Goal: Communication & Community: Answer question/provide support

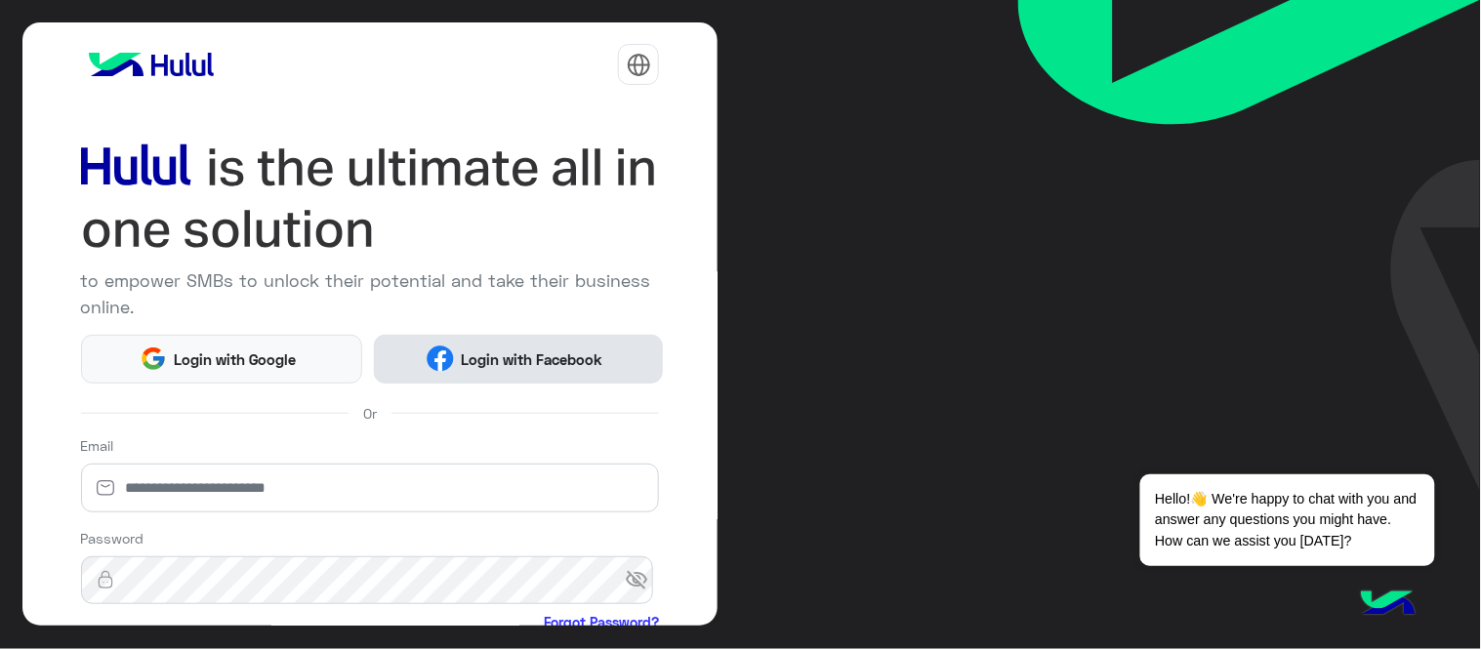
click at [562, 369] on button "Login with Facebook" at bounding box center [518, 359] width 289 height 49
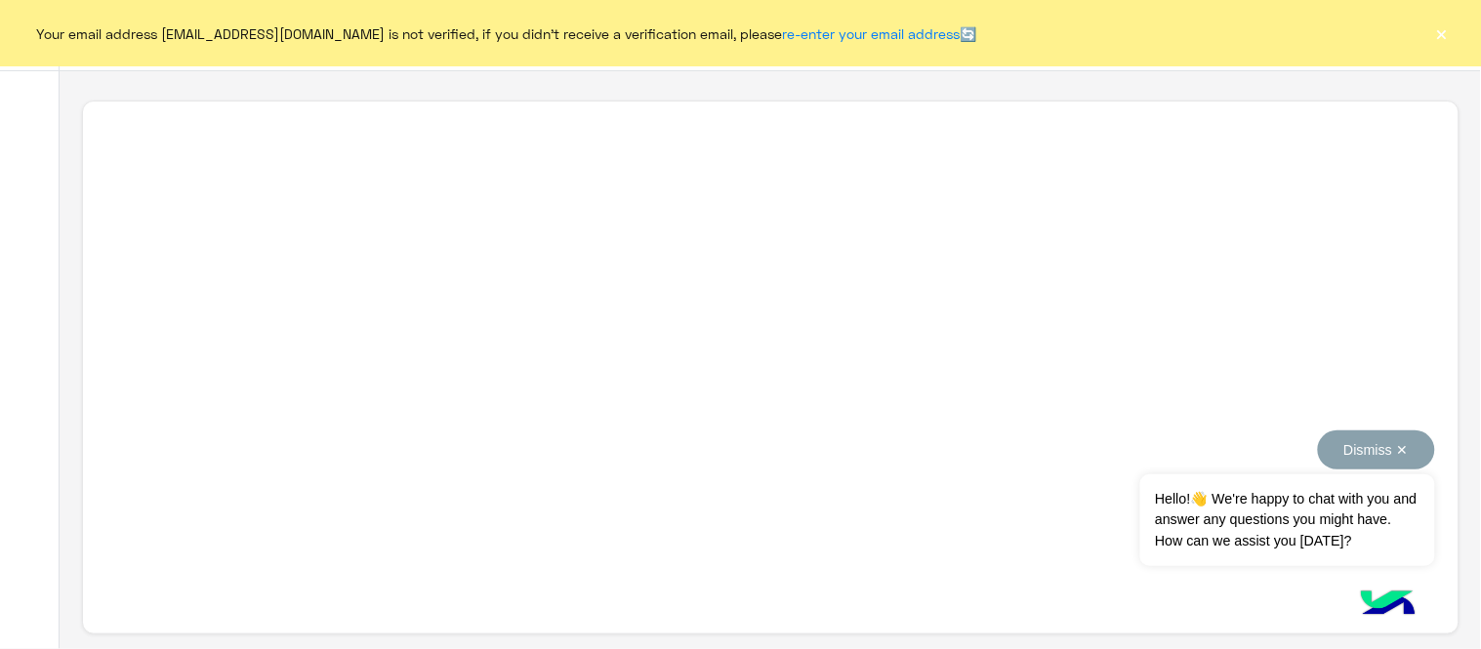
click at [1333, 455] on button "Dismiss ✕" at bounding box center [1376, 450] width 117 height 39
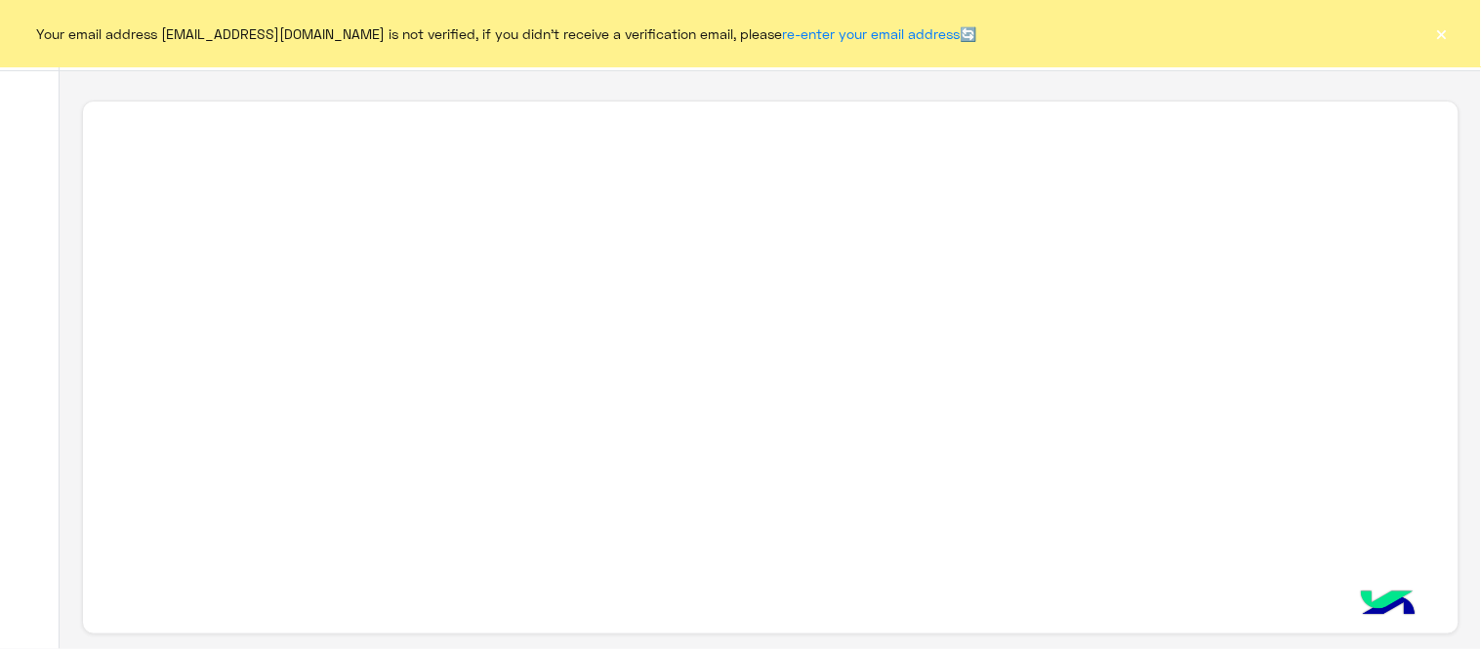
click at [1333, 27] on button "×" at bounding box center [1442, 33] width 20 height 20
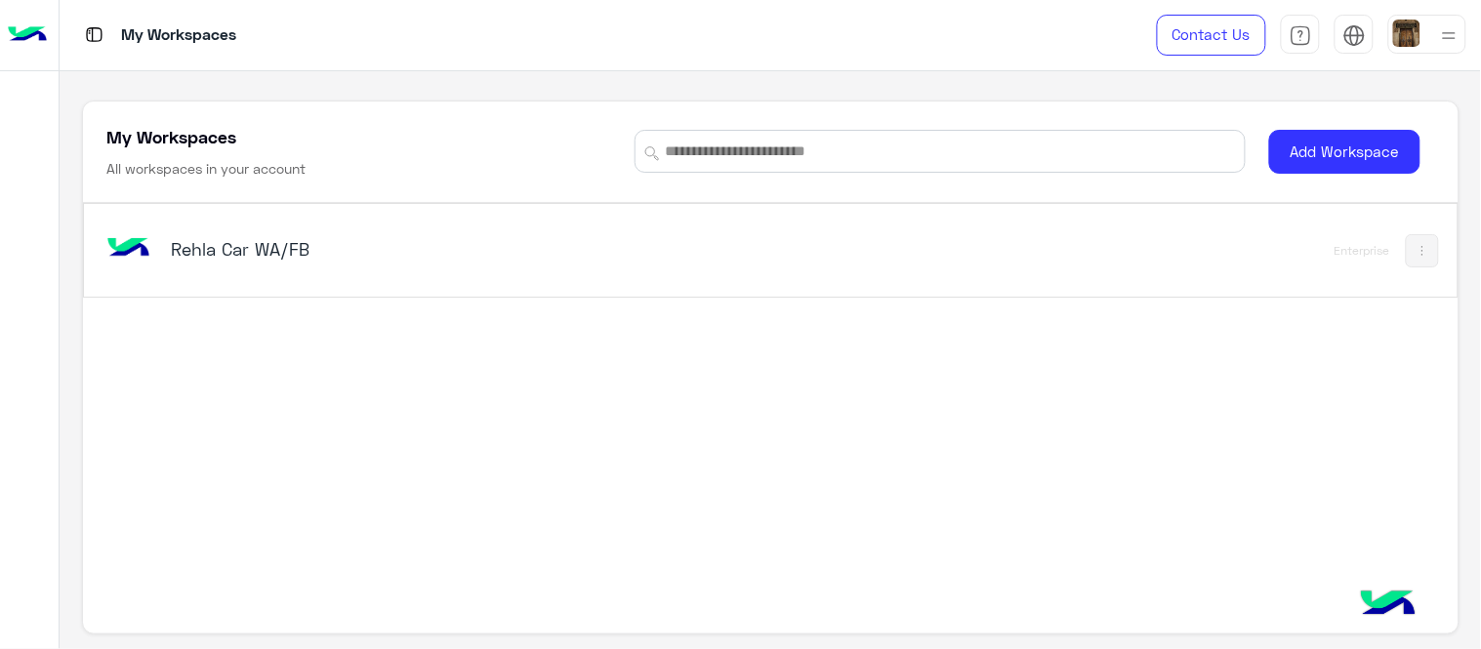
click at [256, 257] on h5 "Rehla Car WA/FB" at bounding box center [411, 248] width 481 height 23
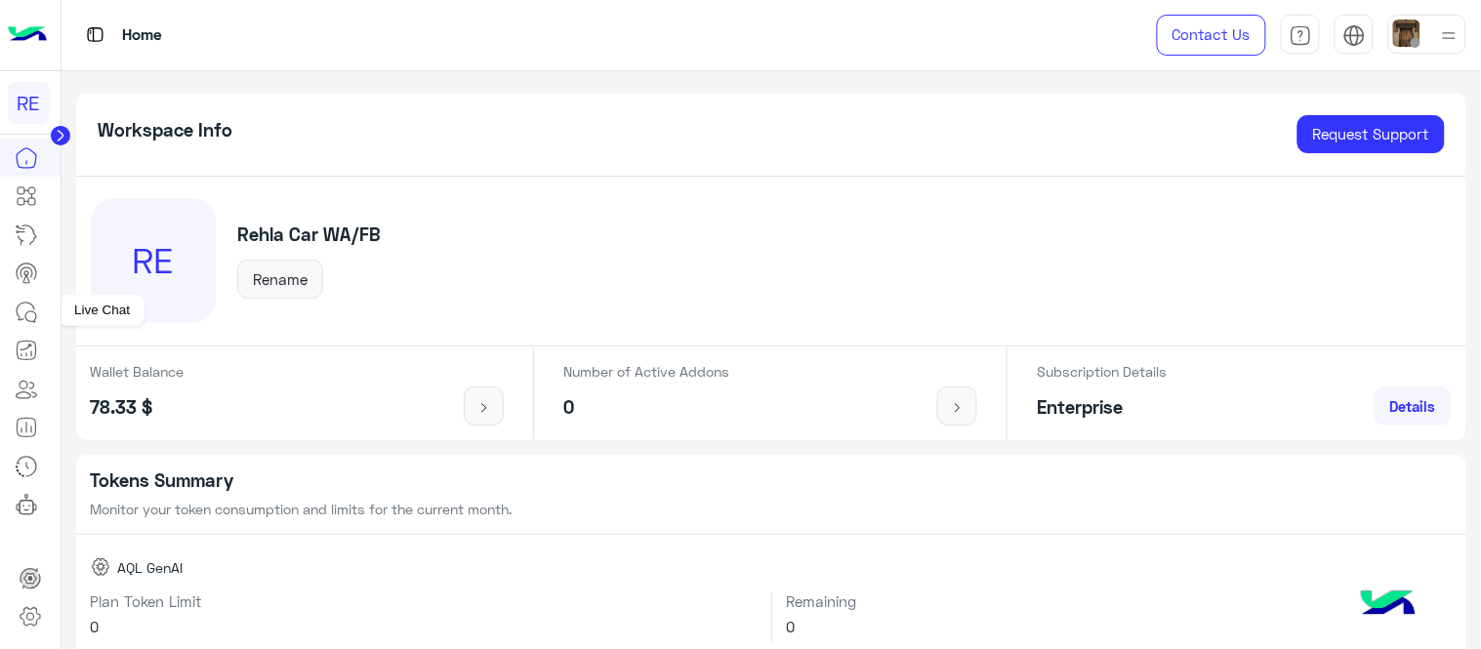
click at [30, 306] on icon at bounding box center [26, 312] width 23 height 23
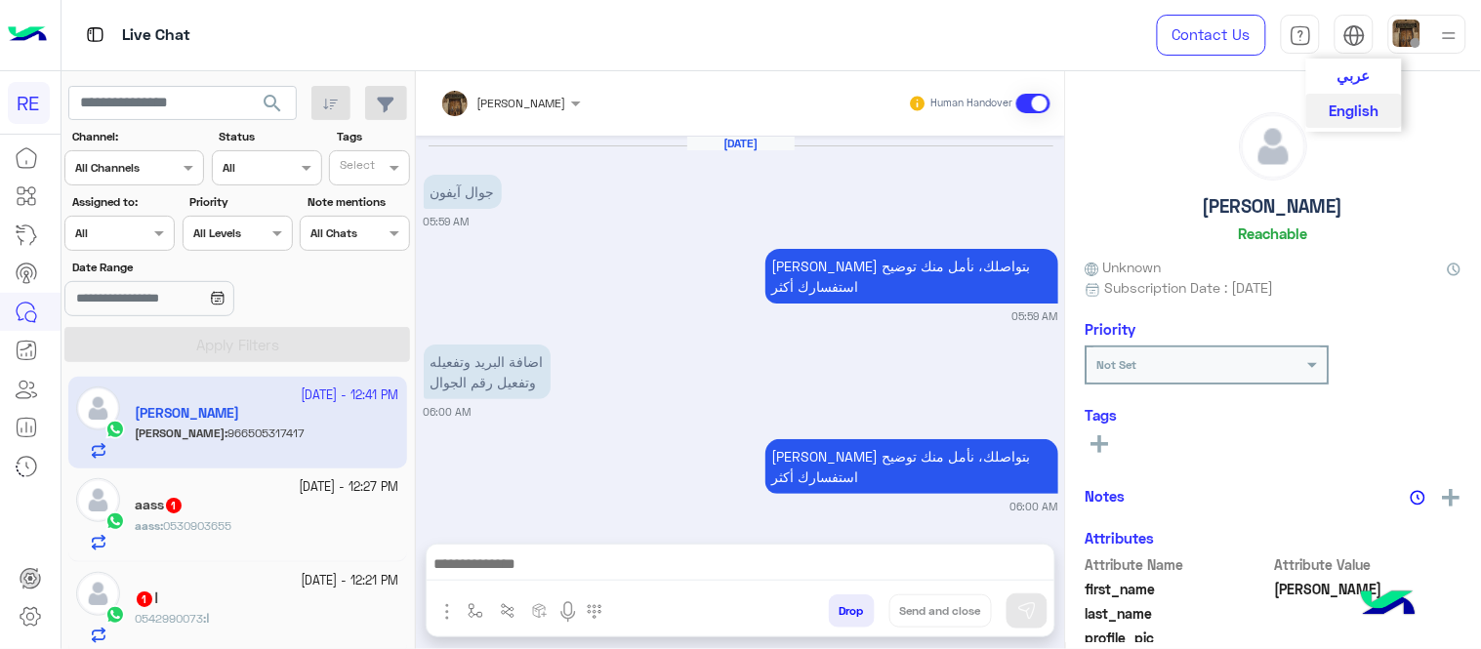
scroll to position [576, 0]
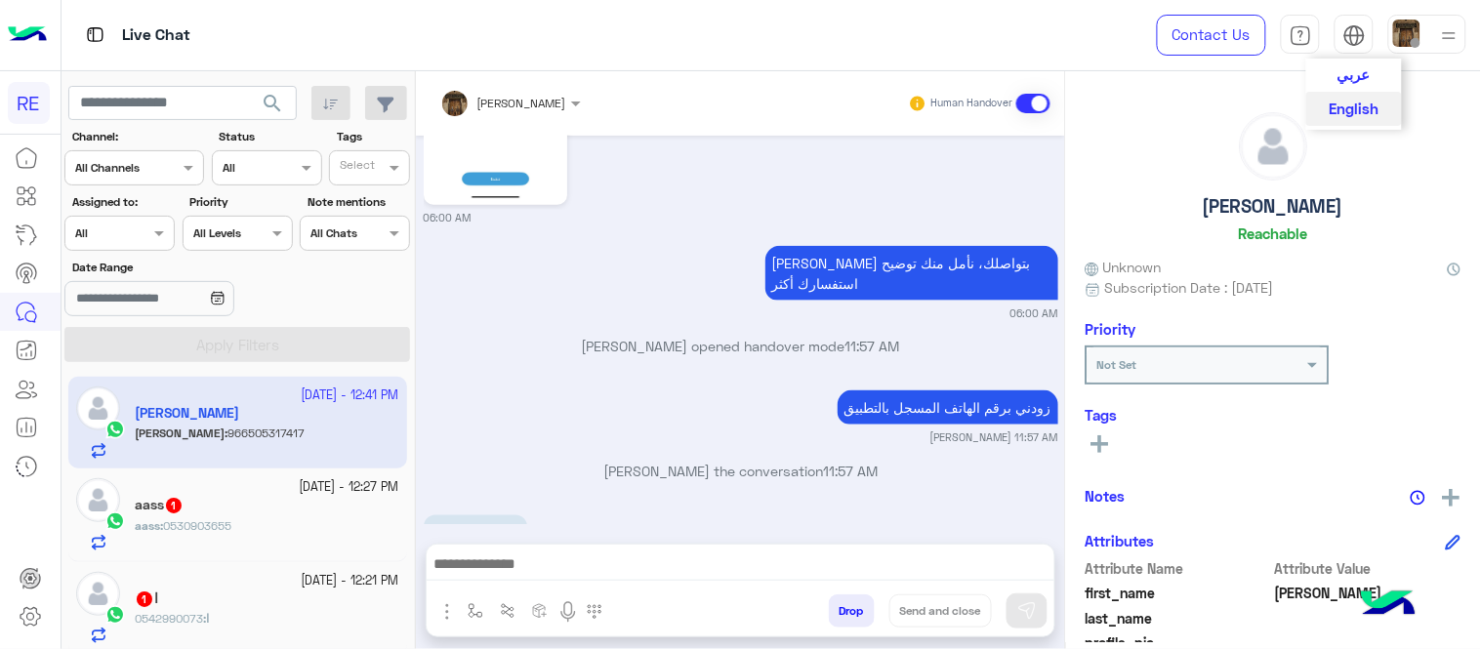
click at [1333, 81] on span "عربي" at bounding box center [1353, 74] width 33 height 18
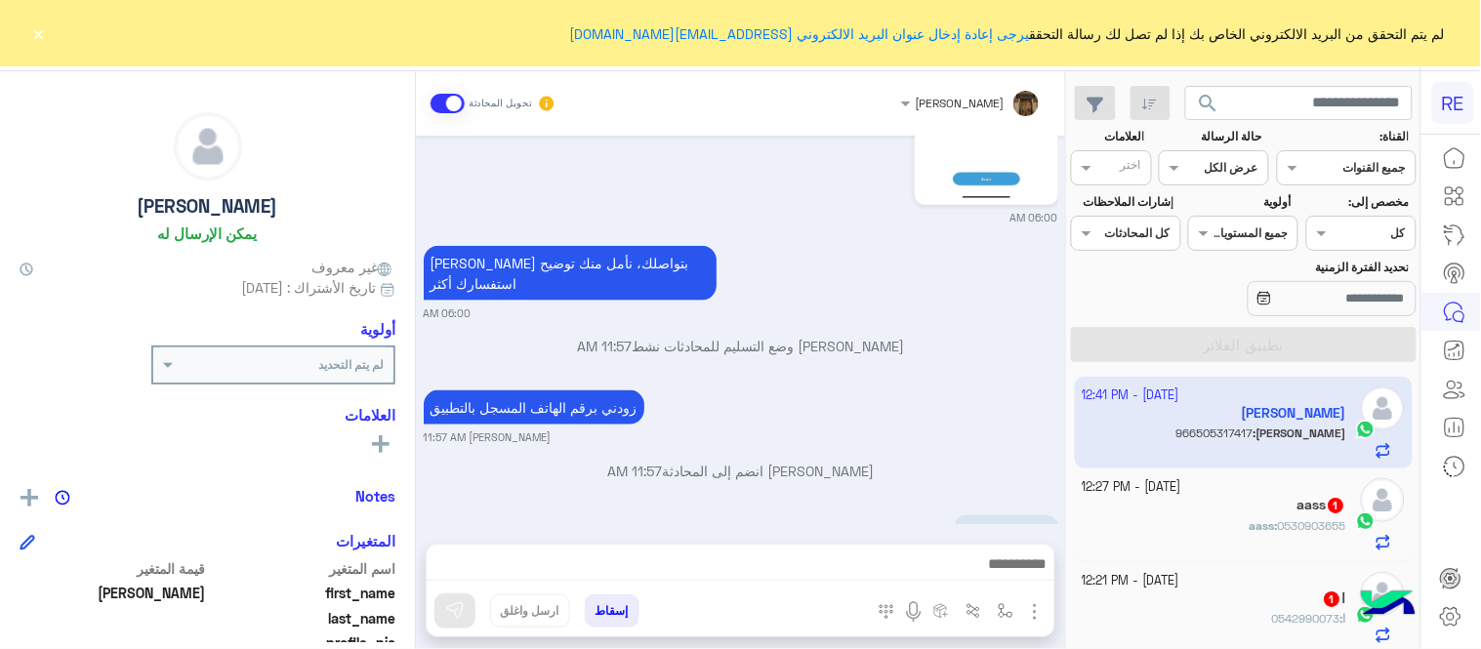
click at [1037, 515] on p "966505317417" at bounding box center [1006, 532] width 103 height 34
copy app-msgs-text
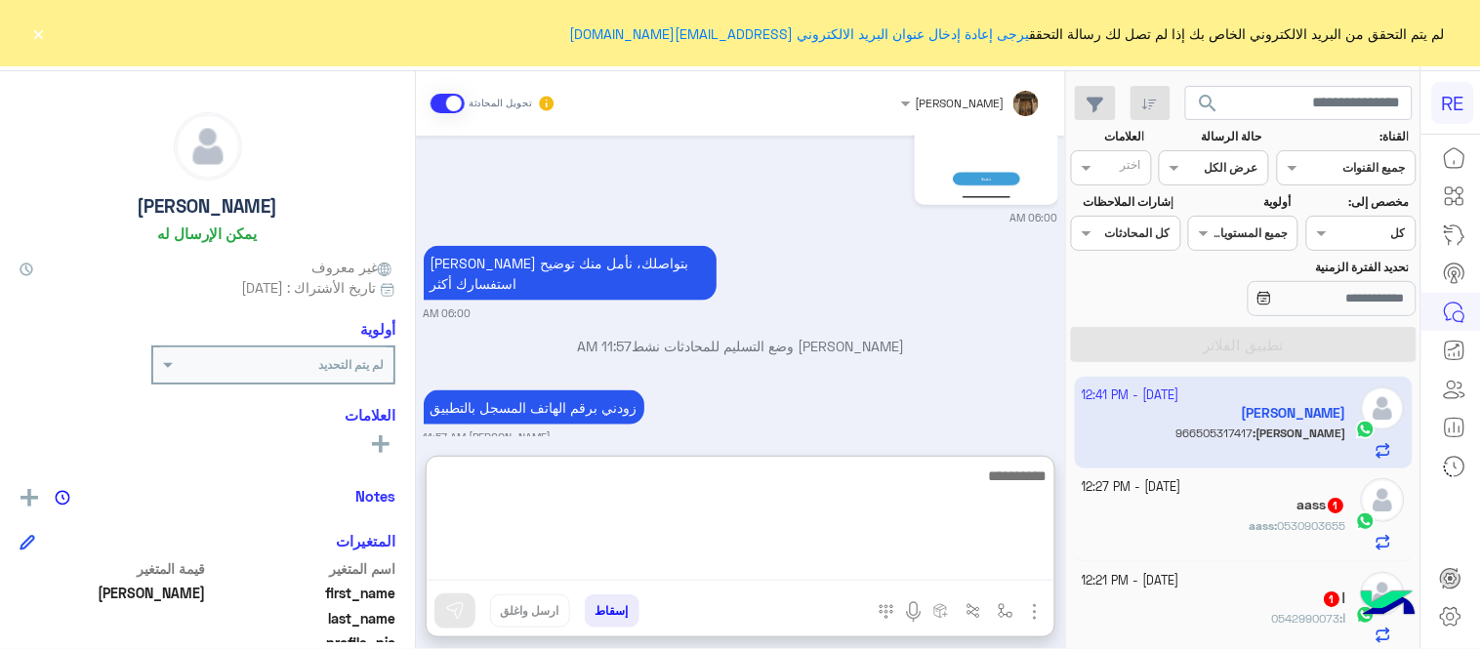
click at [690, 558] on textarea at bounding box center [741, 522] width 628 height 117
type textarea "**********"
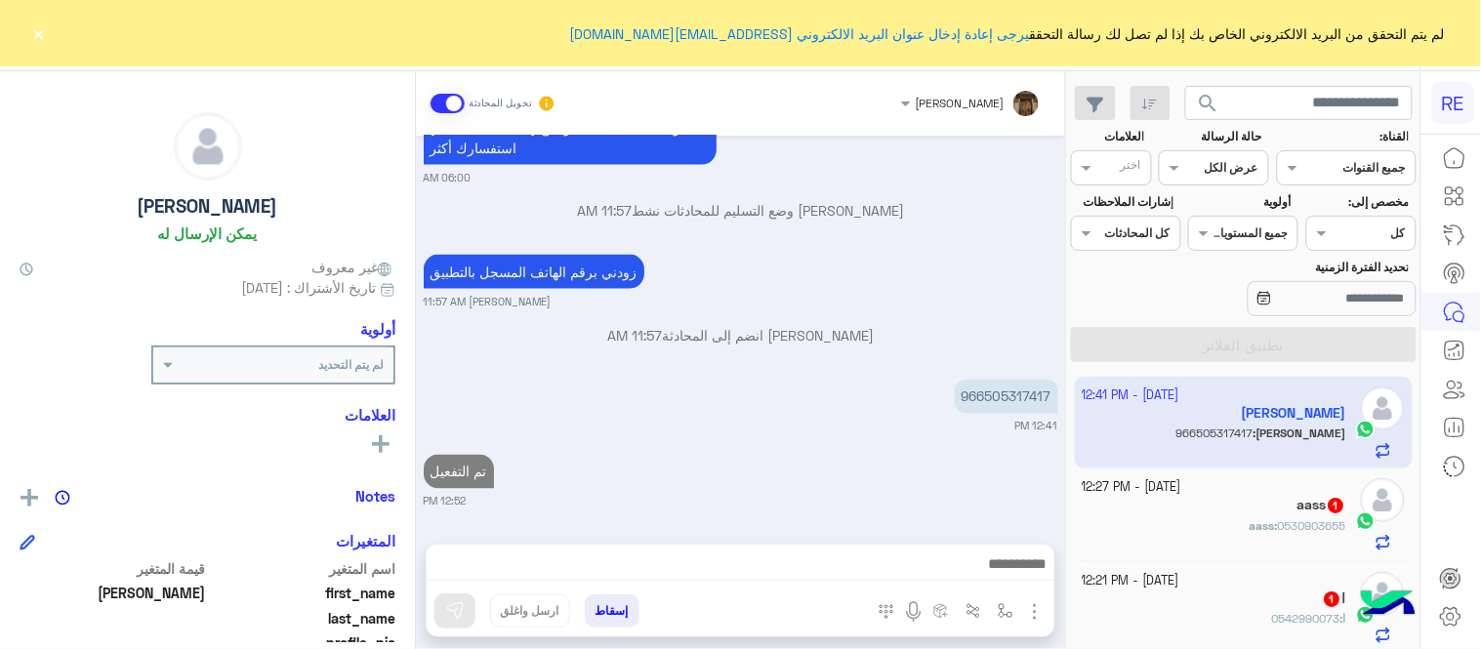
scroll to position [703, 0]
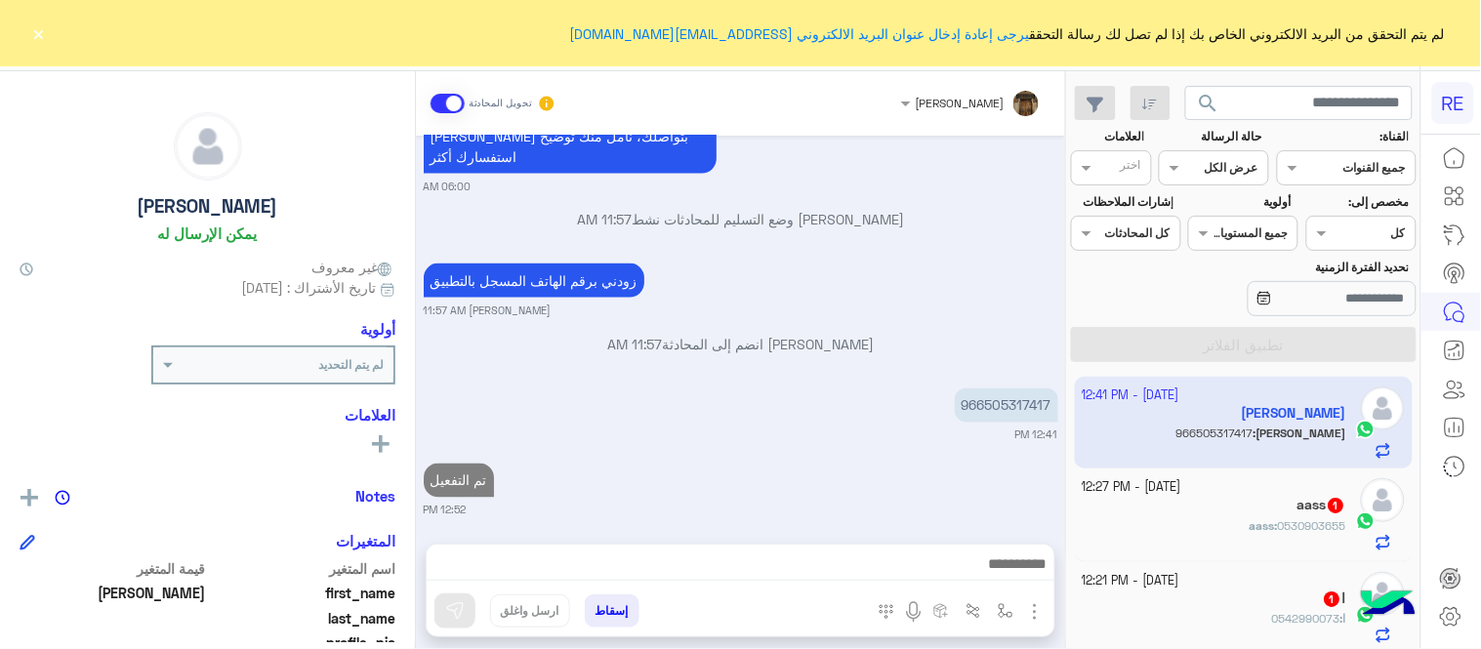
click at [1216, 506] on div "aass 1" at bounding box center [1215, 507] width 265 height 21
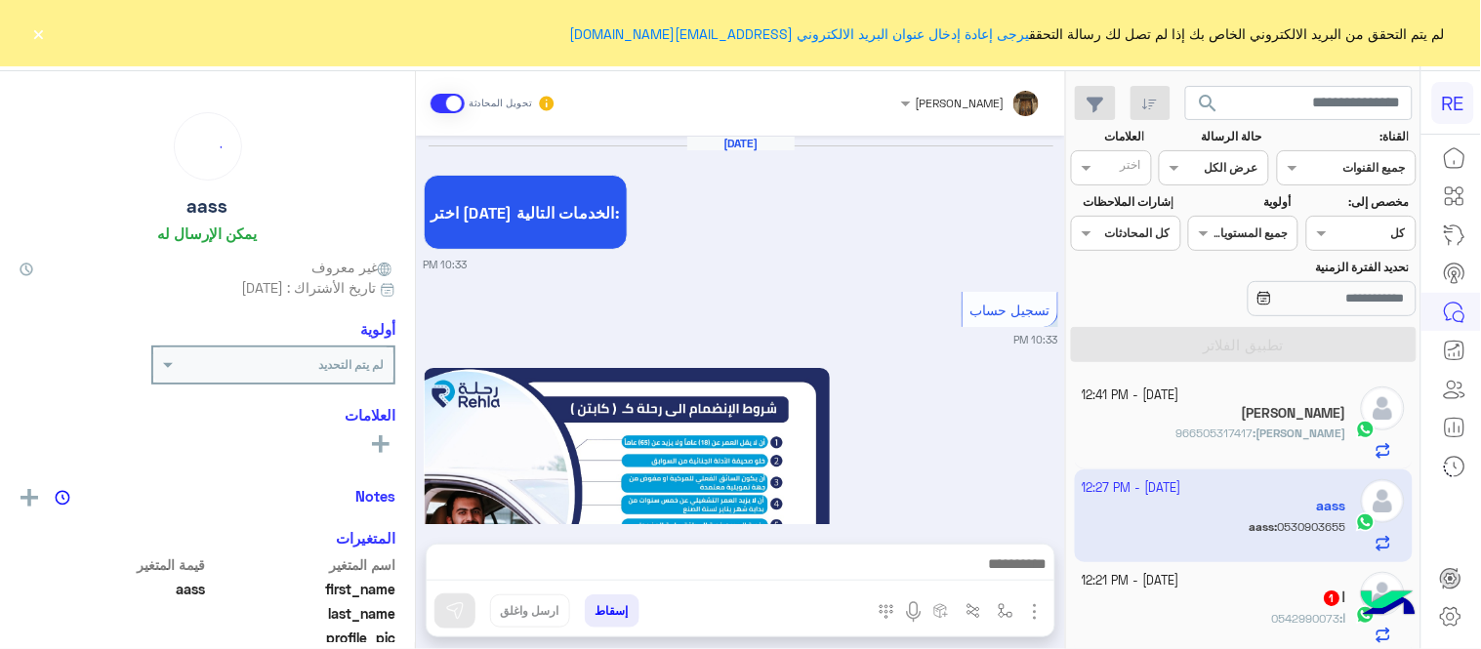
scroll to position [1301, 0]
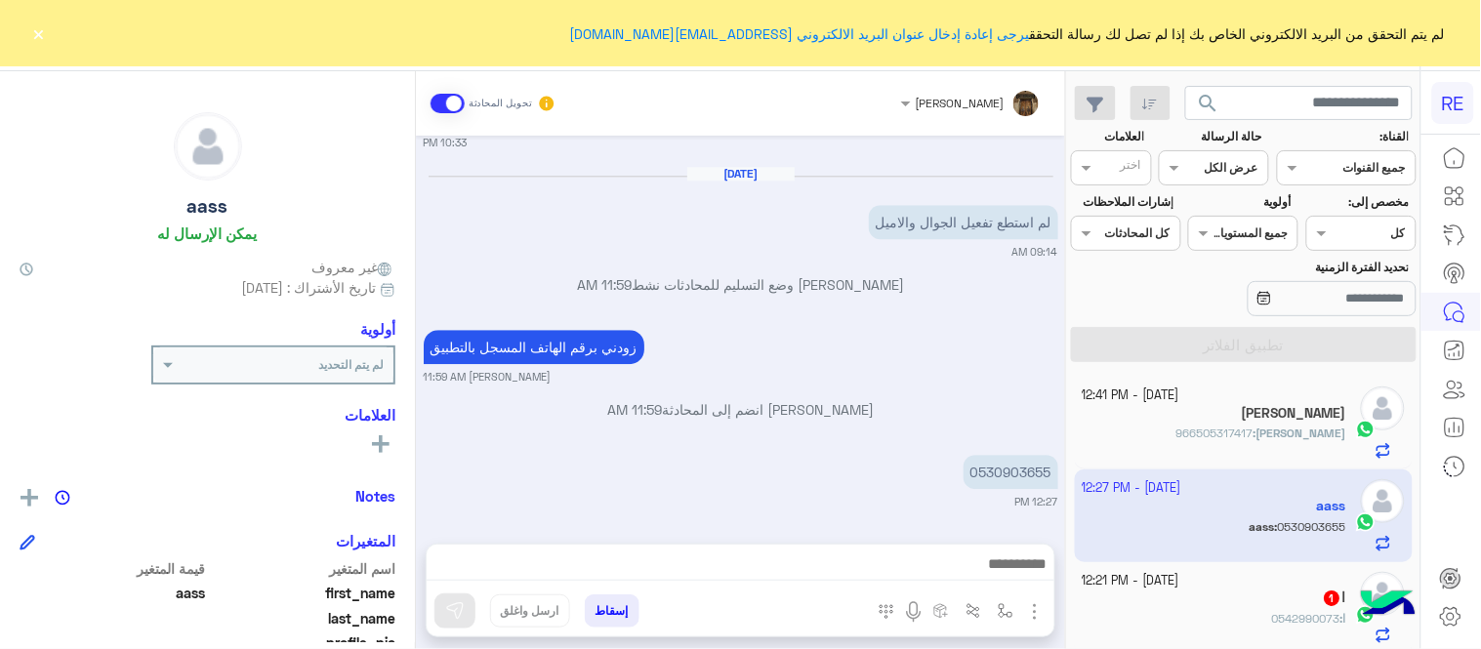
click at [1009, 451] on div "0530903655" at bounding box center [955, 472] width 206 height 44
copy p "0530903655"
click at [679, 549] on div at bounding box center [741, 569] width 628 height 49
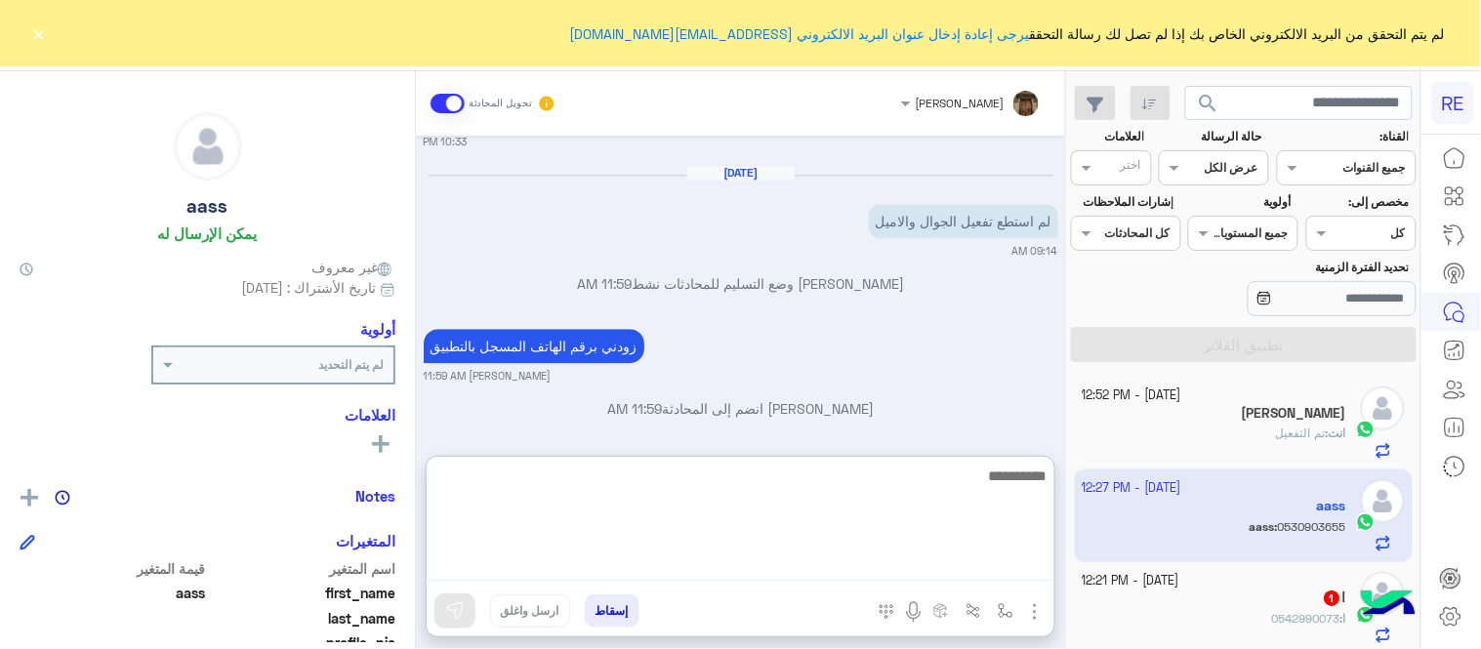
click at [687, 567] on textarea at bounding box center [741, 522] width 628 height 117
type textarea "**********"
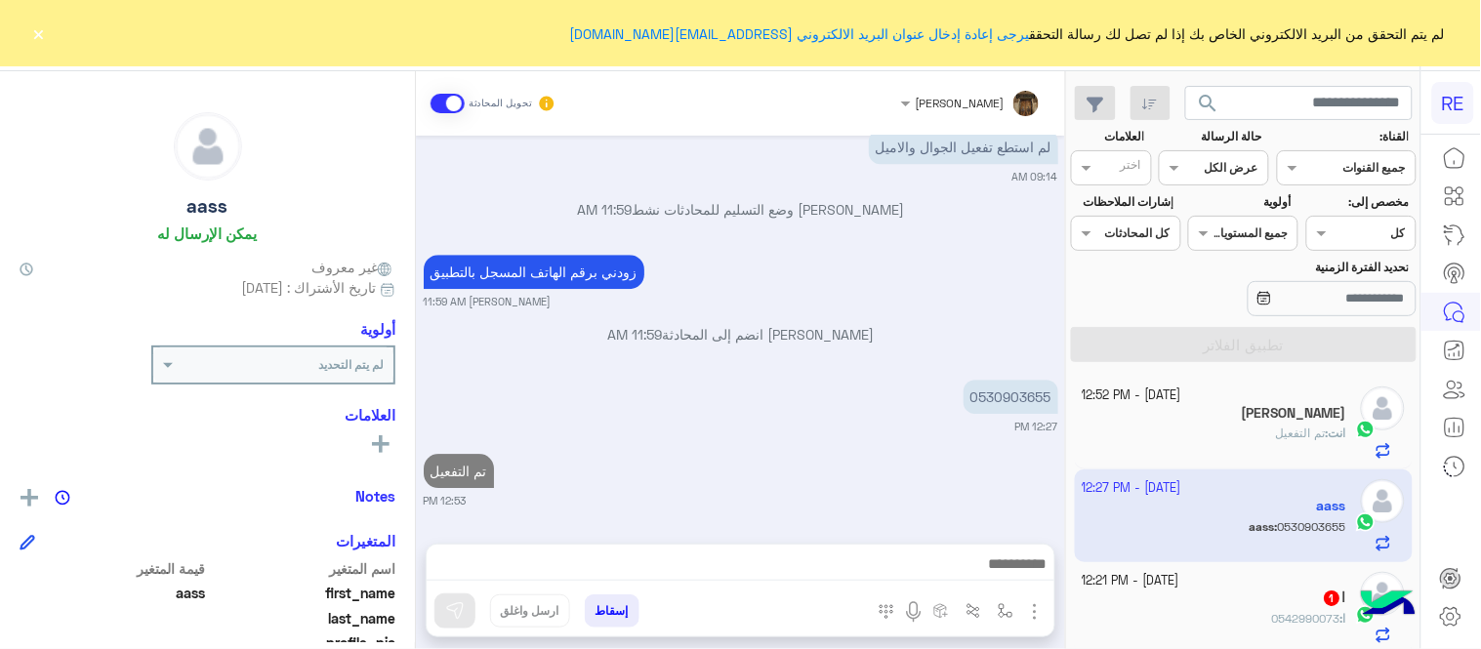
scroll to position [1376, 0]
click at [831, 356] on div "[DATE] اختر [DATE] الخدمات التالية: 10:33 PM تسجيل حساب 10:33 PM يمكنك الاطلاع …" at bounding box center [740, 330] width 649 height 389
click at [44, 33] on button "×" at bounding box center [39, 33] width 20 height 20
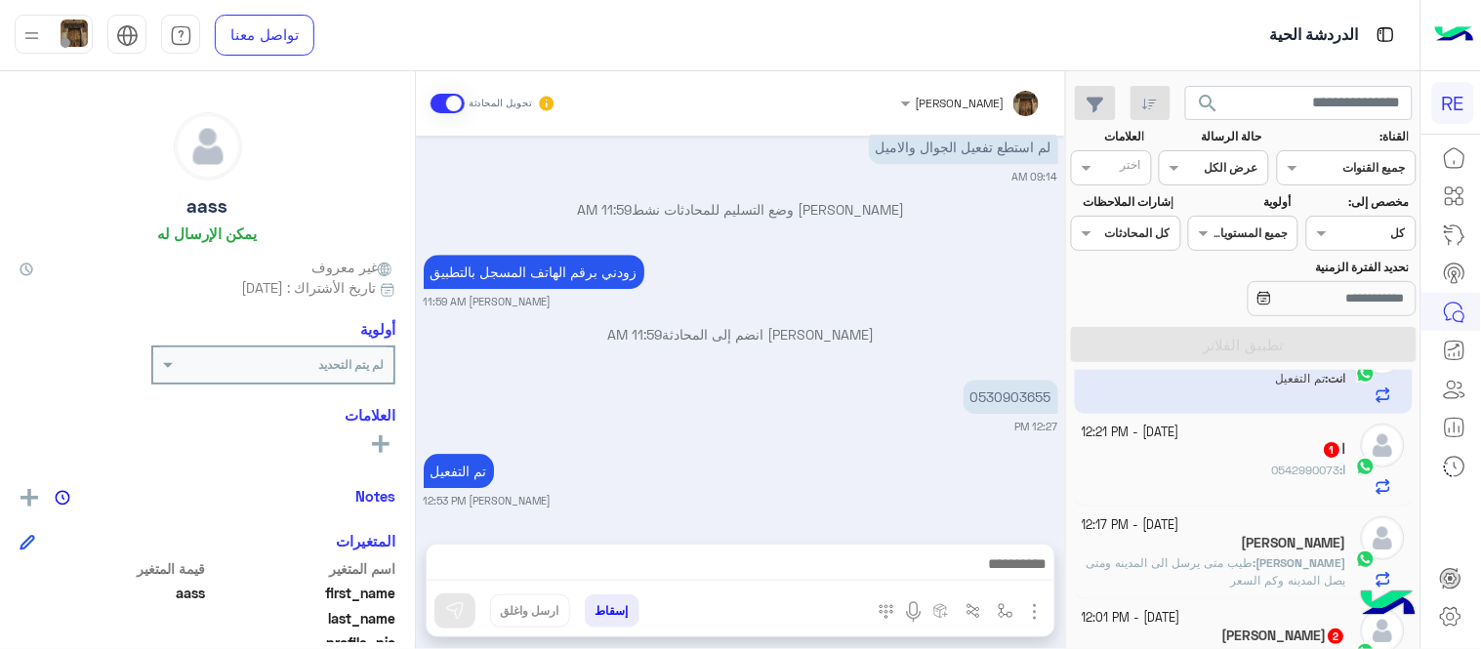
scroll to position [156, 0]
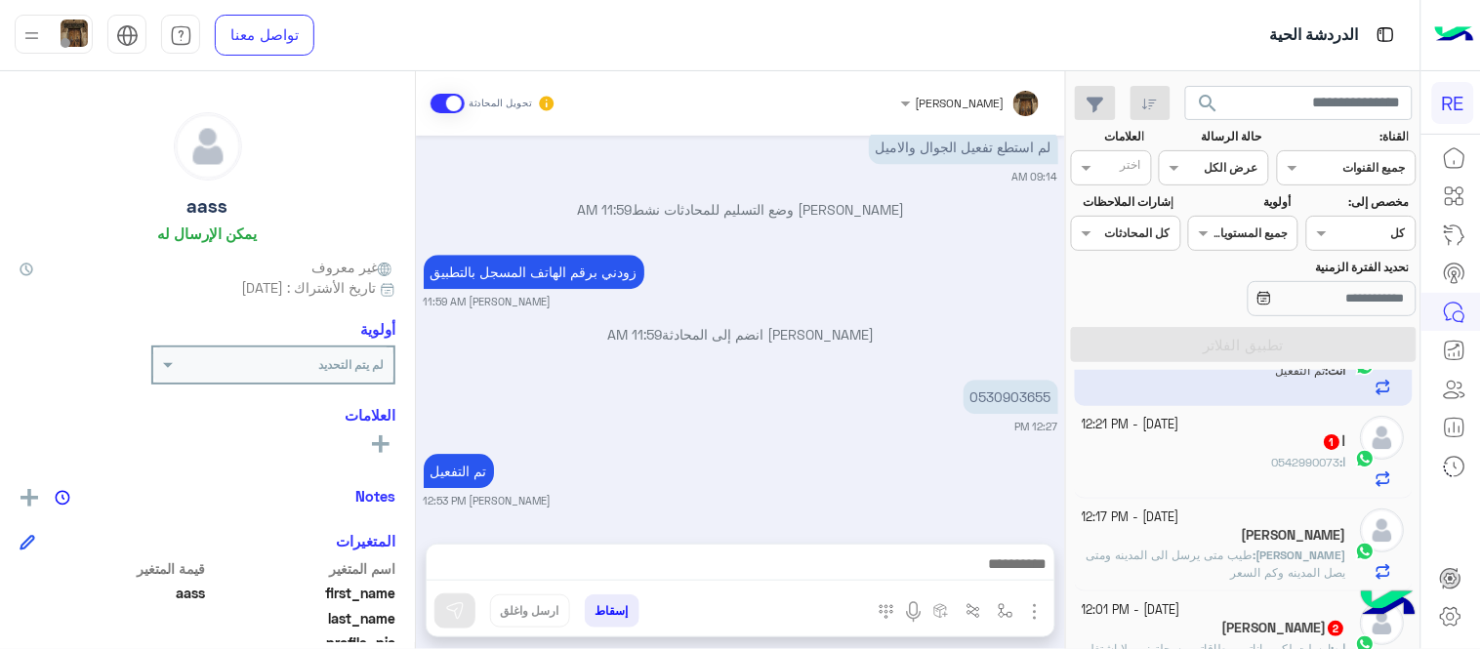
click at [1213, 476] on div "ا : 0542990073" at bounding box center [1215, 471] width 265 height 34
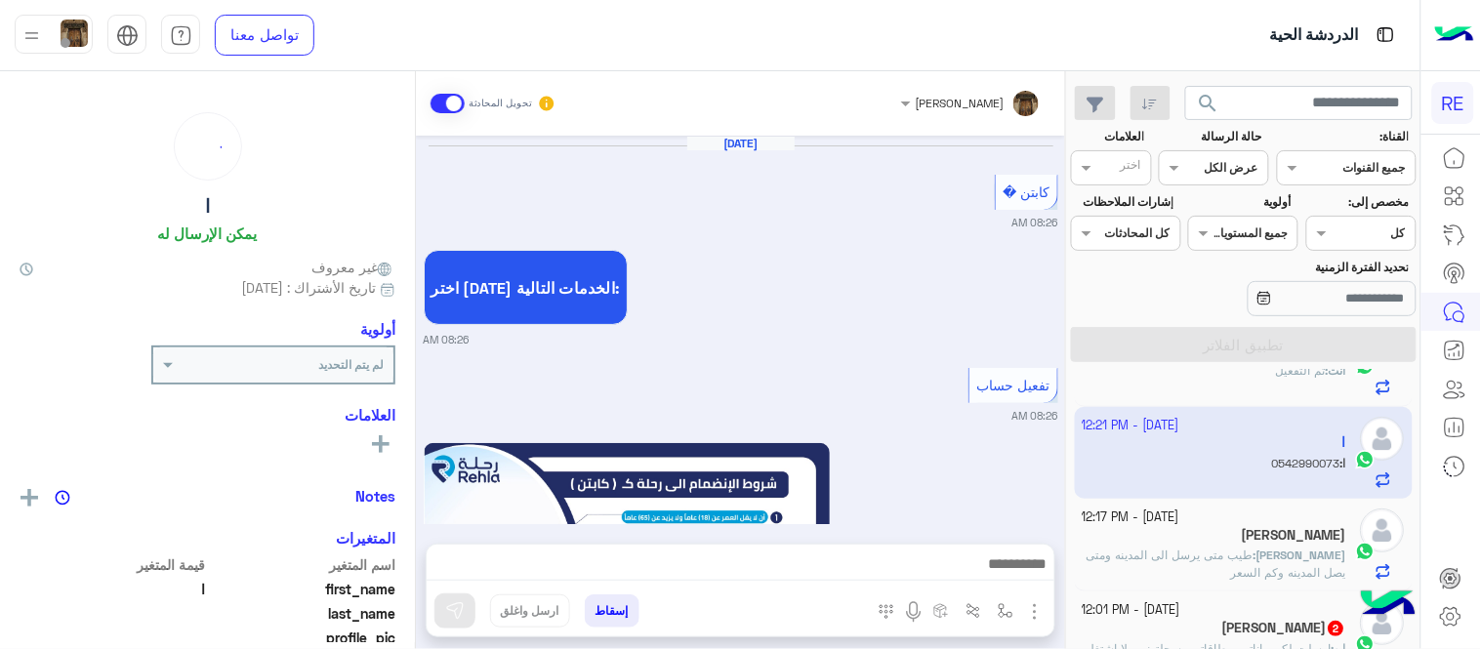
scroll to position [1267, 0]
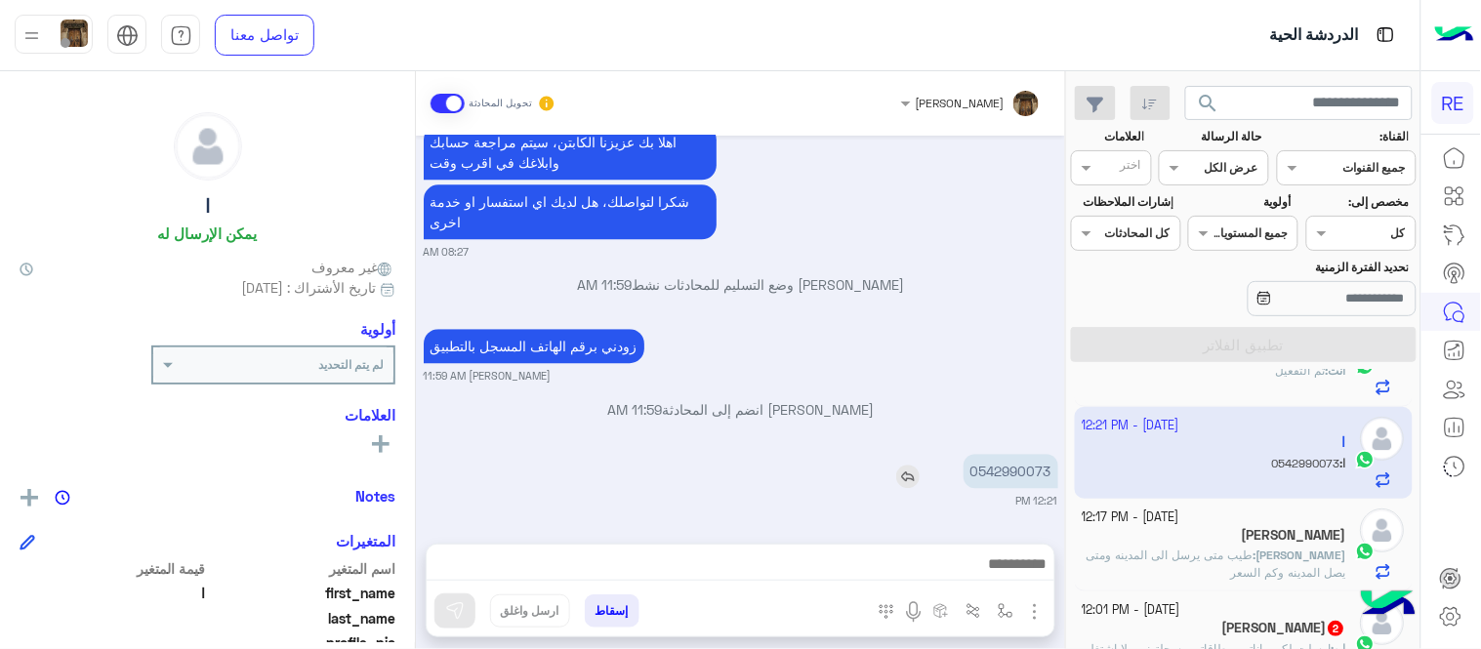
click at [1013, 472] on p "0542990073" at bounding box center [1011, 471] width 95 height 34
copy p "0542990073"
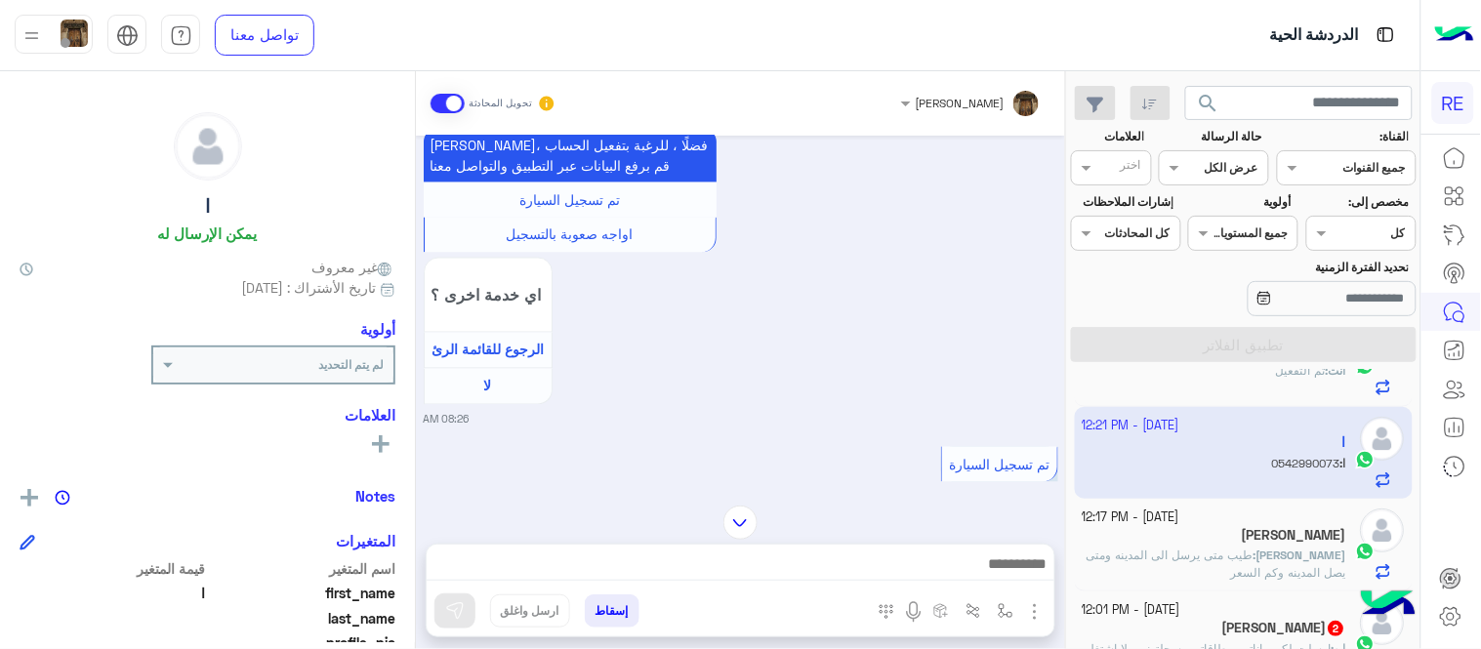
scroll to position [827, 0]
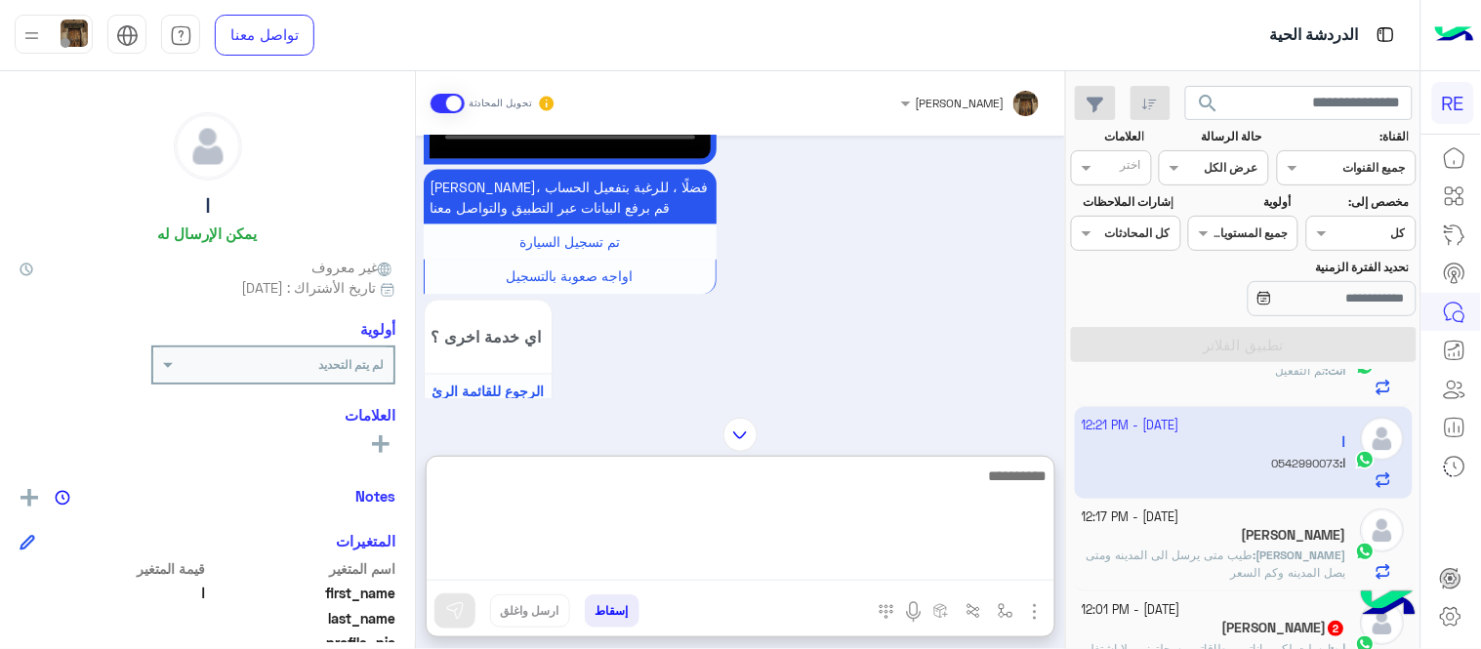
click at [794, 574] on textarea at bounding box center [741, 522] width 628 height 117
type textarea "**********"
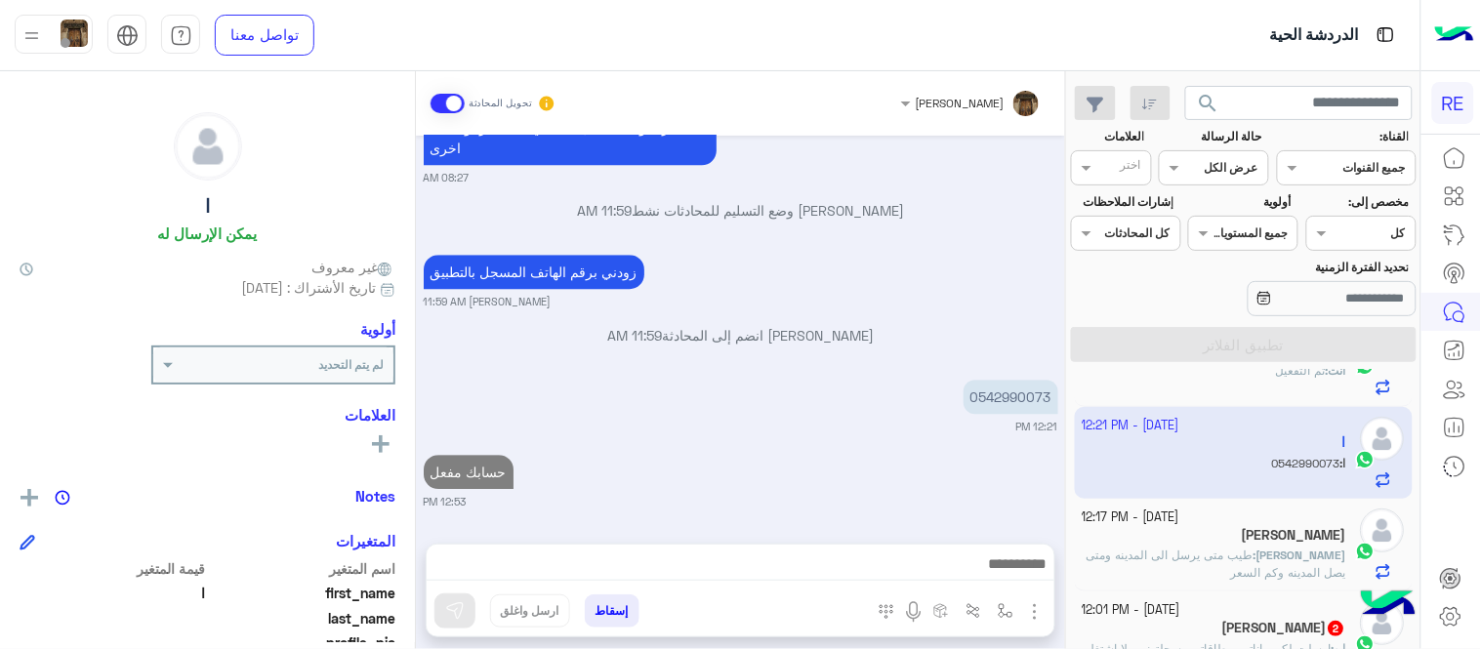
click at [941, 351] on div "[DATE] كابتن � 08:26 AM اختر [DATE] الخدمات التالية: 08:26 AM تفعيل حساب 08:26 …" at bounding box center [740, 330] width 649 height 389
click at [1186, 544] on div "[PERSON_NAME]" at bounding box center [1215, 537] width 265 height 21
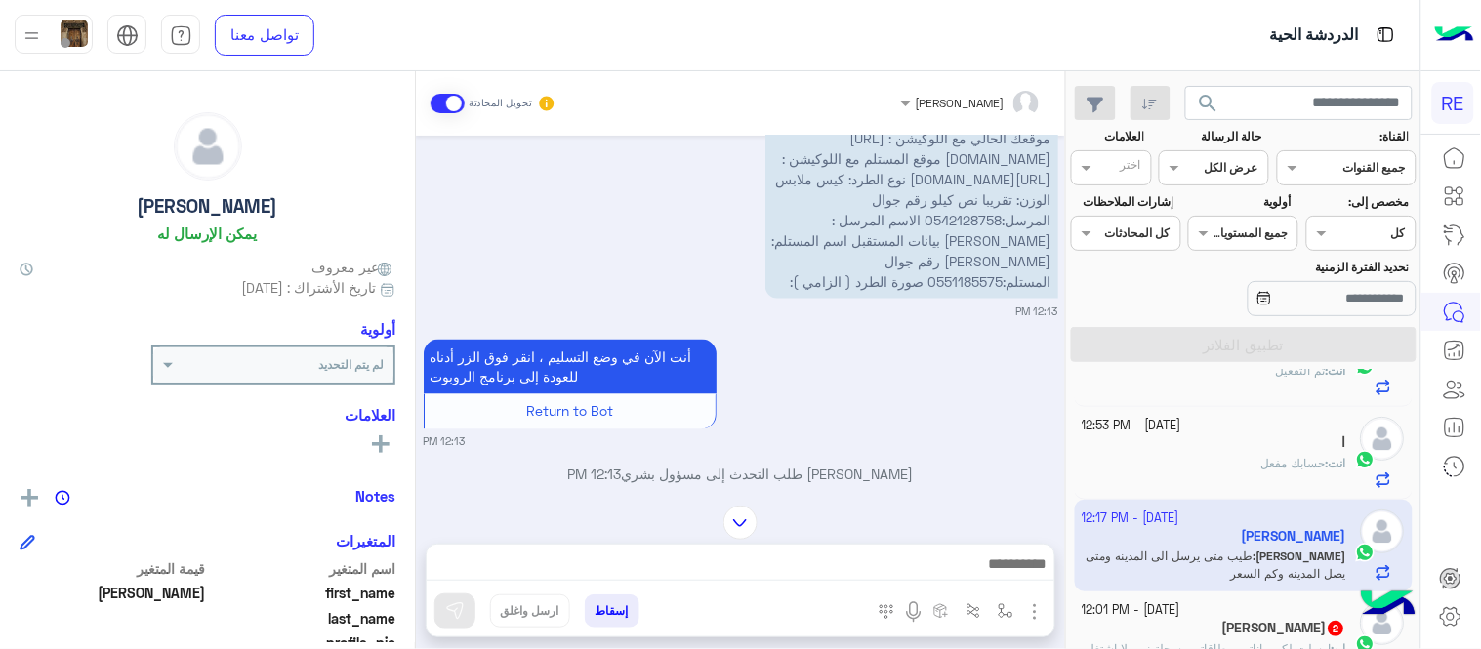
scroll to position [948, 0]
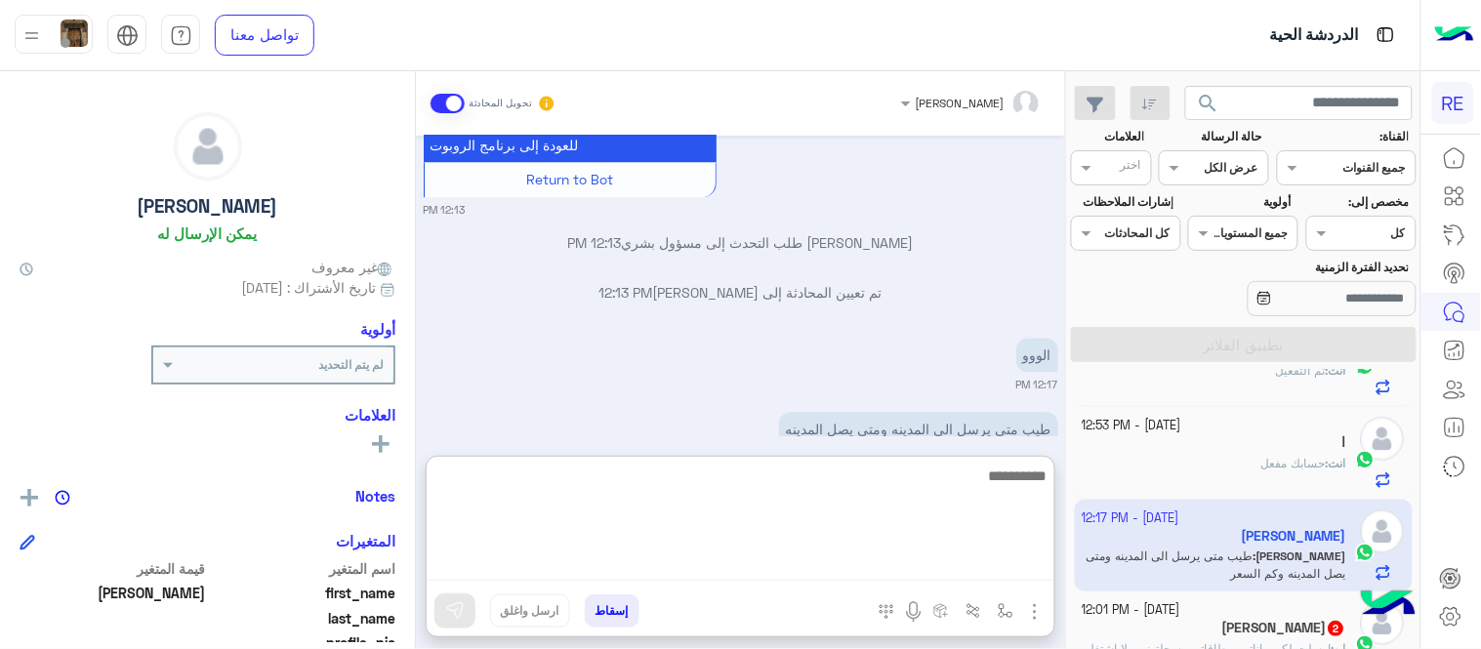
click at [821, 573] on textarea at bounding box center [741, 522] width 628 height 117
type textarea "*******"
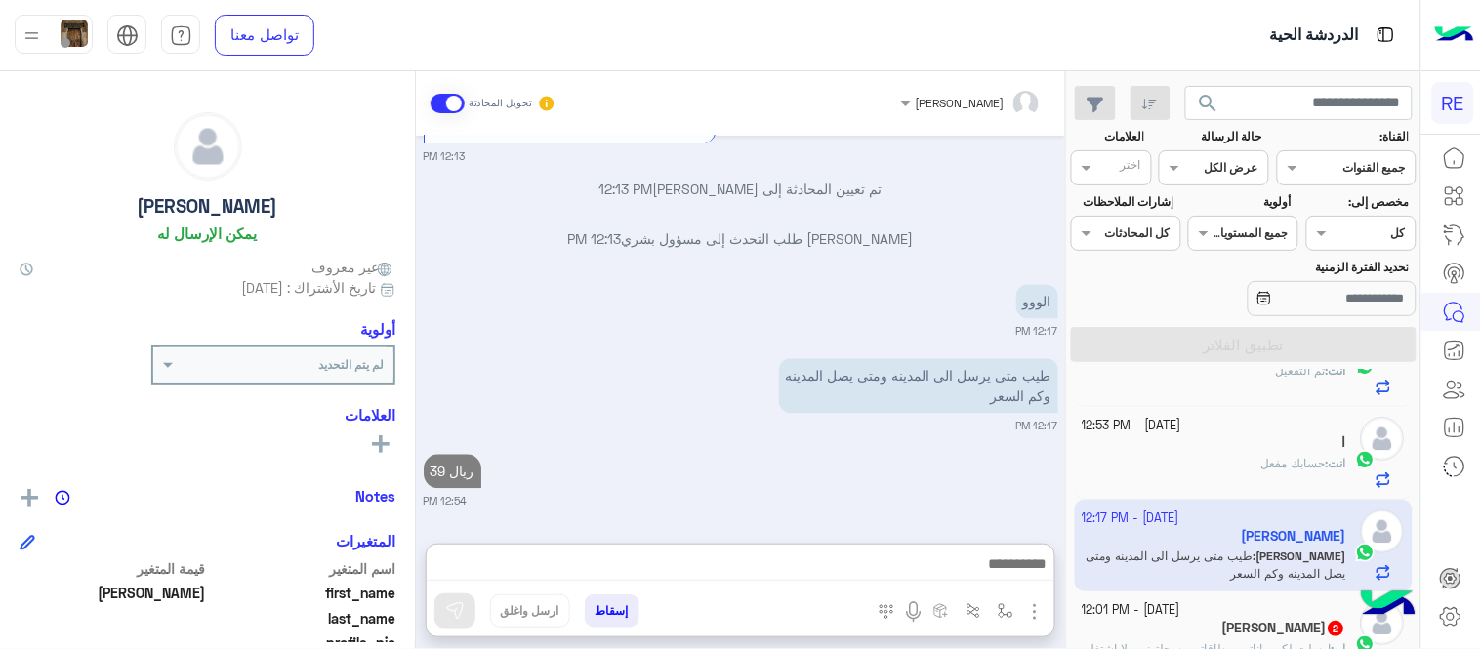
click at [847, 437] on div "[PERSON_NAME] تحويل المحادثة [DATE] لي غرض في ينبع ابغاه يجيني في المدينه المنو…" at bounding box center [740, 364] width 649 height 586
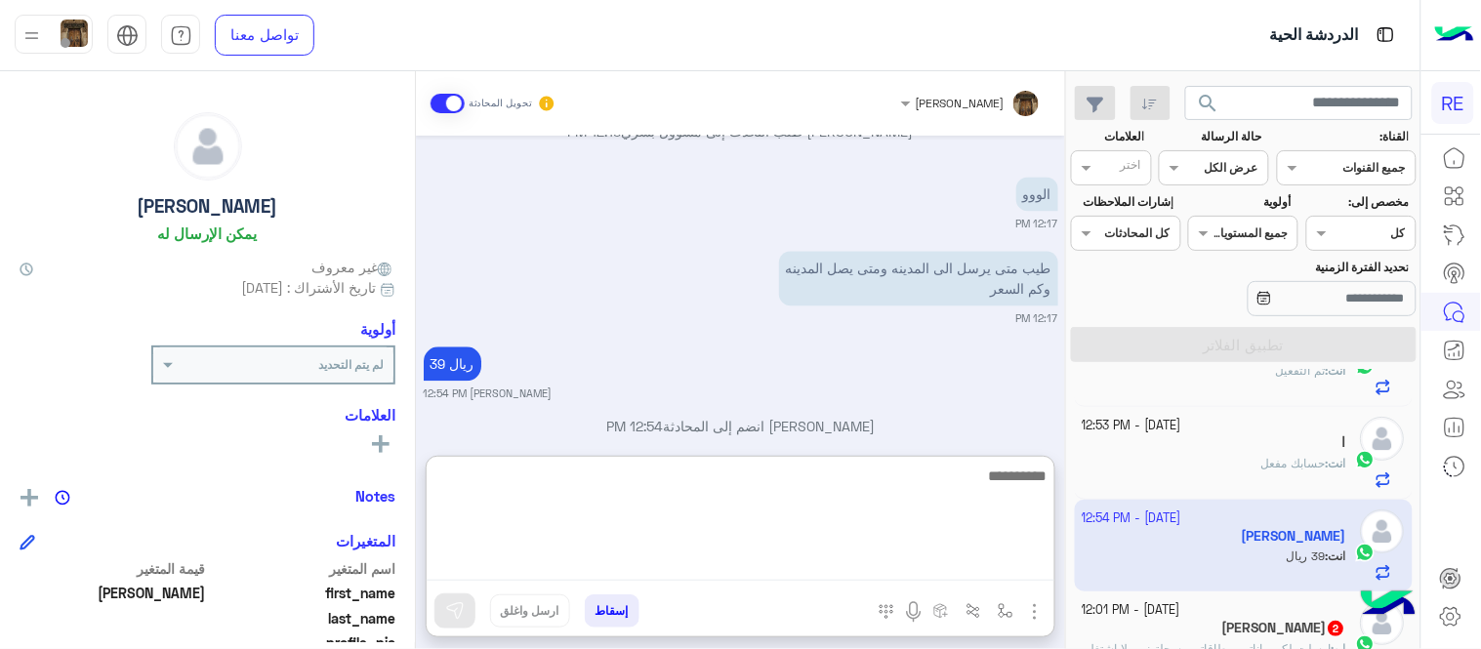
click at [808, 569] on textarea at bounding box center [741, 522] width 628 height 117
type textarea "**********"
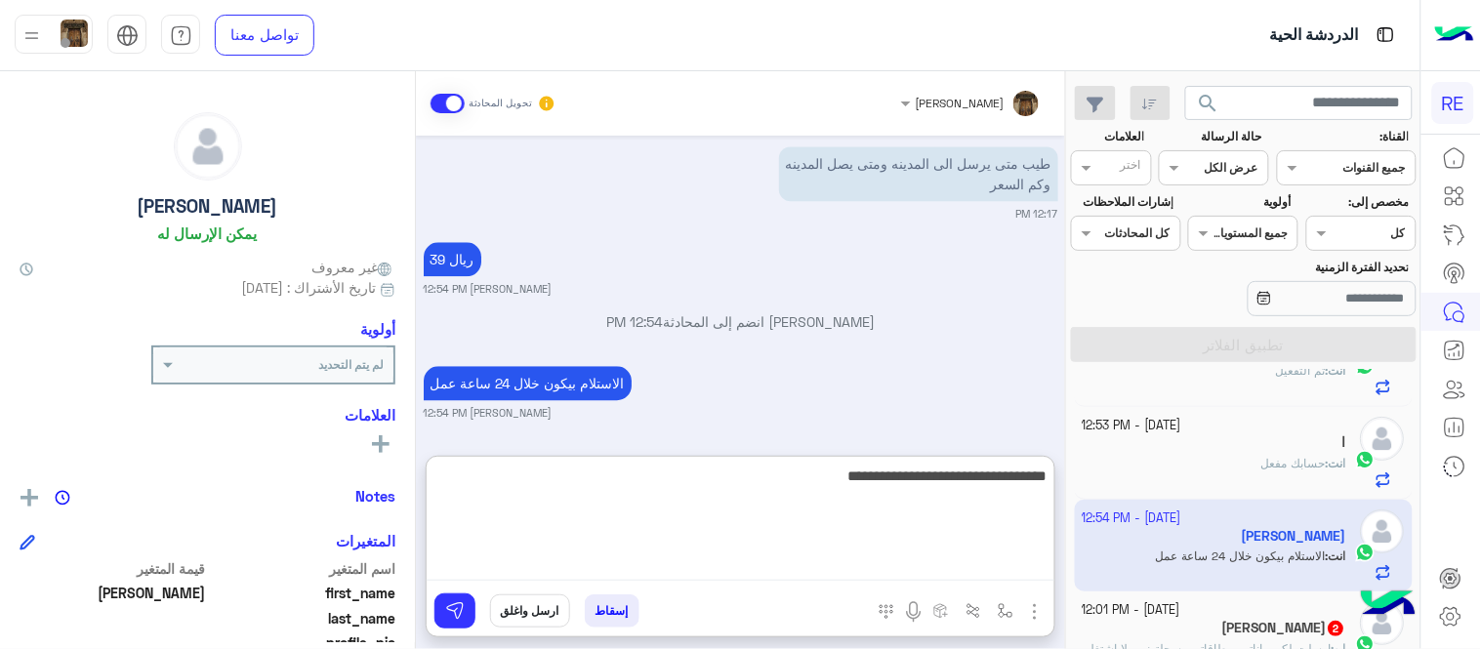
click at [867, 475] on textarea "**********" at bounding box center [741, 522] width 628 height 117
type textarea "**********"
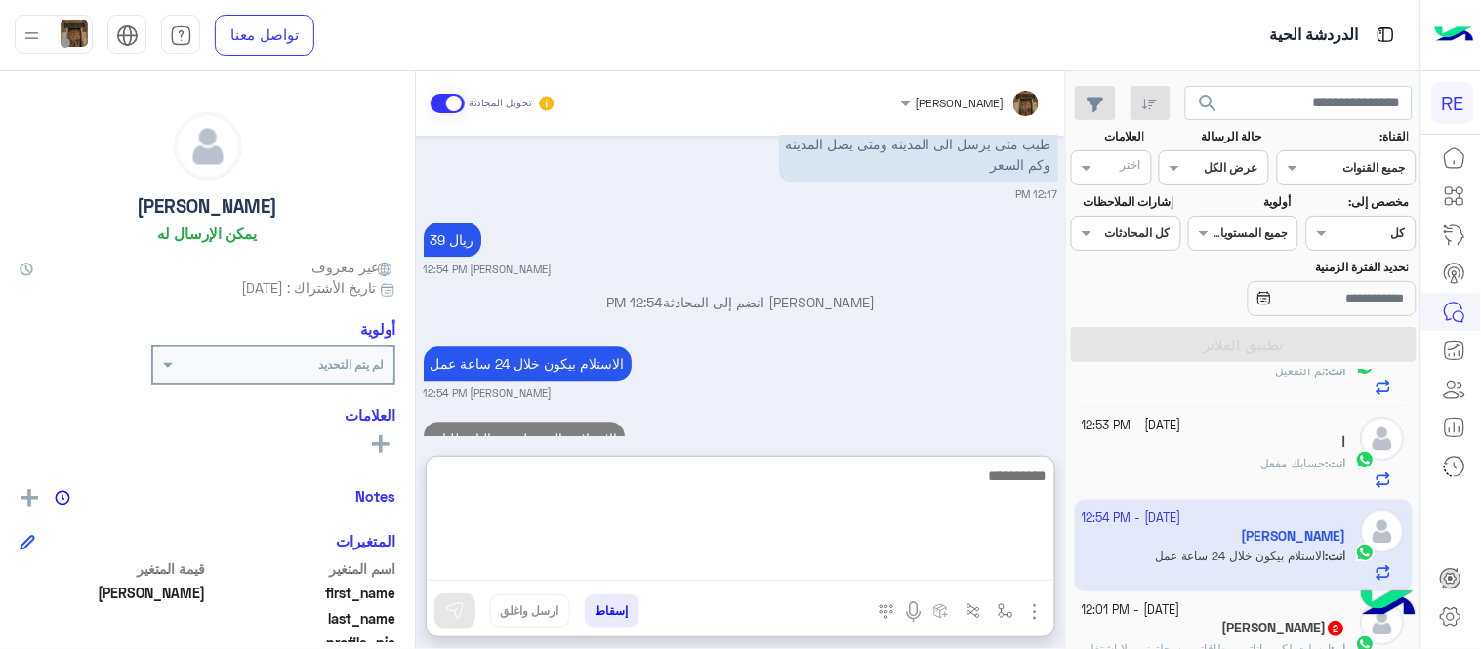
scroll to position [1309, 0]
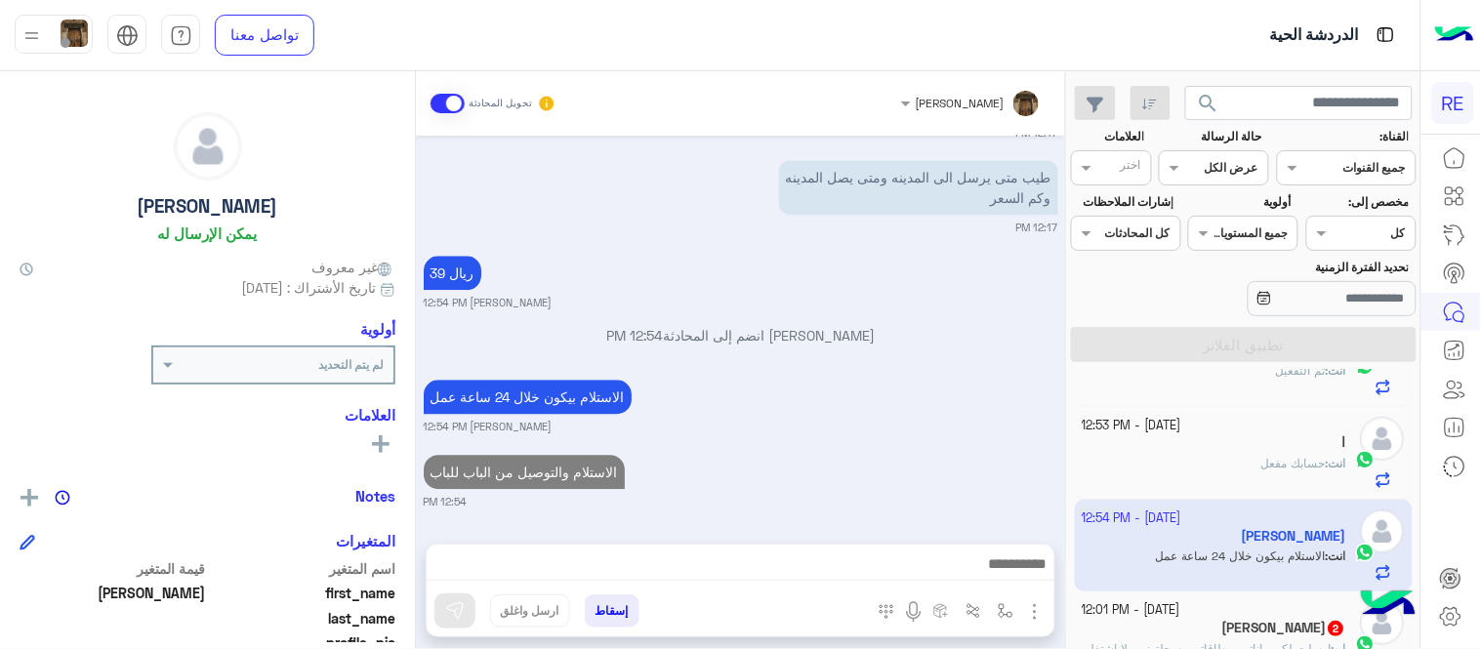
click at [747, 386] on div "[DATE] لي غرض في ينبع ابغاه يجيني في المدينه المنوره 11:56 AM نأمل تزويدنا بمعل…" at bounding box center [740, 330] width 649 height 389
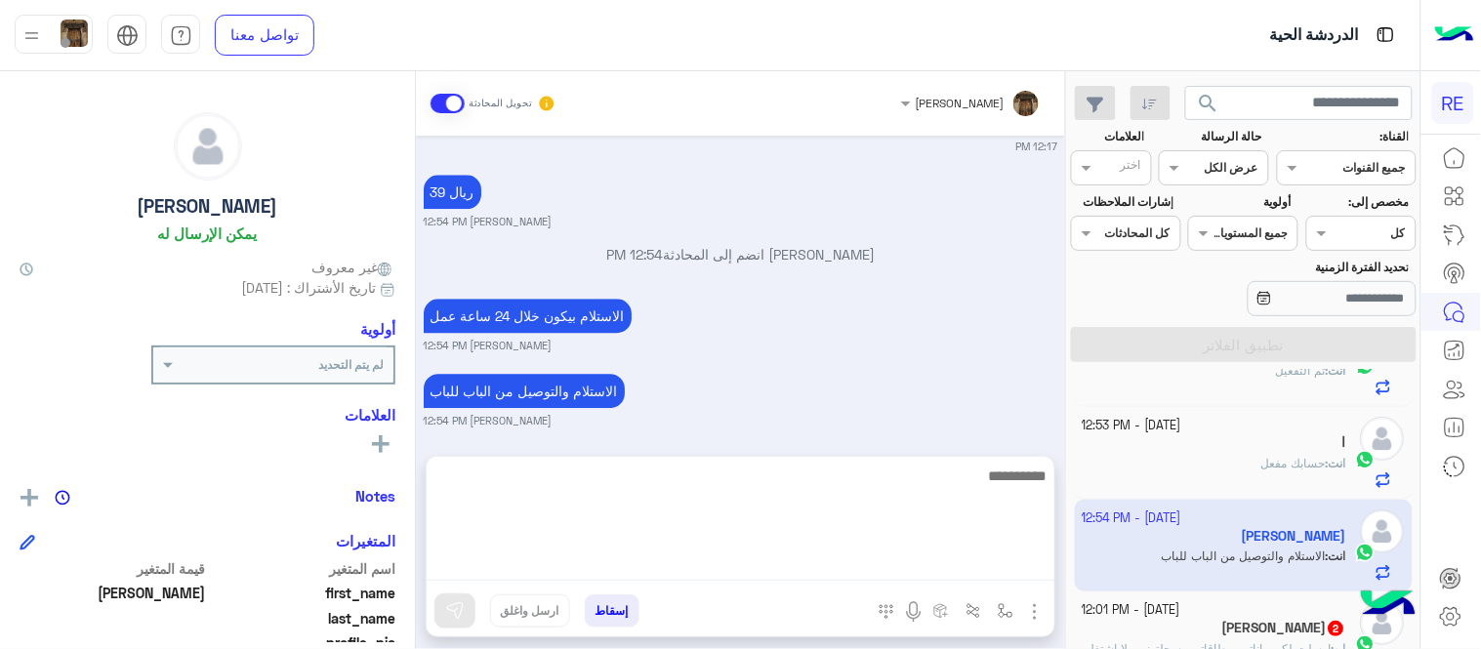
click at [635, 553] on textarea at bounding box center [741, 522] width 628 height 117
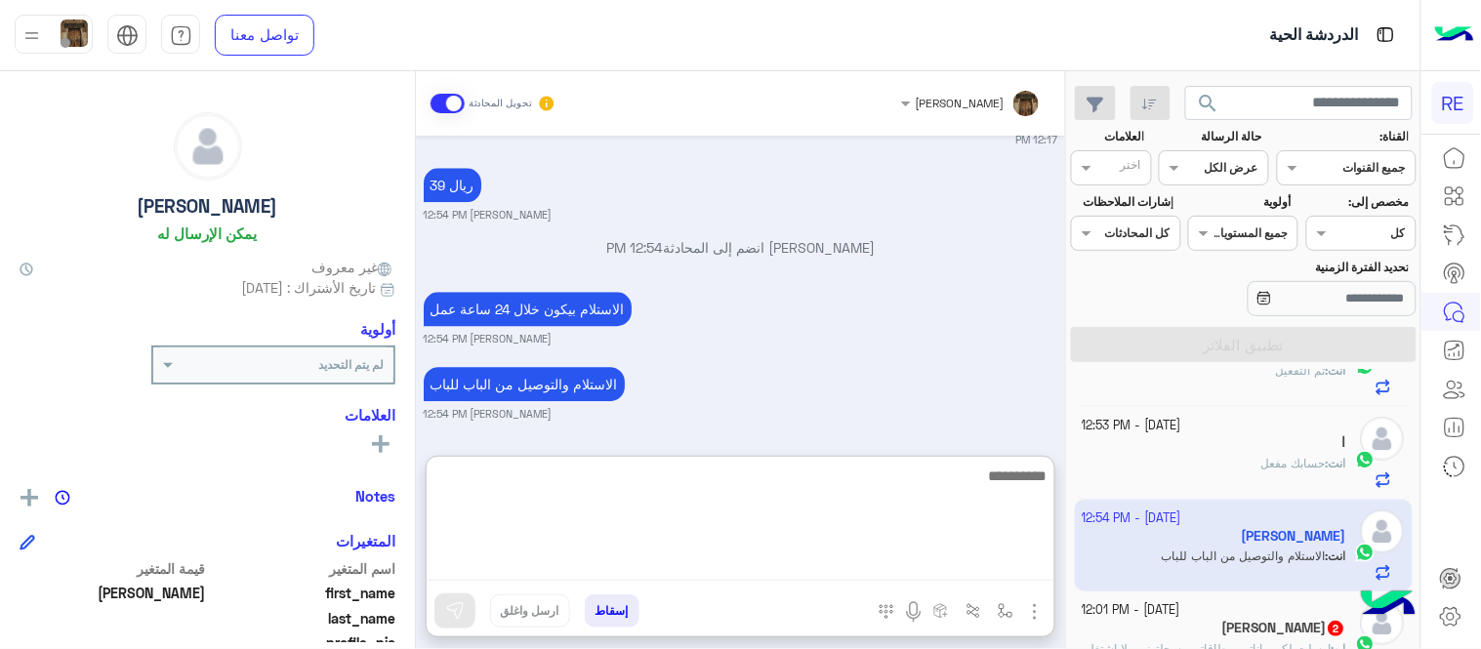
scroll to position [1309, 0]
type textarea "**********"
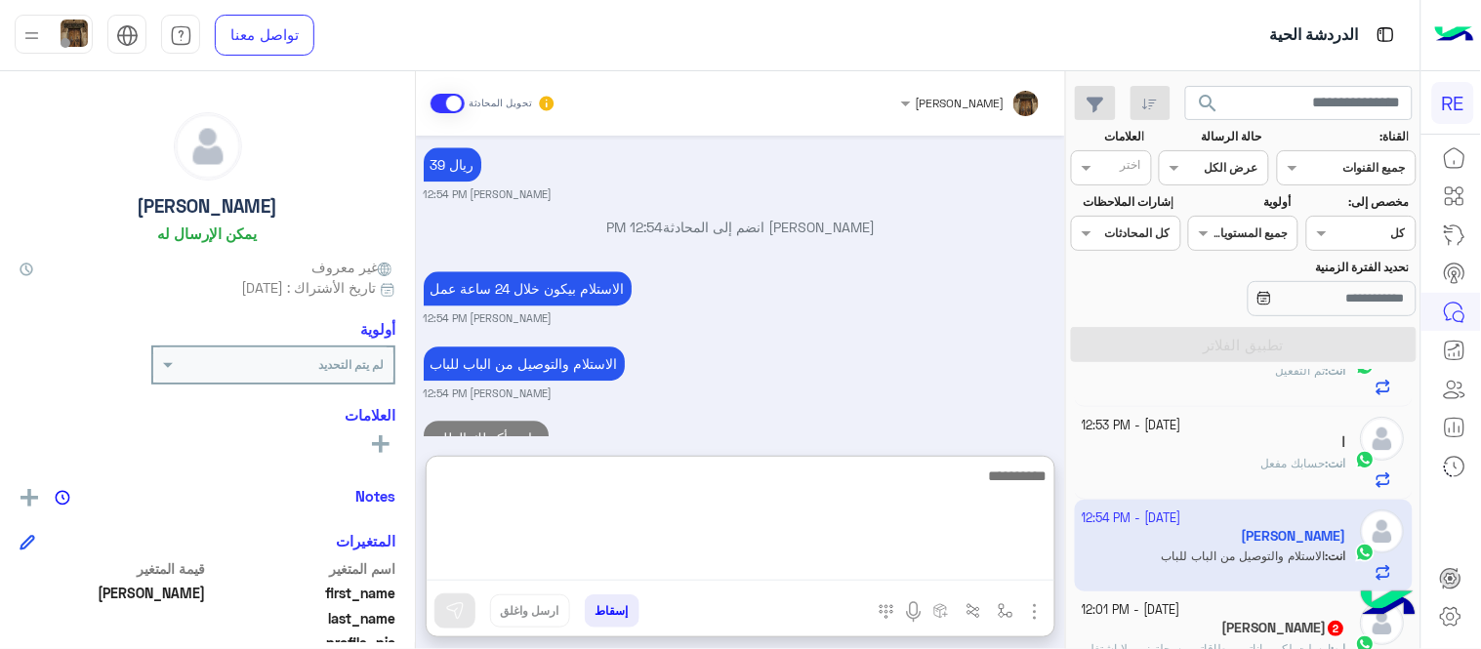
scroll to position [1383, 0]
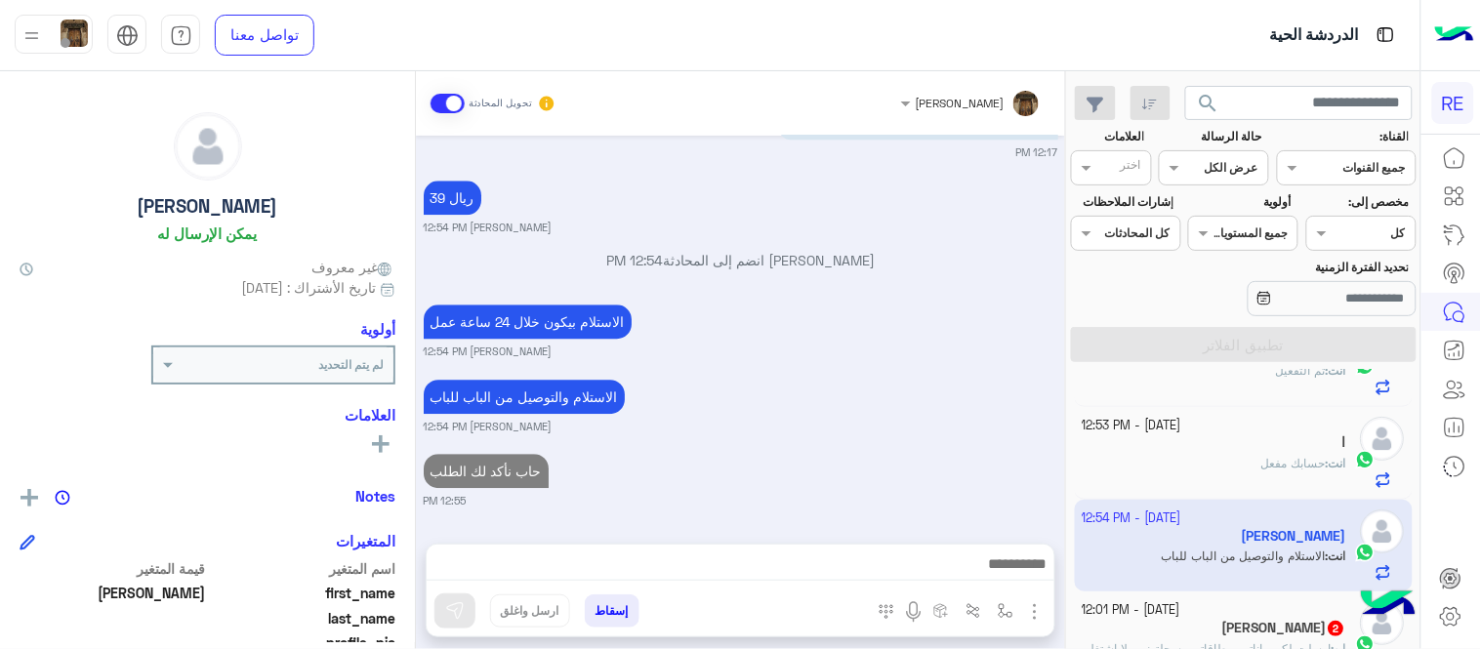
click at [679, 402] on div "[DATE] لي غرض في ينبع ابغاه يجيني في المدينه المنوره 11:56 AM نأمل تزويدنا بمعل…" at bounding box center [740, 330] width 649 height 389
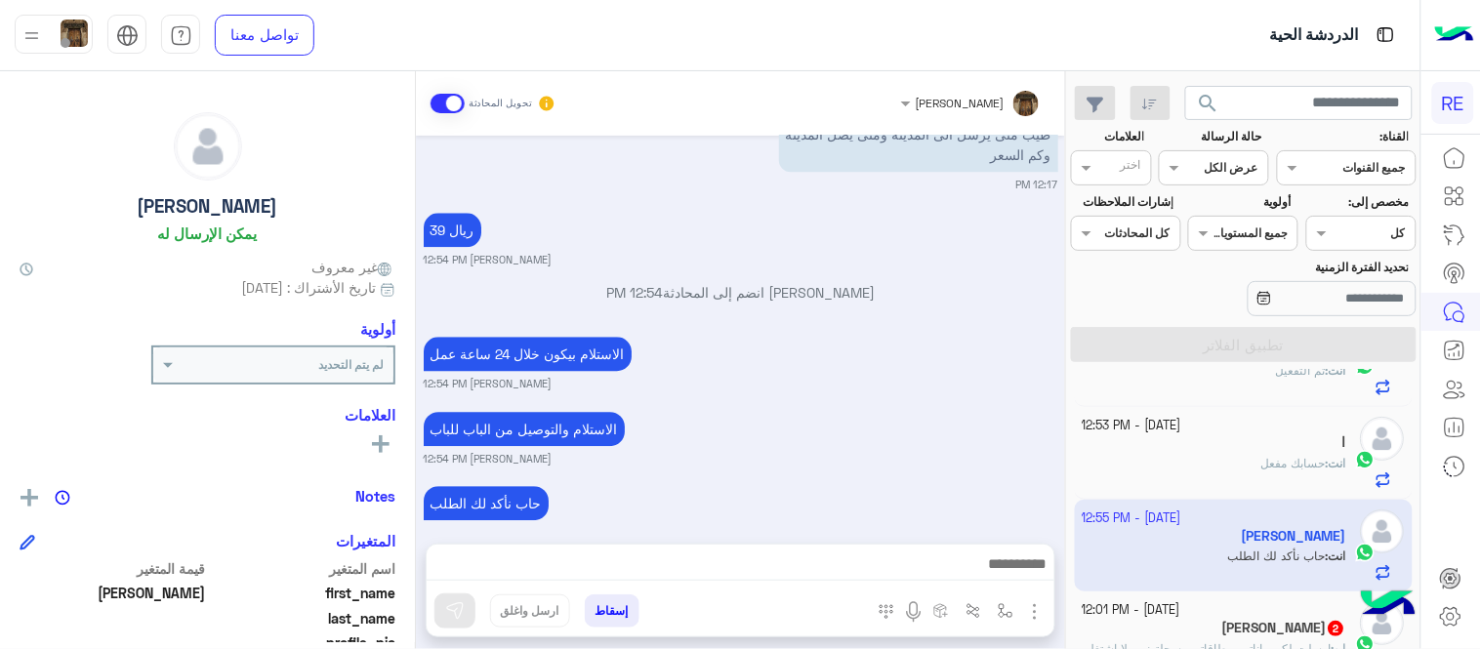
scroll to position [1295, 0]
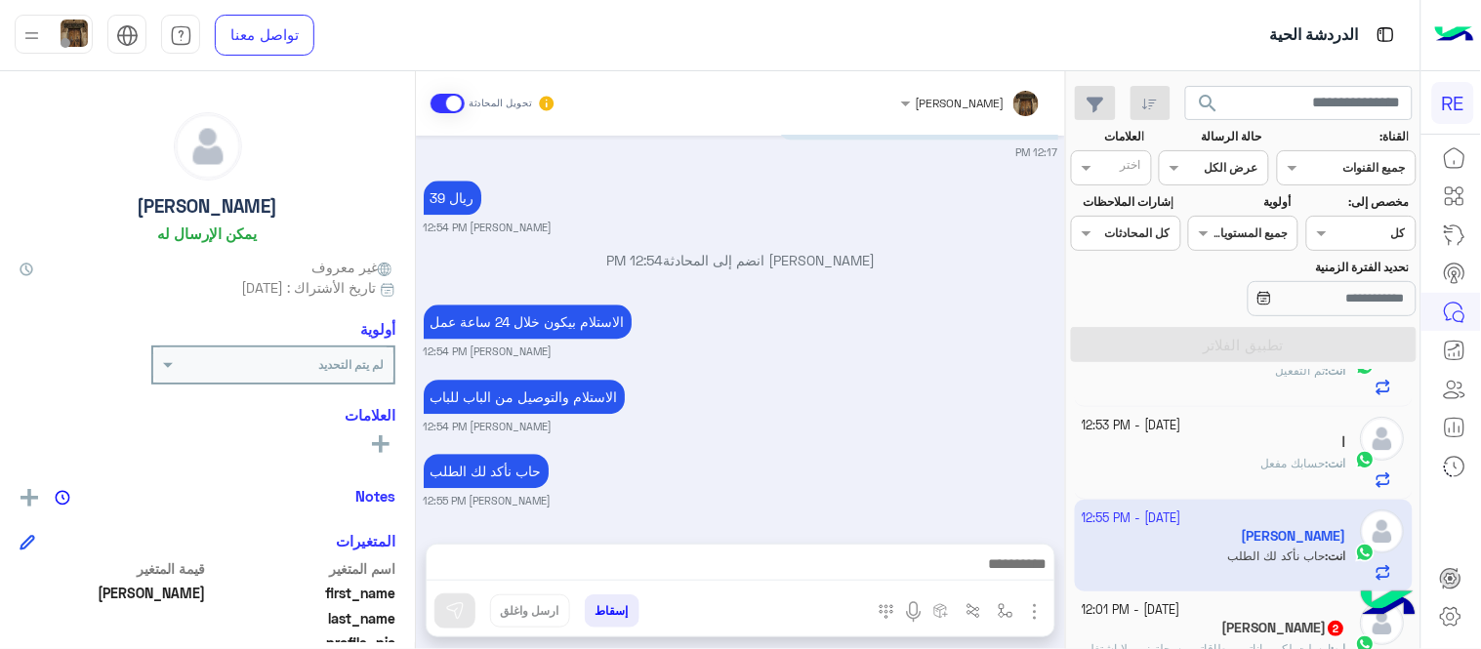
click at [905, 423] on small "[PERSON_NAME] 12:54 PM" at bounding box center [741, 427] width 635 height 16
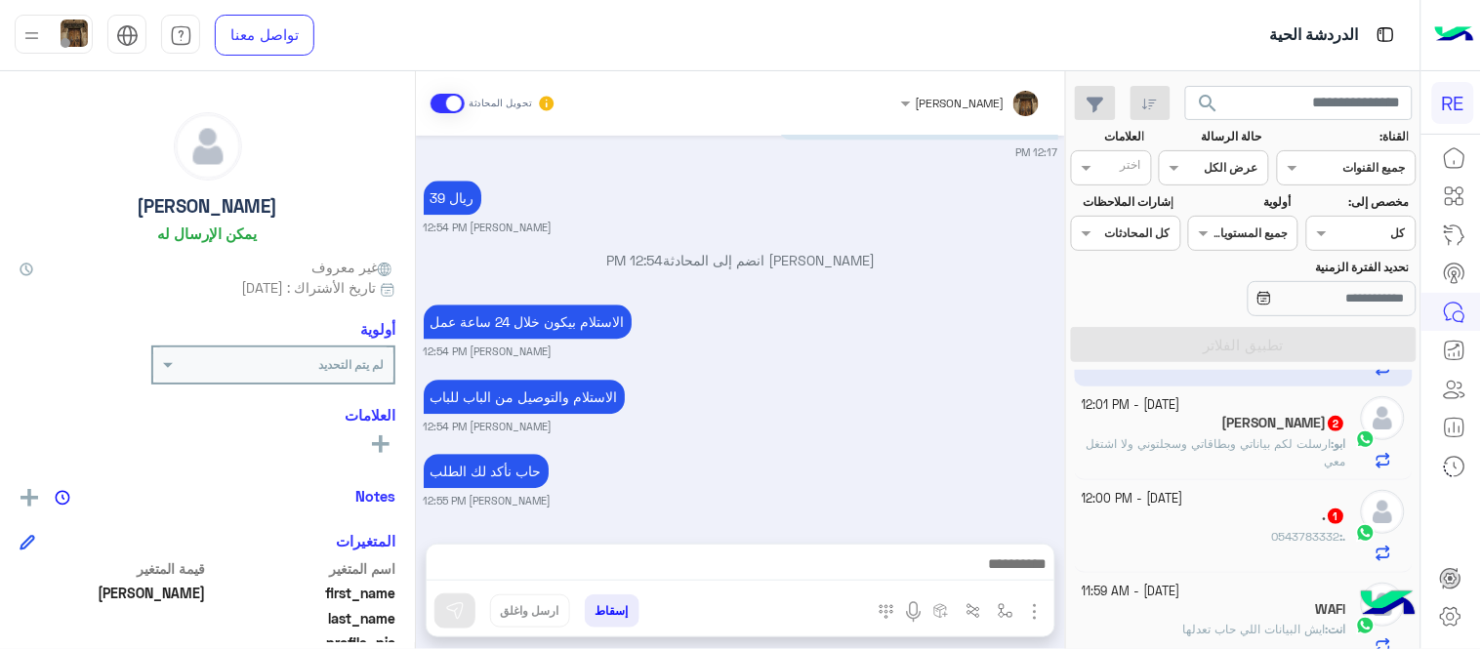
scroll to position [383, 0]
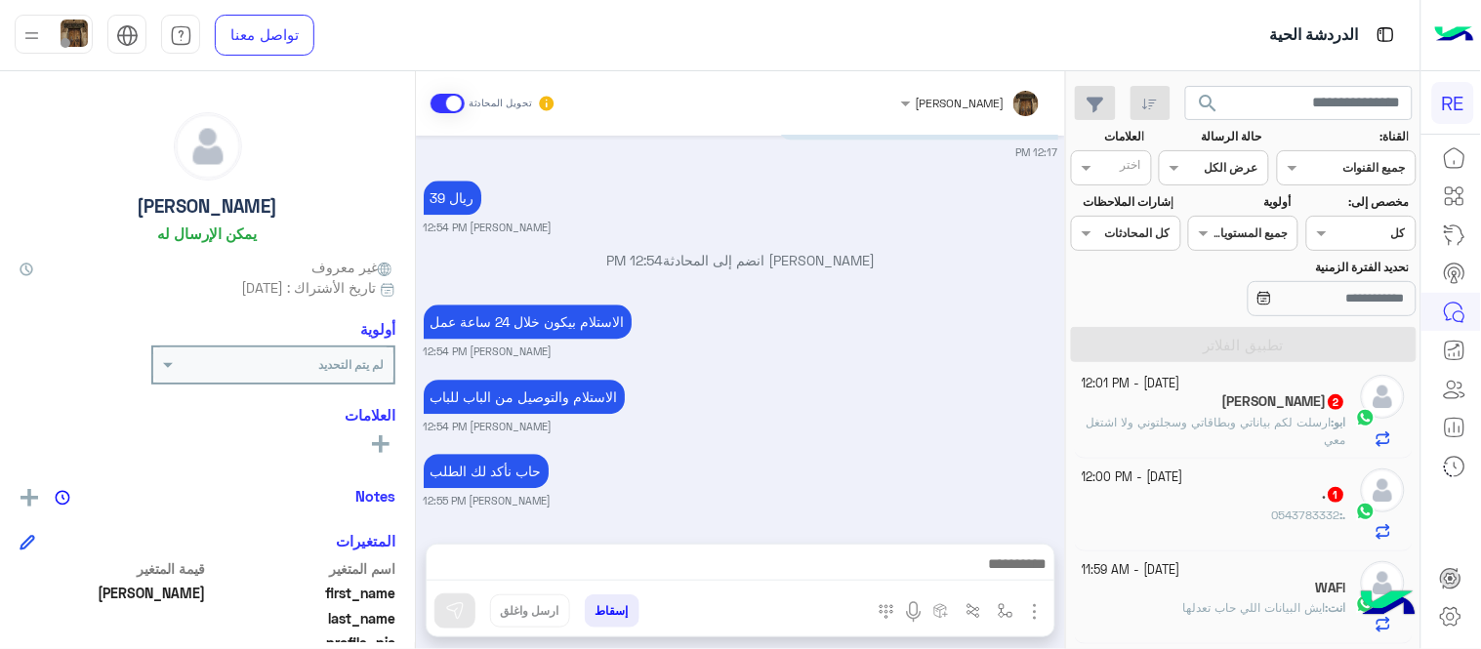
click at [1201, 433] on p "ابو : ارسلت لكم بياناتي وبطاقاتي وسجلتوني ولا اشتغل معي" at bounding box center [1215, 431] width 265 height 35
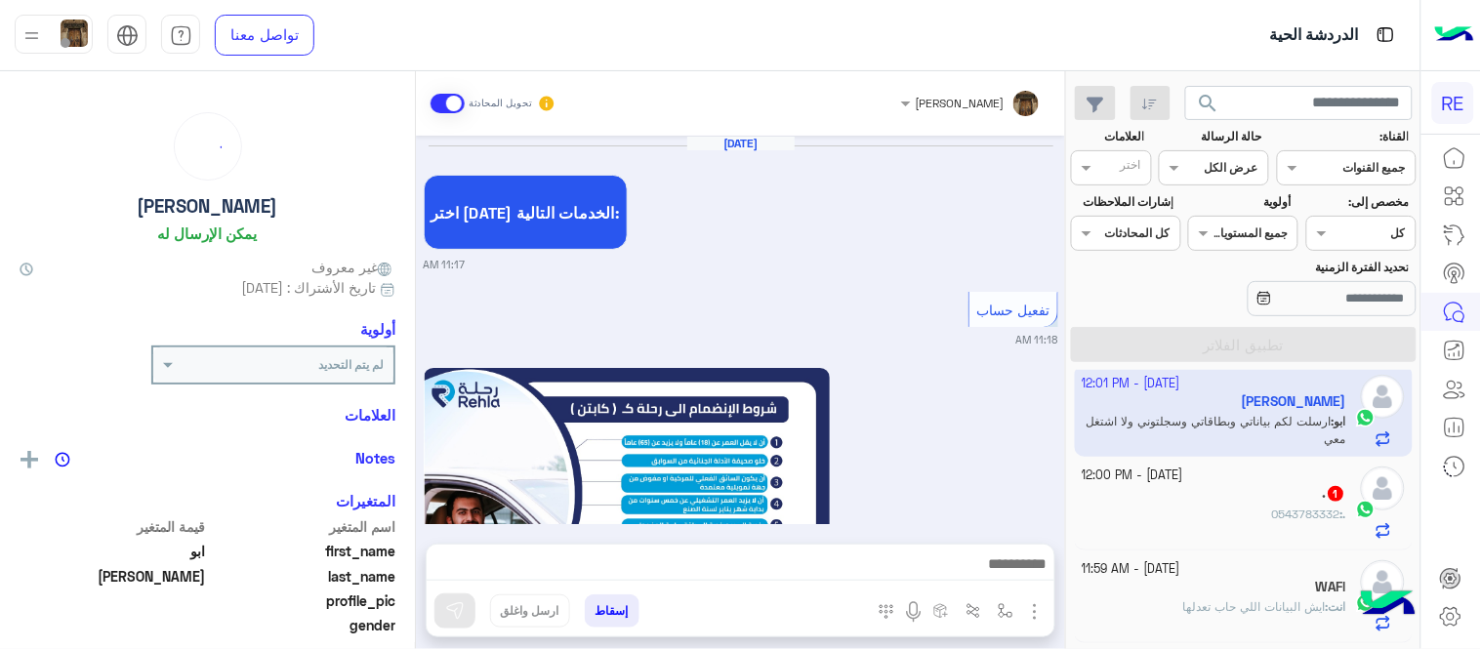
scroll to position [1266, 0]
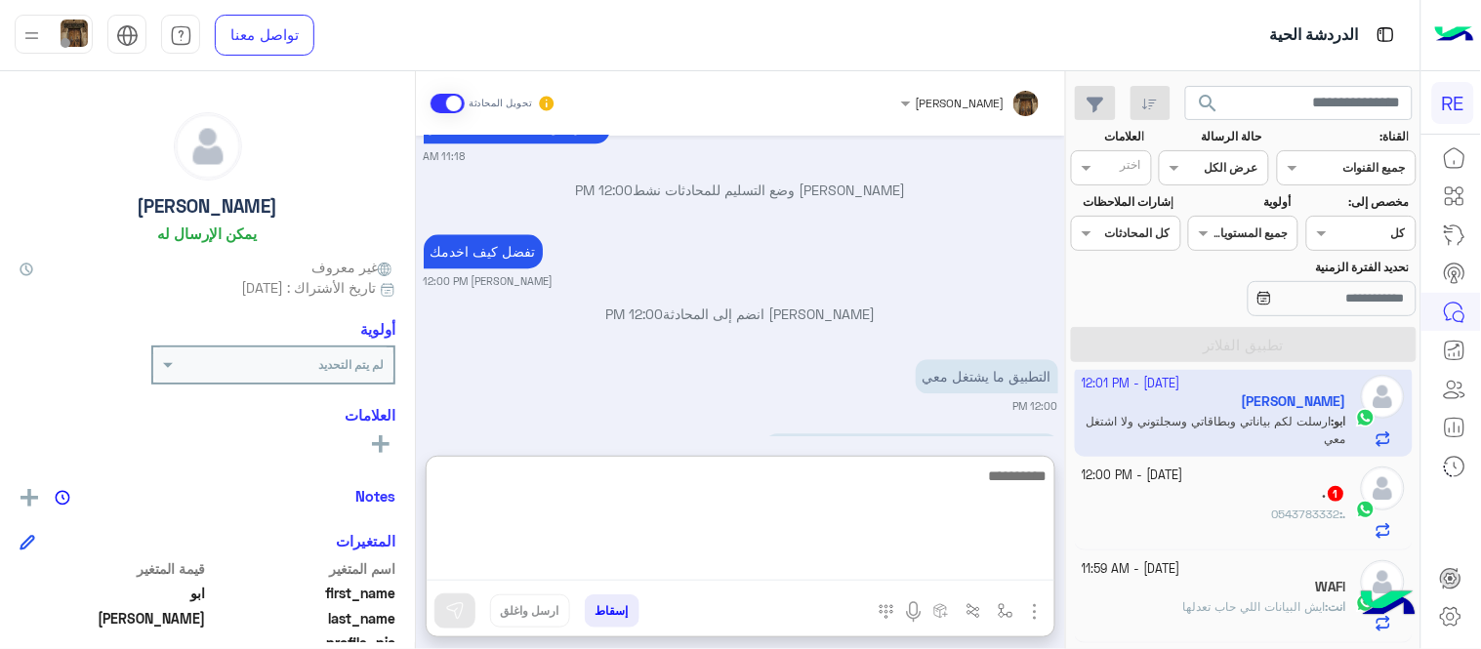
click at [864, 563] on textarea at bounding box center [741, 522] width 628 height 117
type textarea "**********"
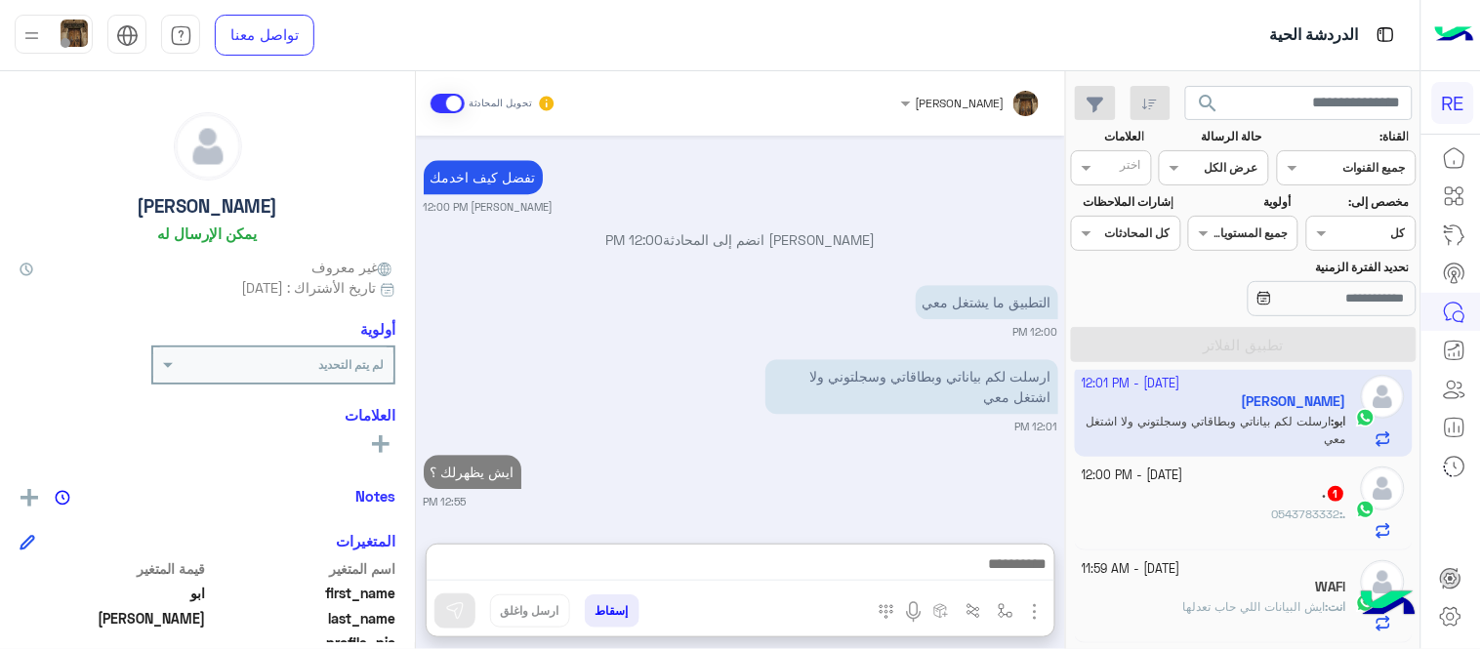
scroll to position [1384, 0]
click at [1276, 495] on div ". 1" at bounding box center [1215, 495] width 265 height 21
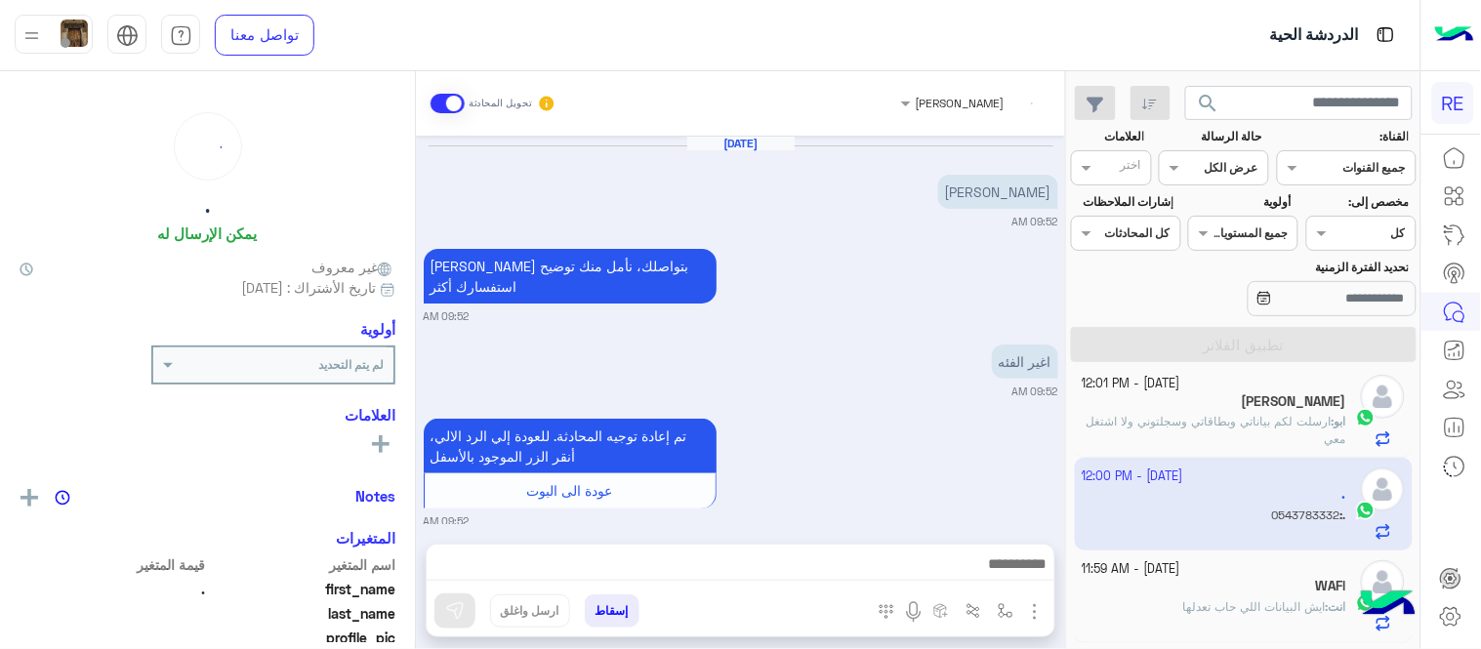
scroll to position [374, 0]
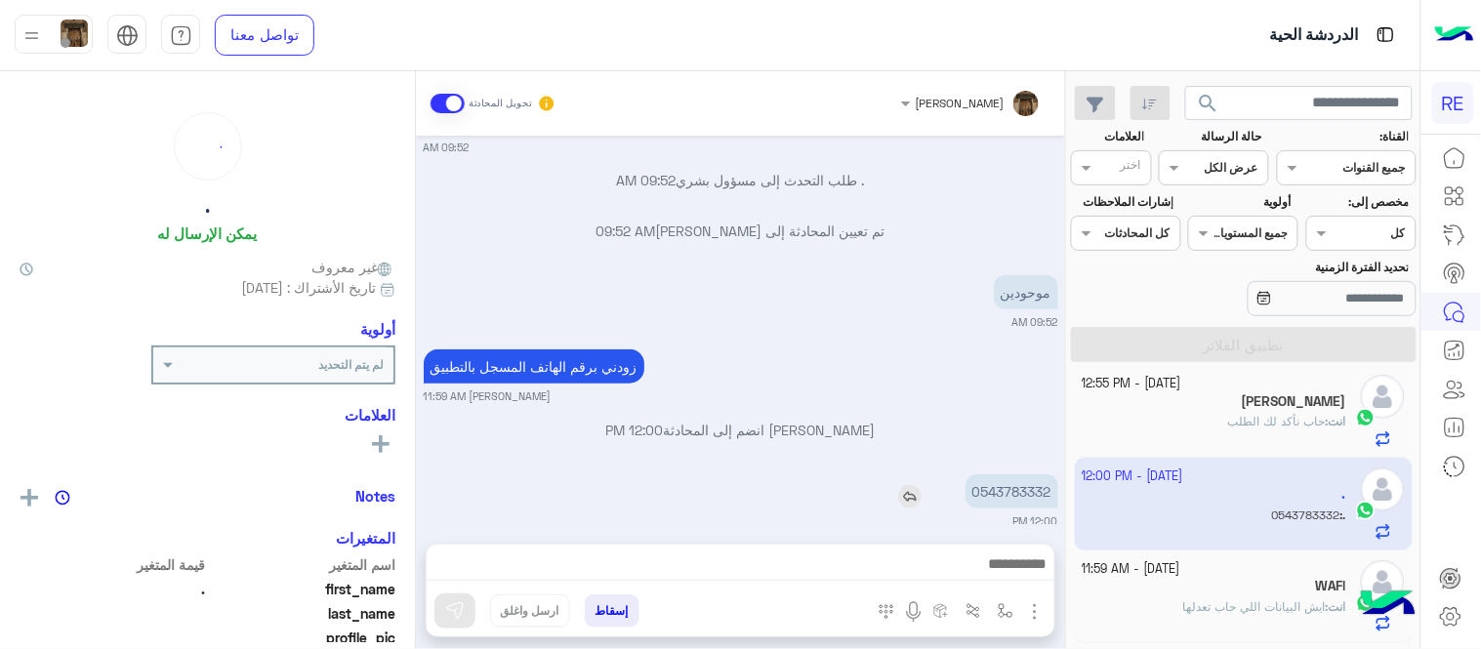
click at [1043, 474] on p "0543783332" at bounding box center [1011, 491] width 93 height 34
copy p "0543783332"
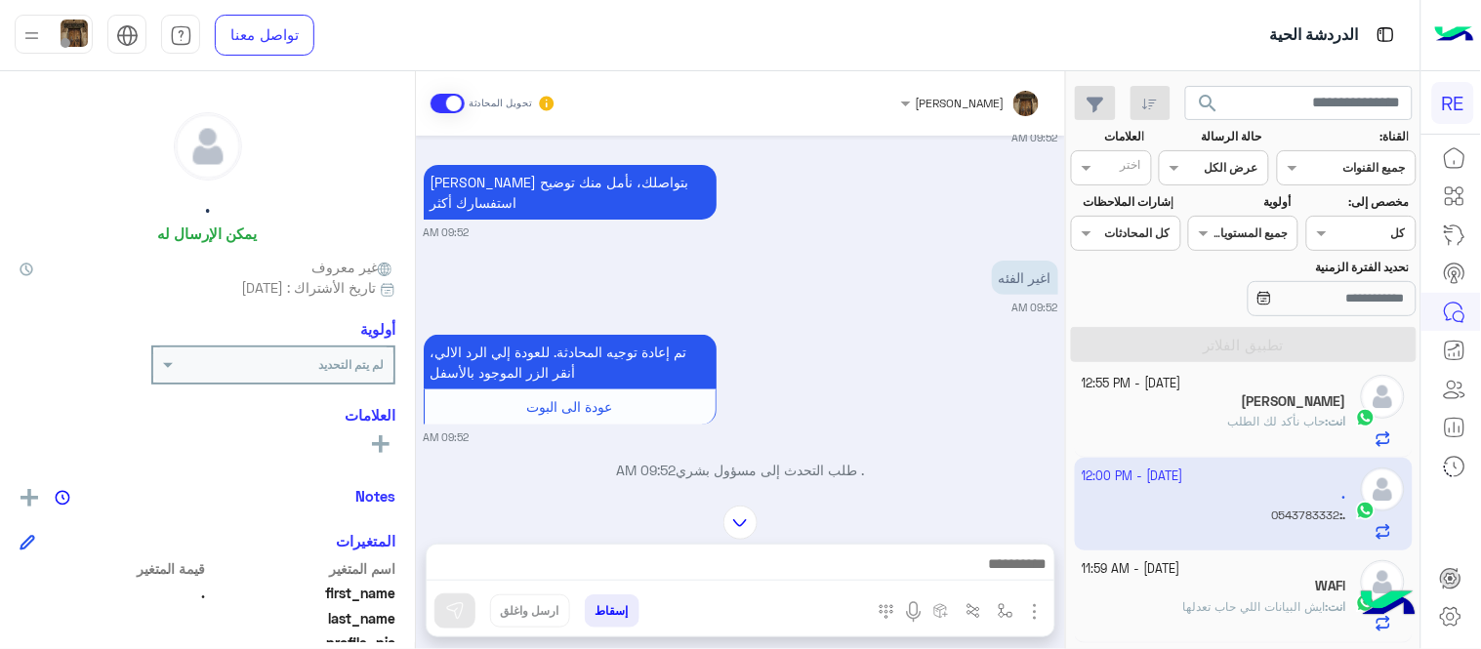
scroll to position [69, 0]
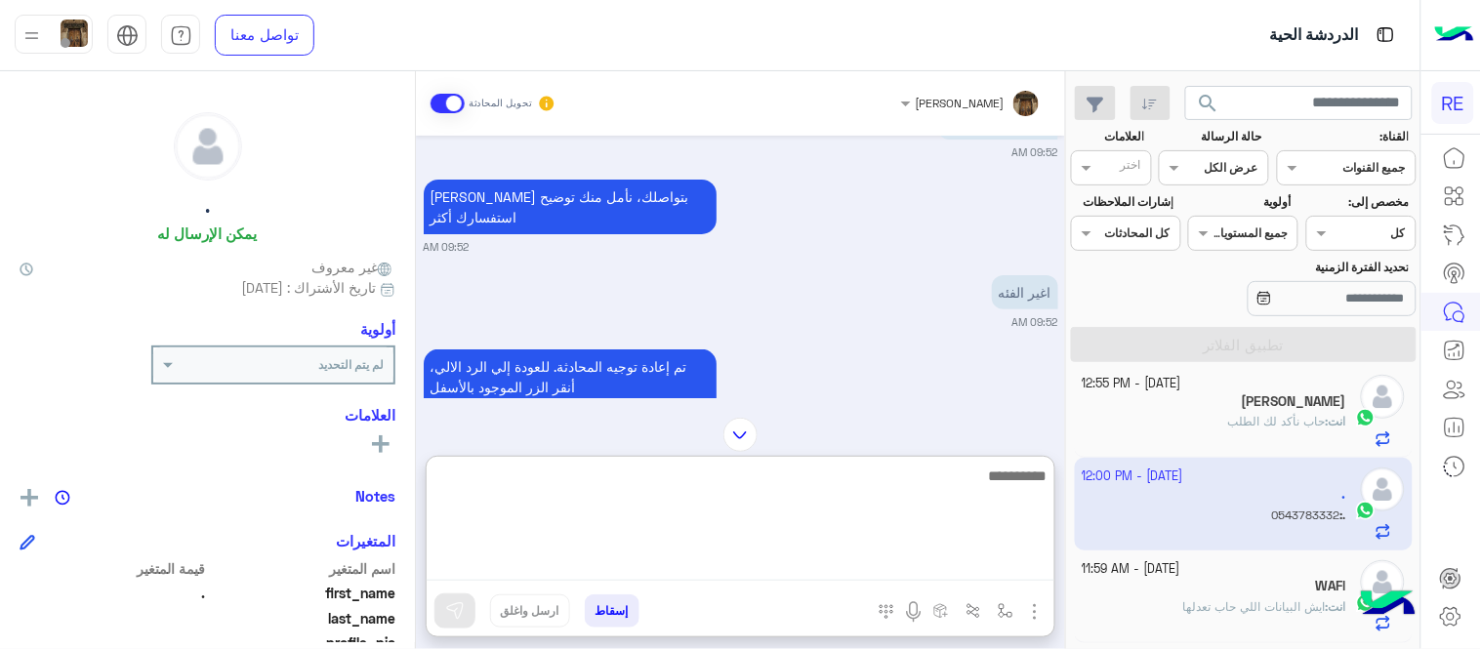
click at [625, 561] on textarea at bounding box center [741, 522] width 628 height 117
type textarea "**********"
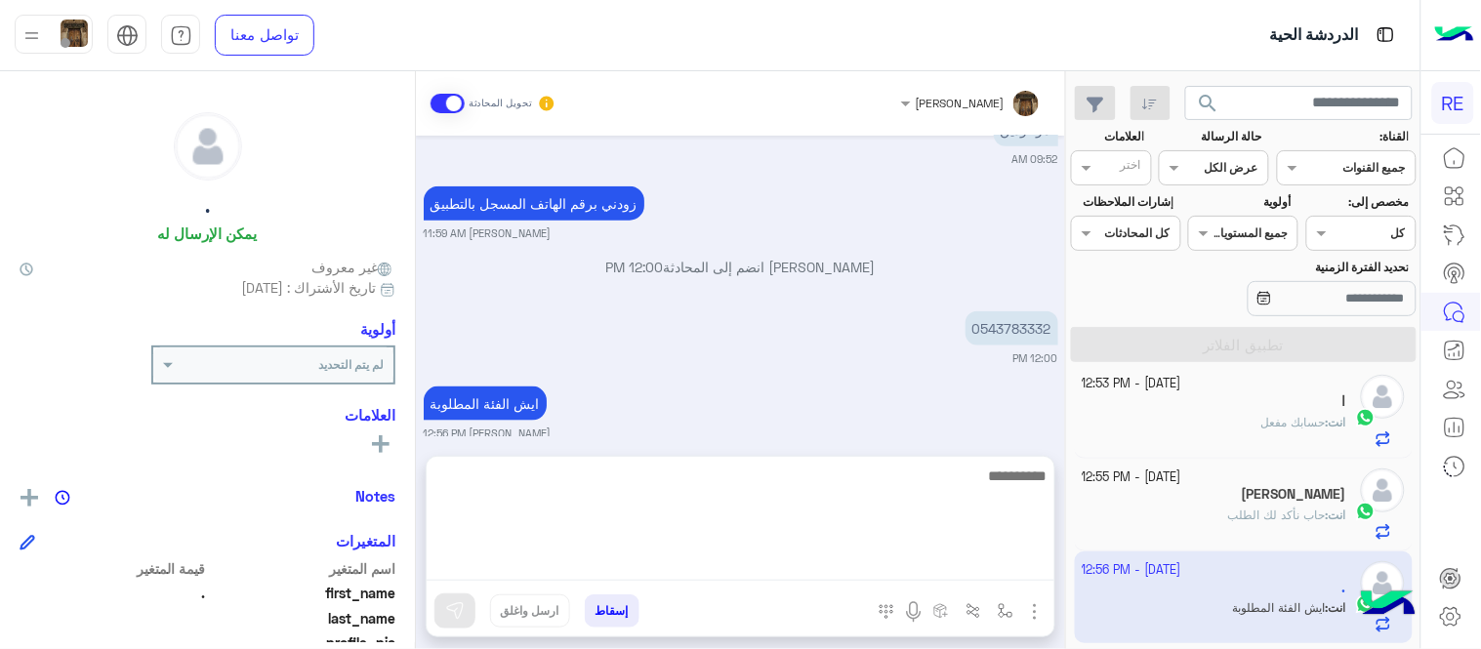
scroll to position [449, 0]
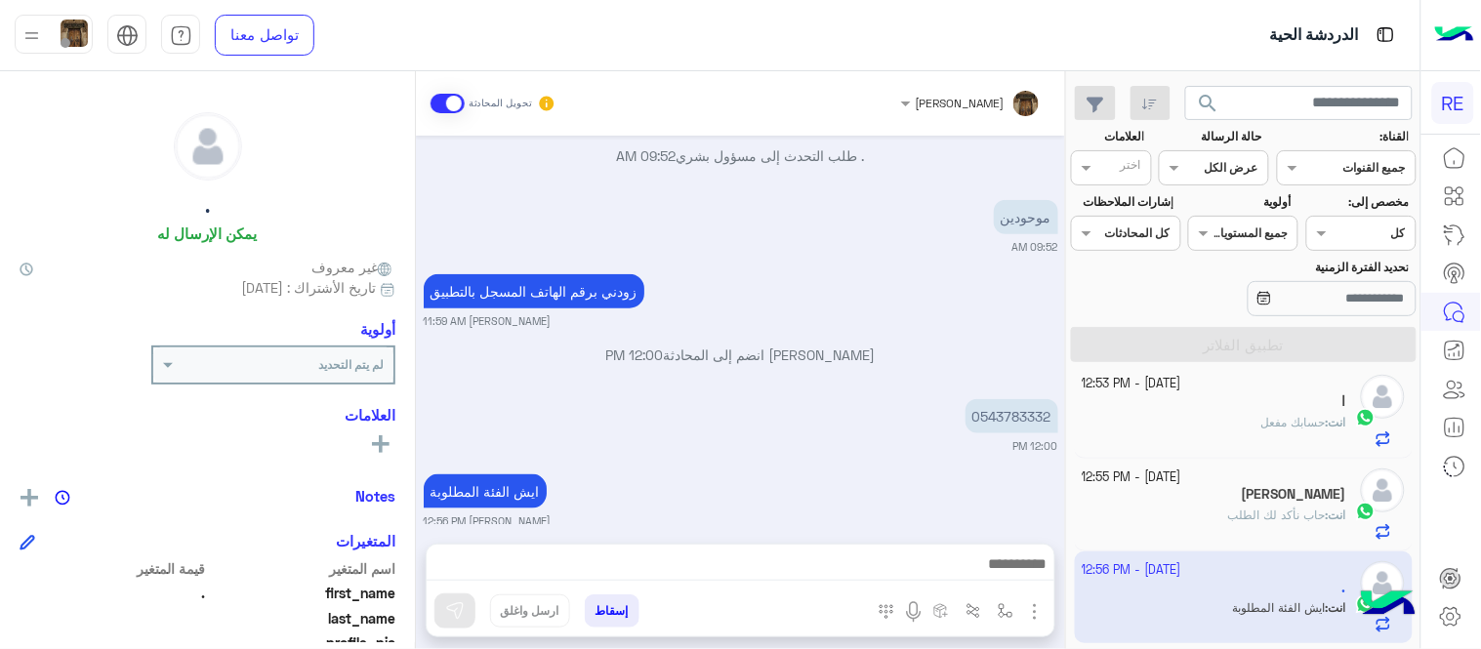
click at [657, 349] on div "[PERSON_NAME] انضم إلى المحادثة 12:00 PM" at bounding box center [741, 362] width 635 height 35
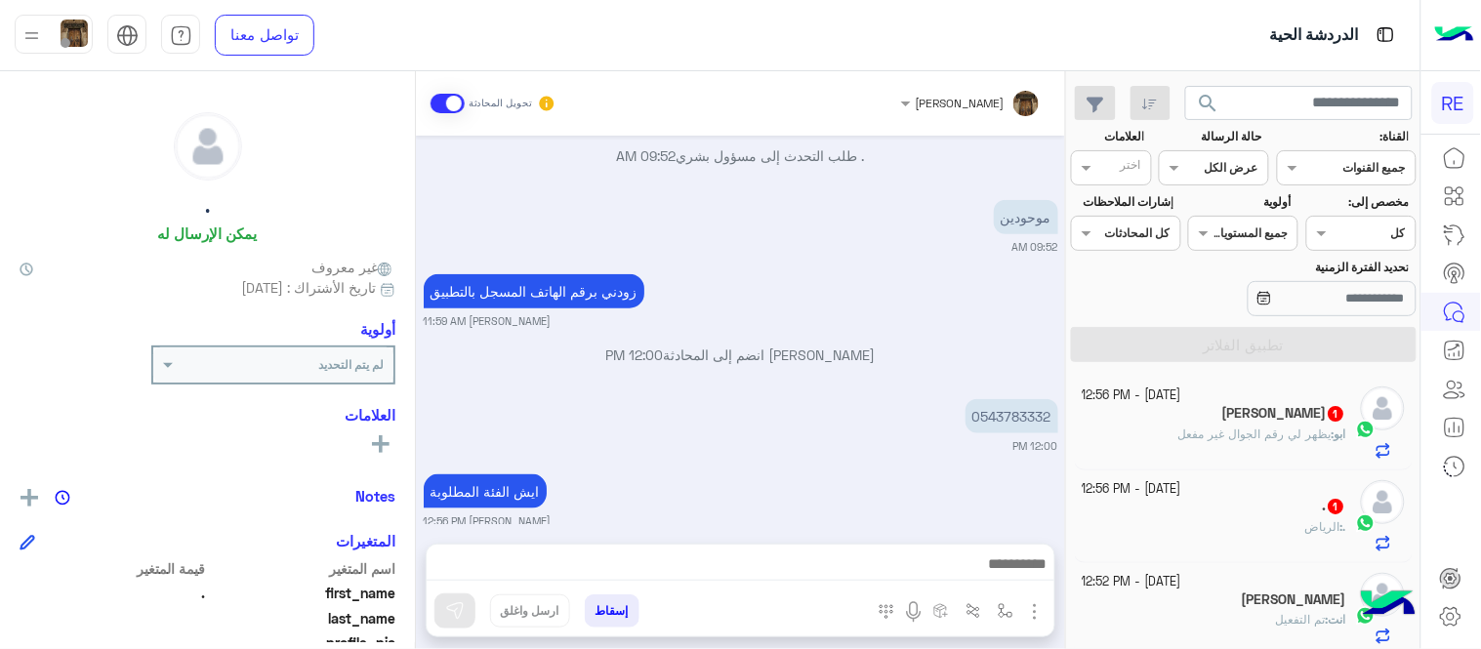
scroll to position [522, 0]
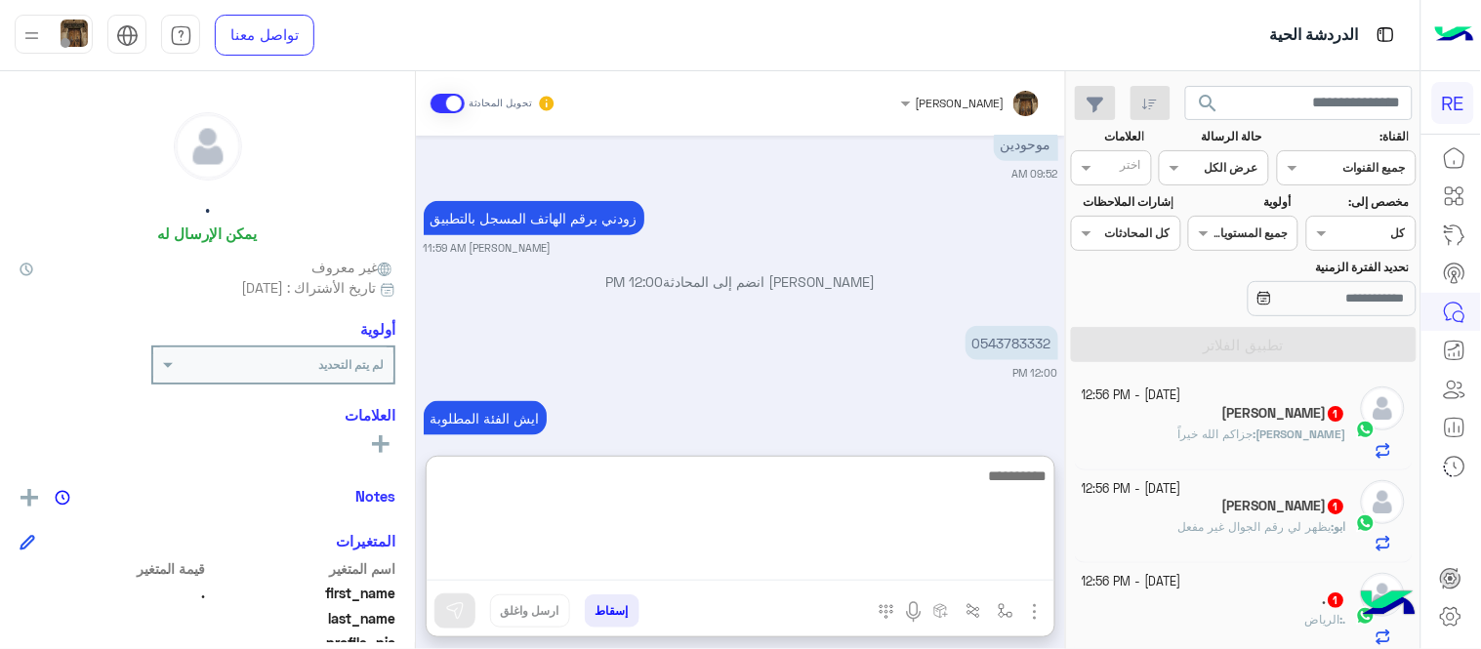
click at [854, 552] on textarea at bounding box center [741, 522] width 628 height 117
type textarea "**********"
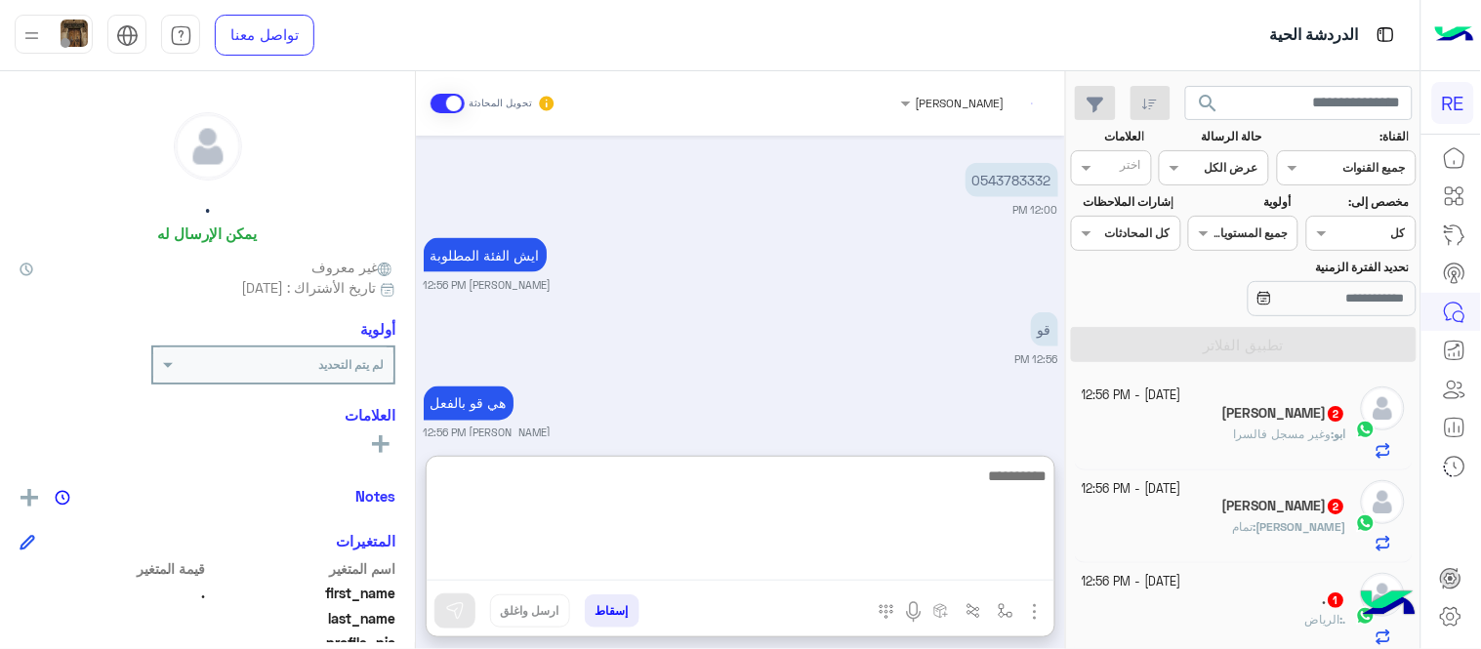
scroll to position [759, 0]
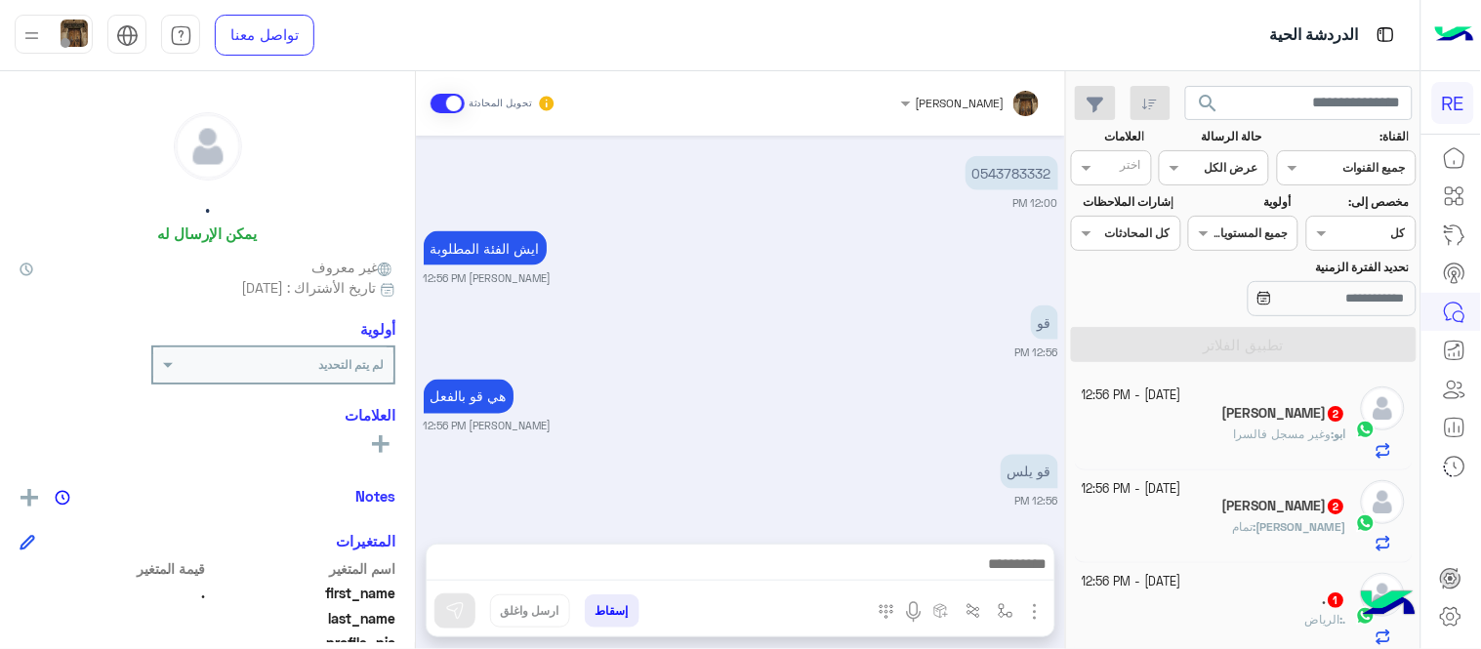
click at [871, 371] on div "[DATE] ابي ااسر 09:52 AM [PERSON_NAME] بتواصلك، نأمل منك توضيح استفسارك أكثر 09…" at bounding box center [740, 330] width 649 height 389
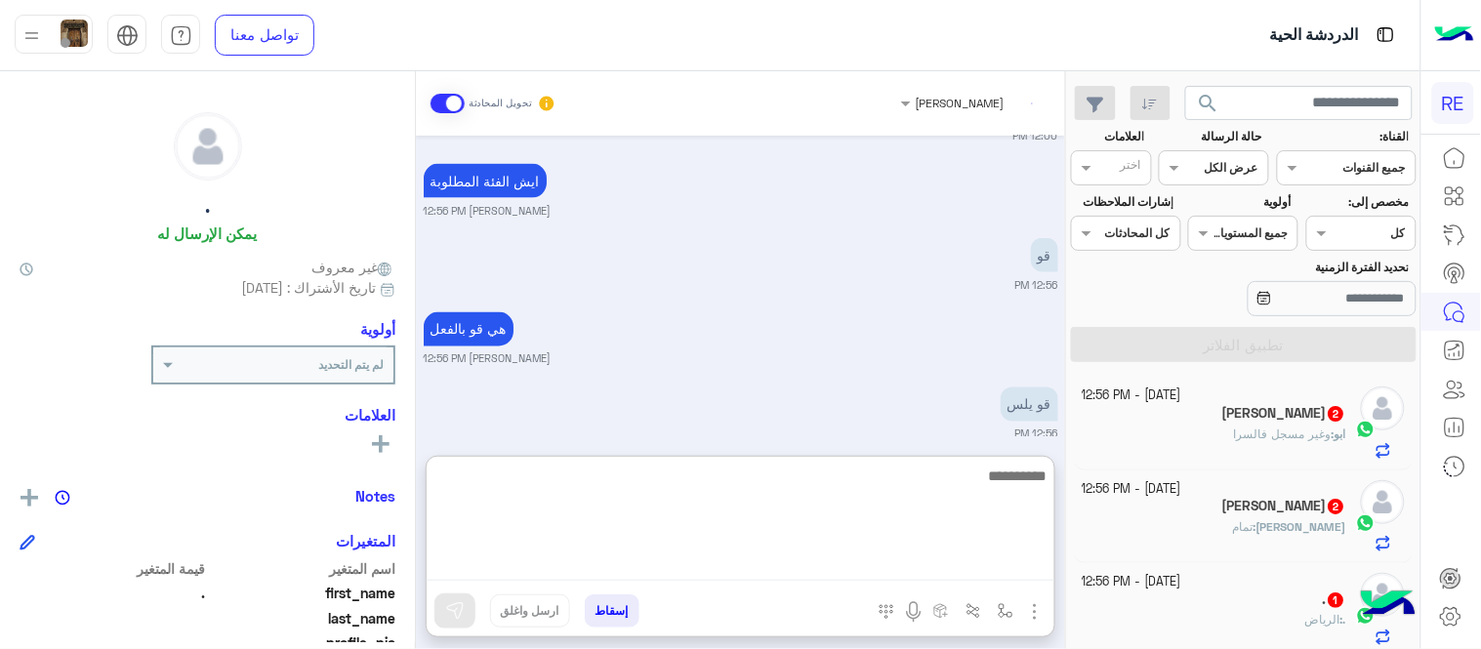
click at [882, 572] on textarea at bounding box center [741, 522] width 628 height 117
type textarea "**********"
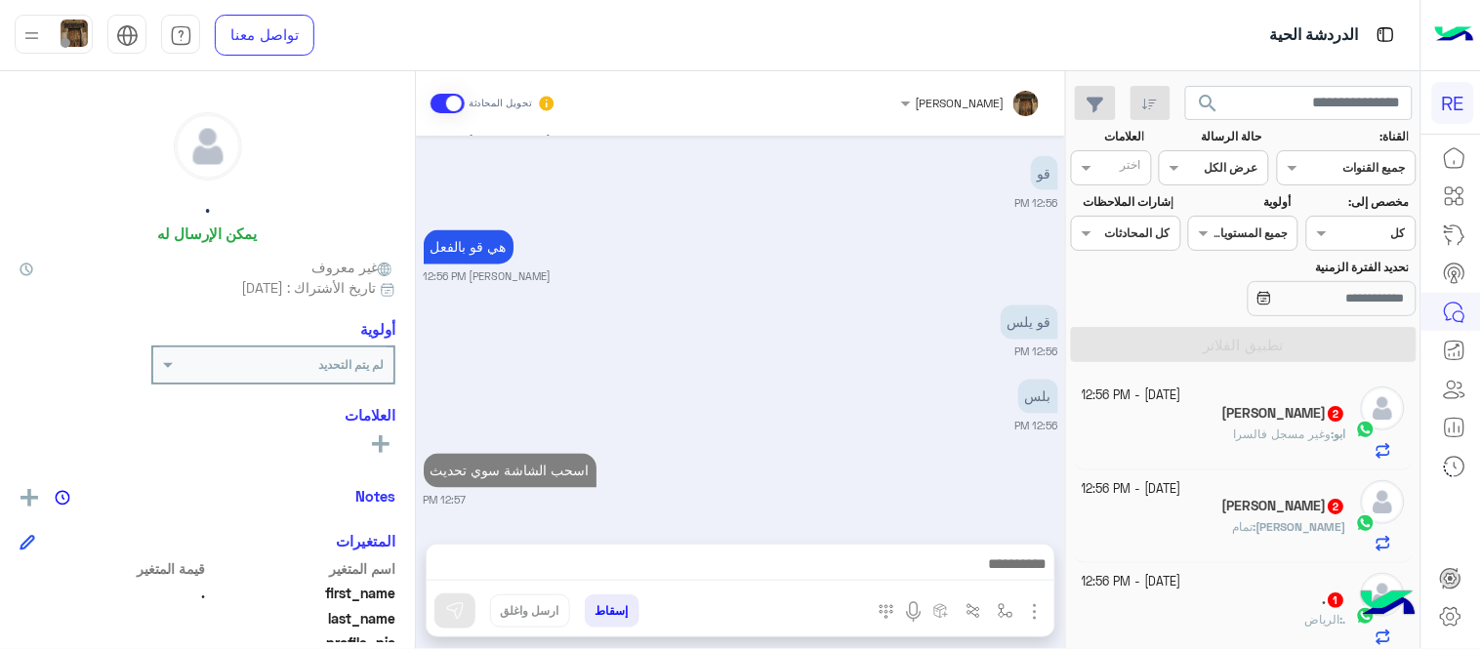
scroll to position [821, 0]
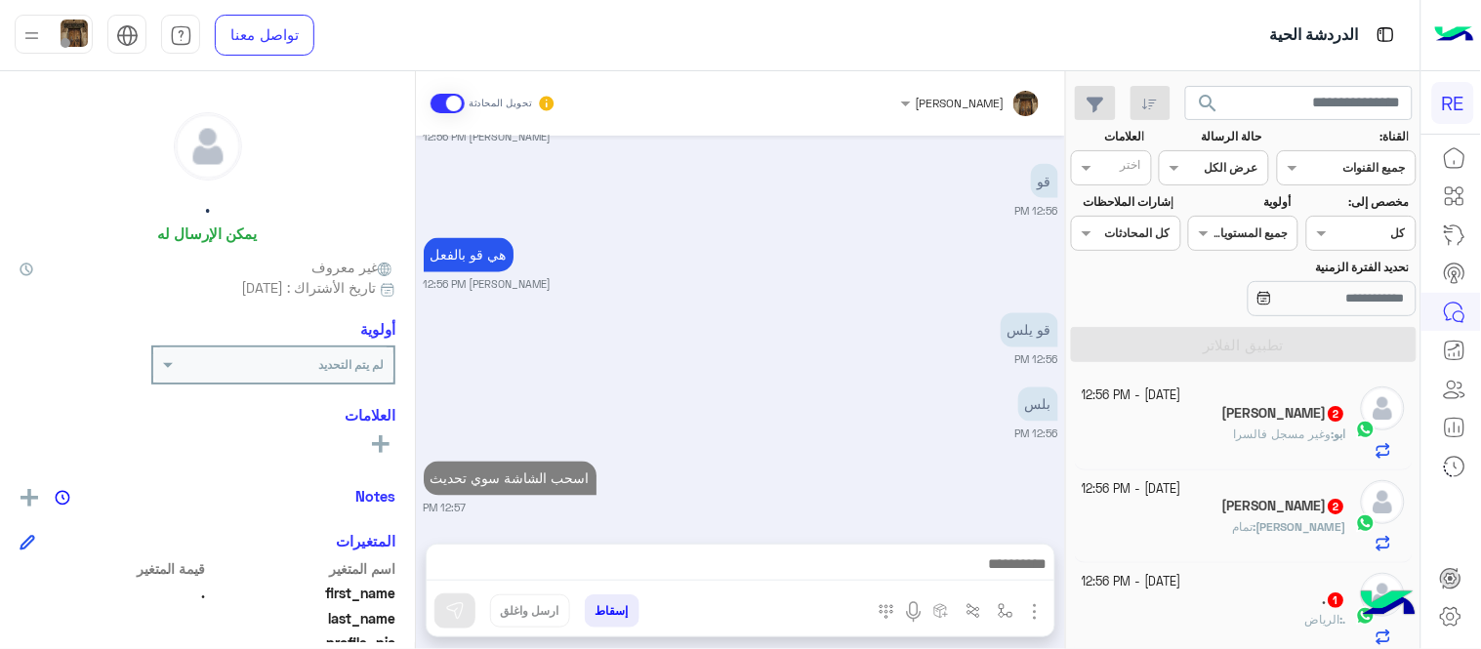
click at [840, 326] on div "[DATE] ابي ااسر 09:52 AM [PERSON_NAME] بتواصلك، نأمل منك توضيح استفسارك أكثر 09…" at bounding box center [740, 330] width 649 height 389
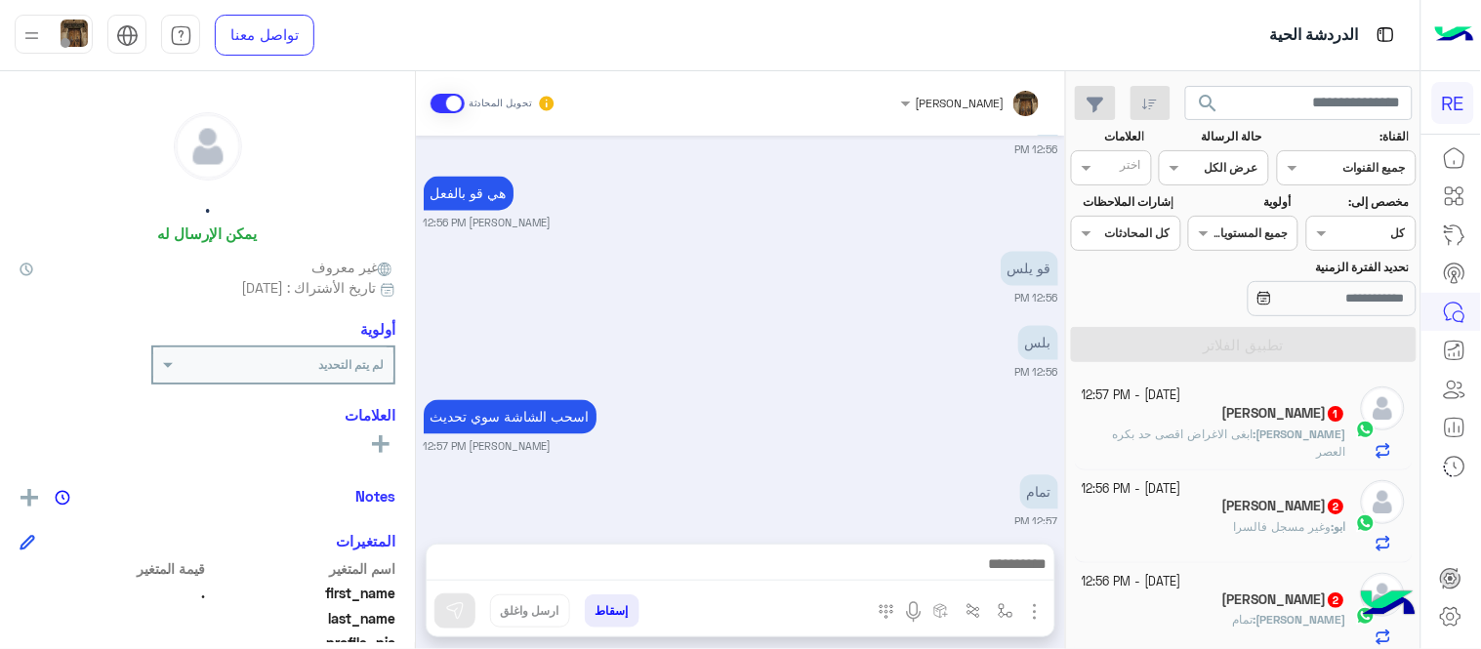
scroll to position [969, 0]
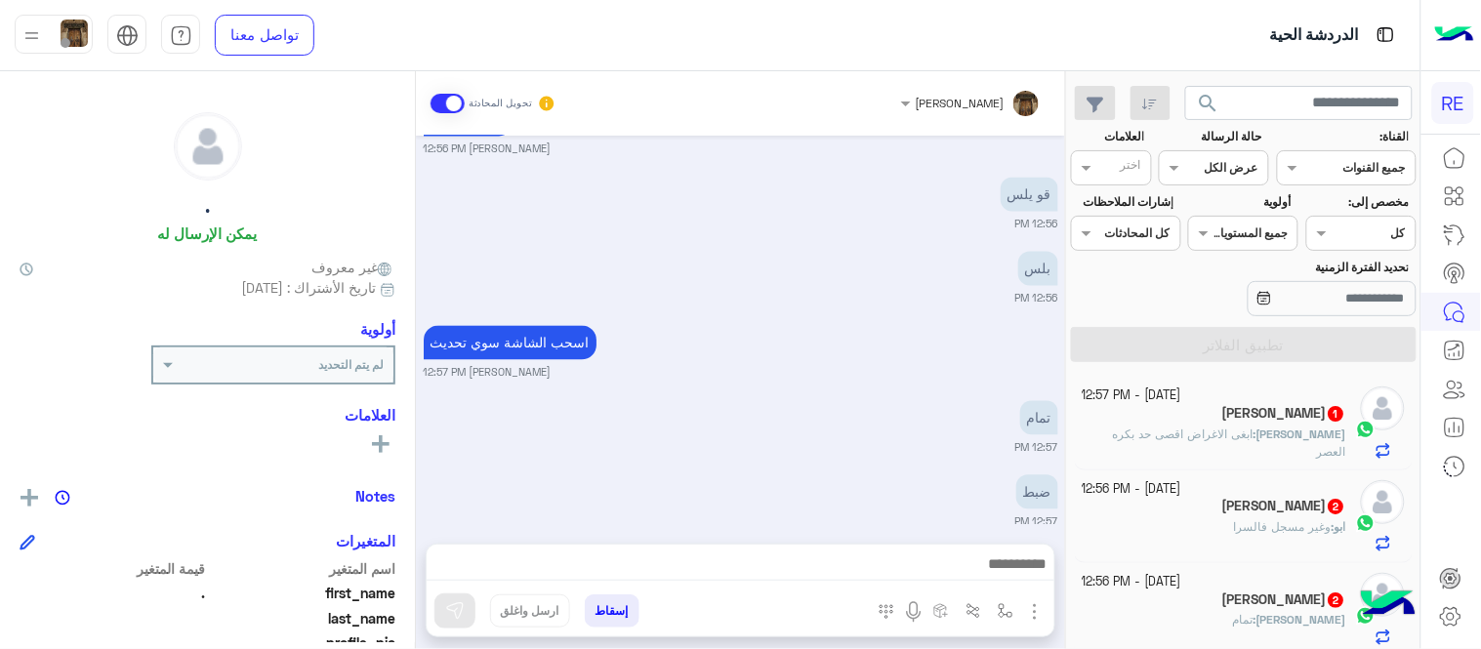
click at [833, 400] on div "تمام 12:57 PM" at bounding box center [741, 426] width 635 height 60
click at [1291, 420] on h5 "[PERSON_NAME] 1" at bounding box center [1284, 413] width 124 height 17
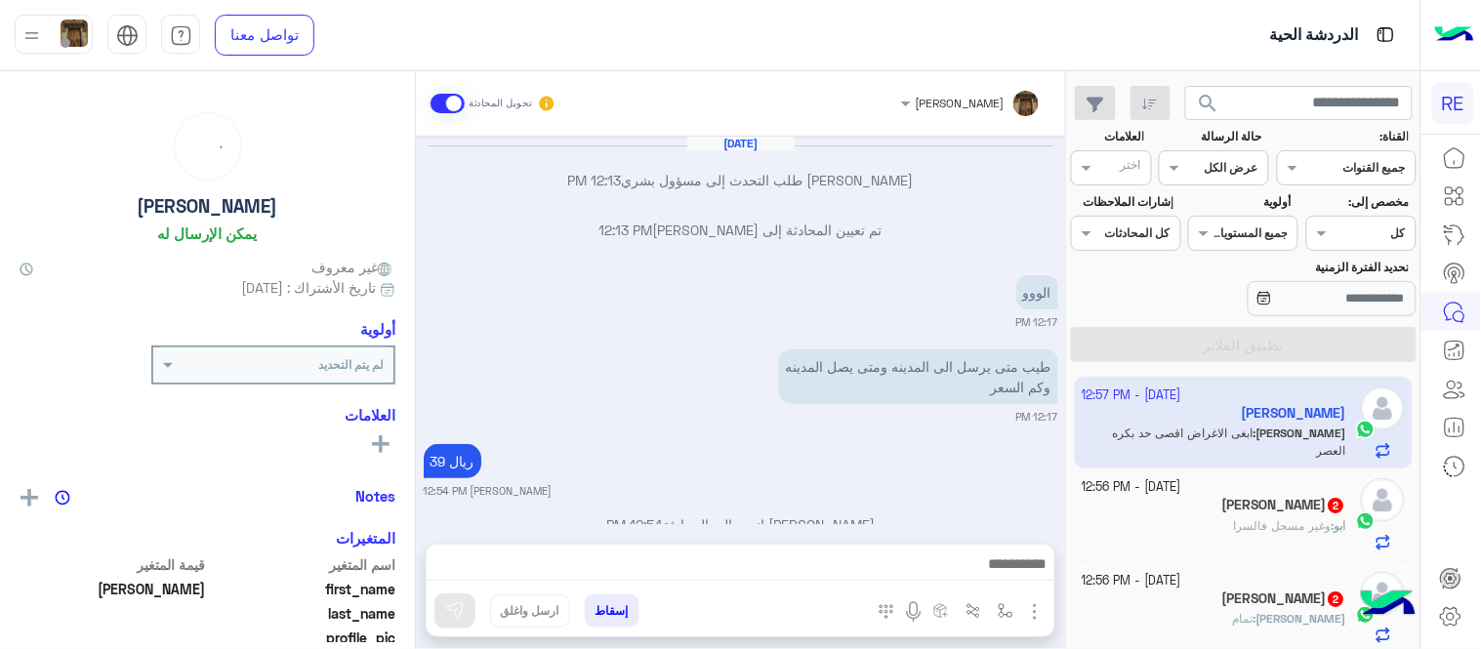
scroll to position [338, 0]
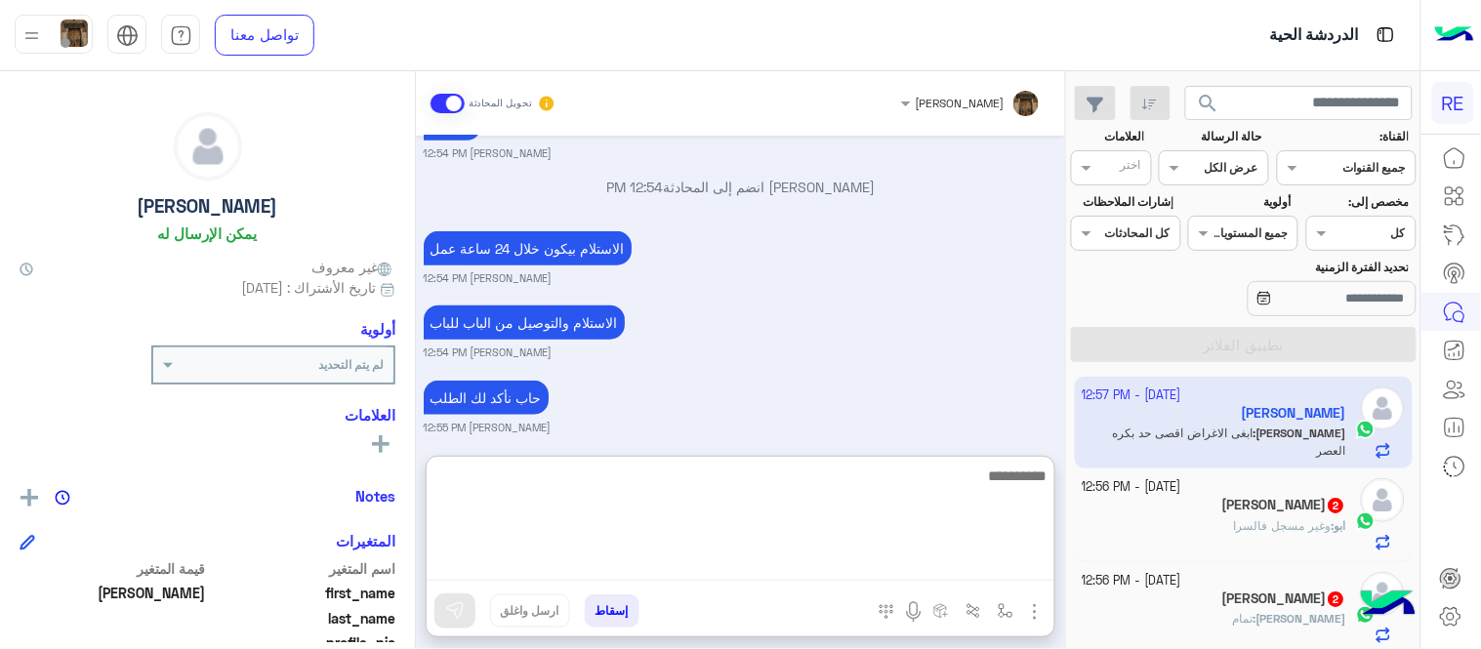
click at [834, 570] on textarea at bounding box center [741, 522] width 628 height 117
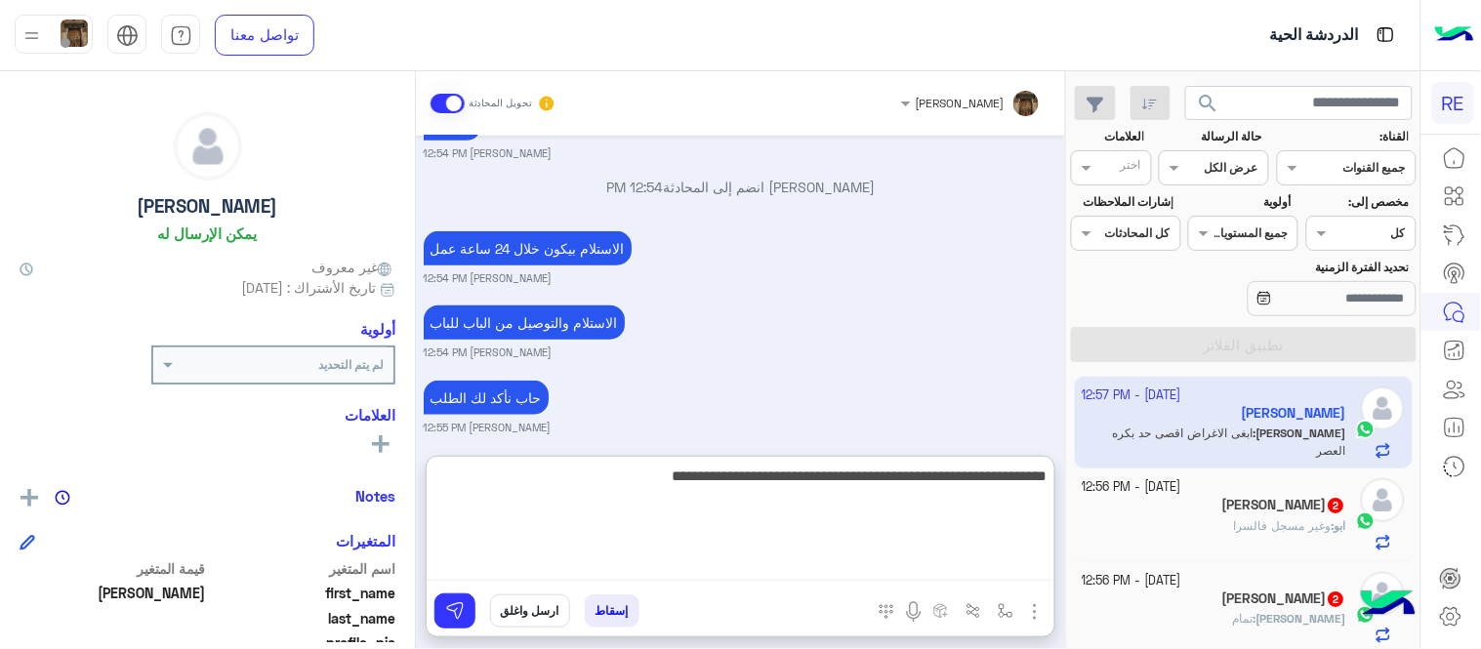
type textarea "**********"
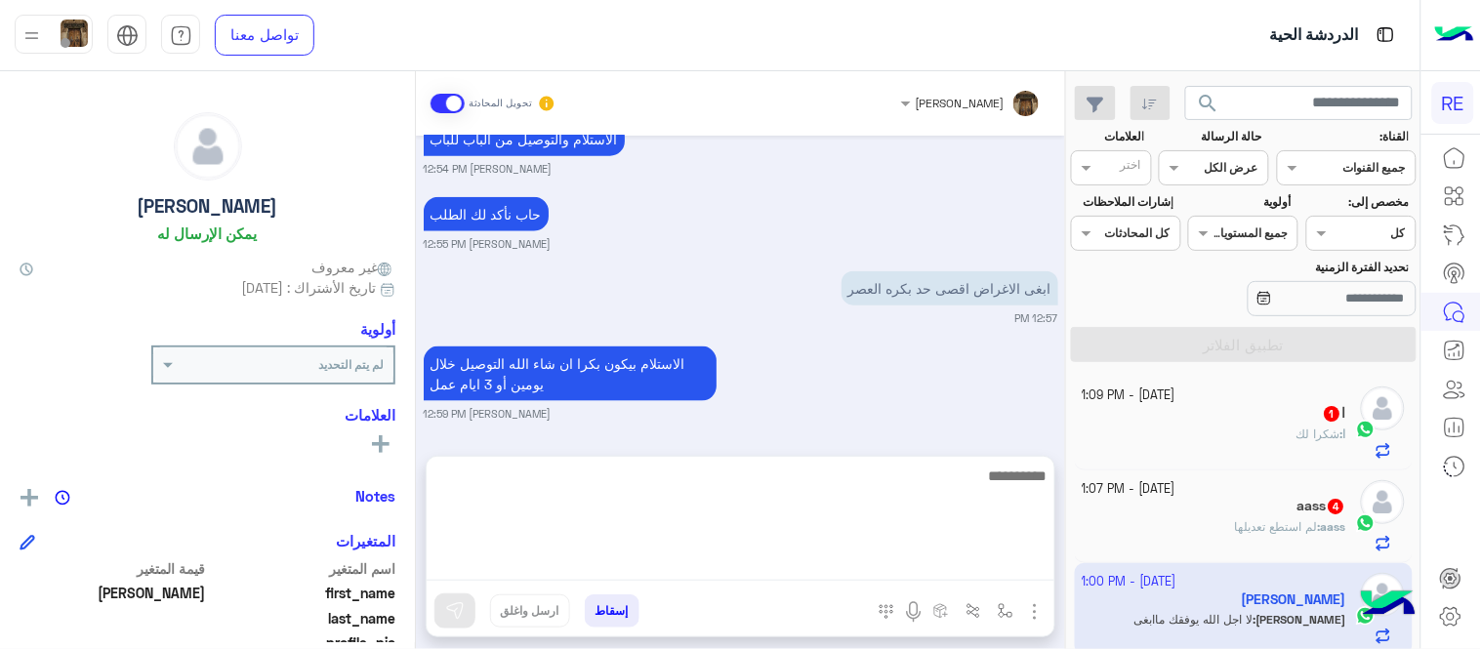
scroll to position [509, 0]
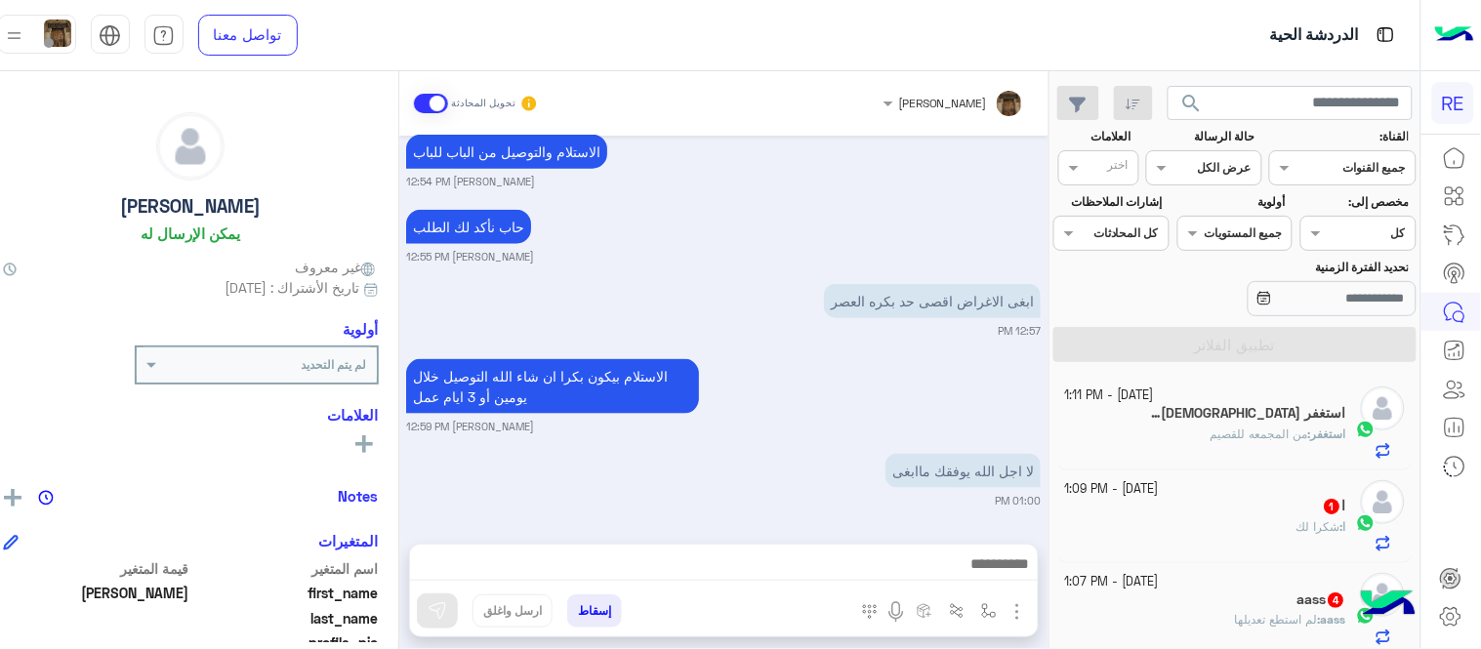
click at [777, 245] on div "حاب نأكد لك الطلب [PERSON_NAME] 12:55 PM" at bounding box center [723, 235] width 635 height 60
click at [1148, 425] on div "استغفر [DEMOGRAPHIC_DATA] عدد خلقه 🫶🏻 2" at bounding box center [1205, 415] width 281 height 21
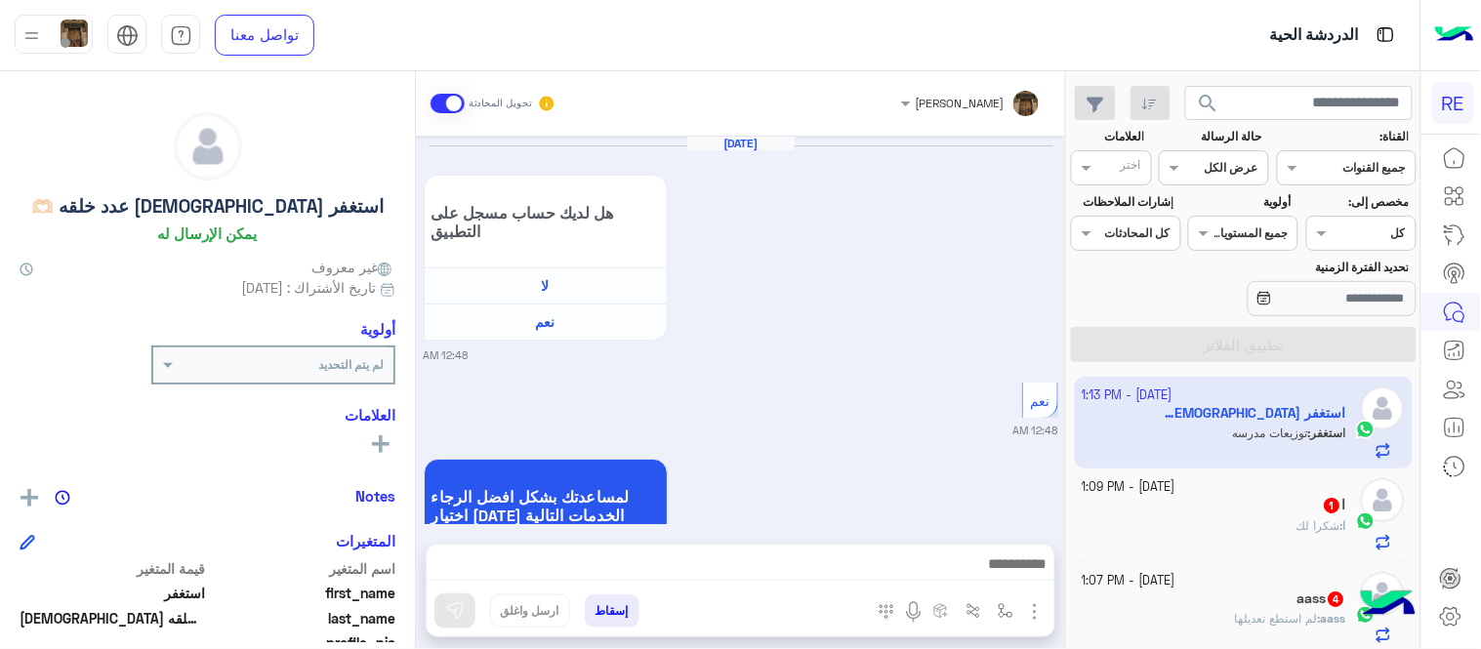
scroll to position [739, 0]
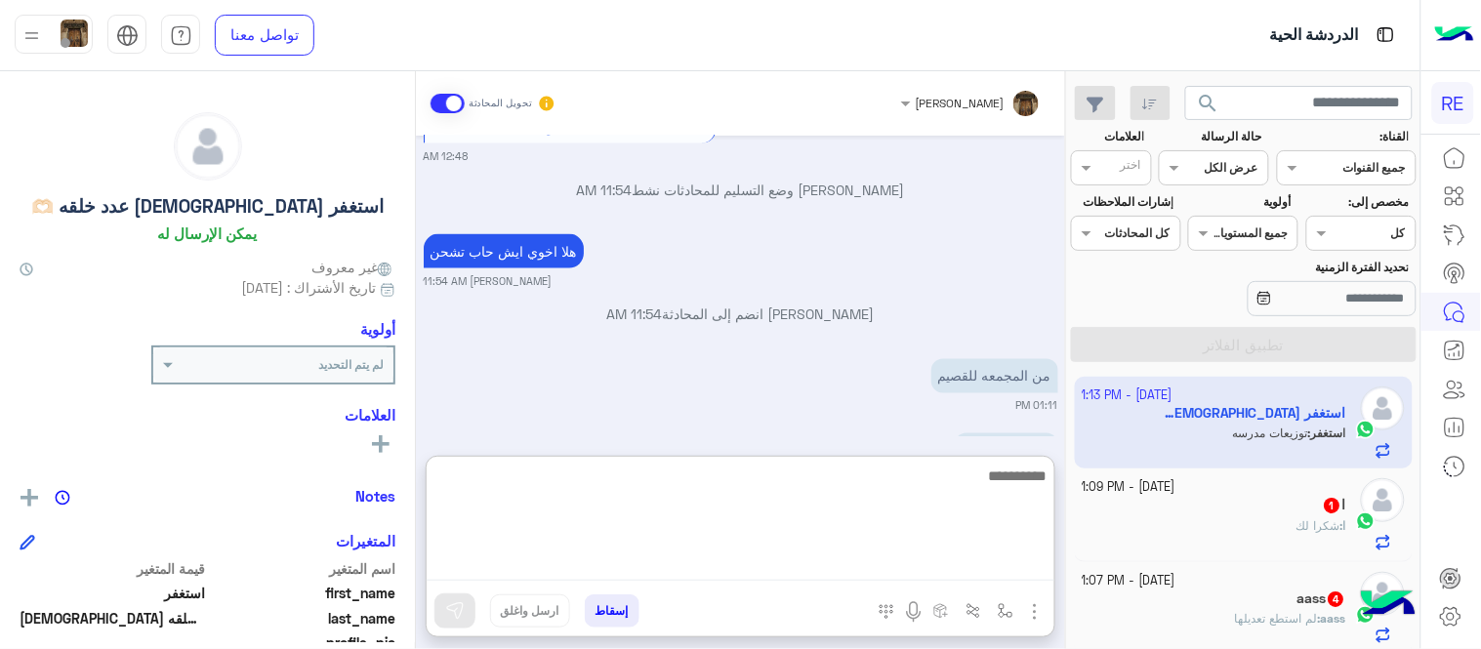
click at [973, 557] on textarea at bounding box center [741, 522] width 628 height 117
type textarea "**********"
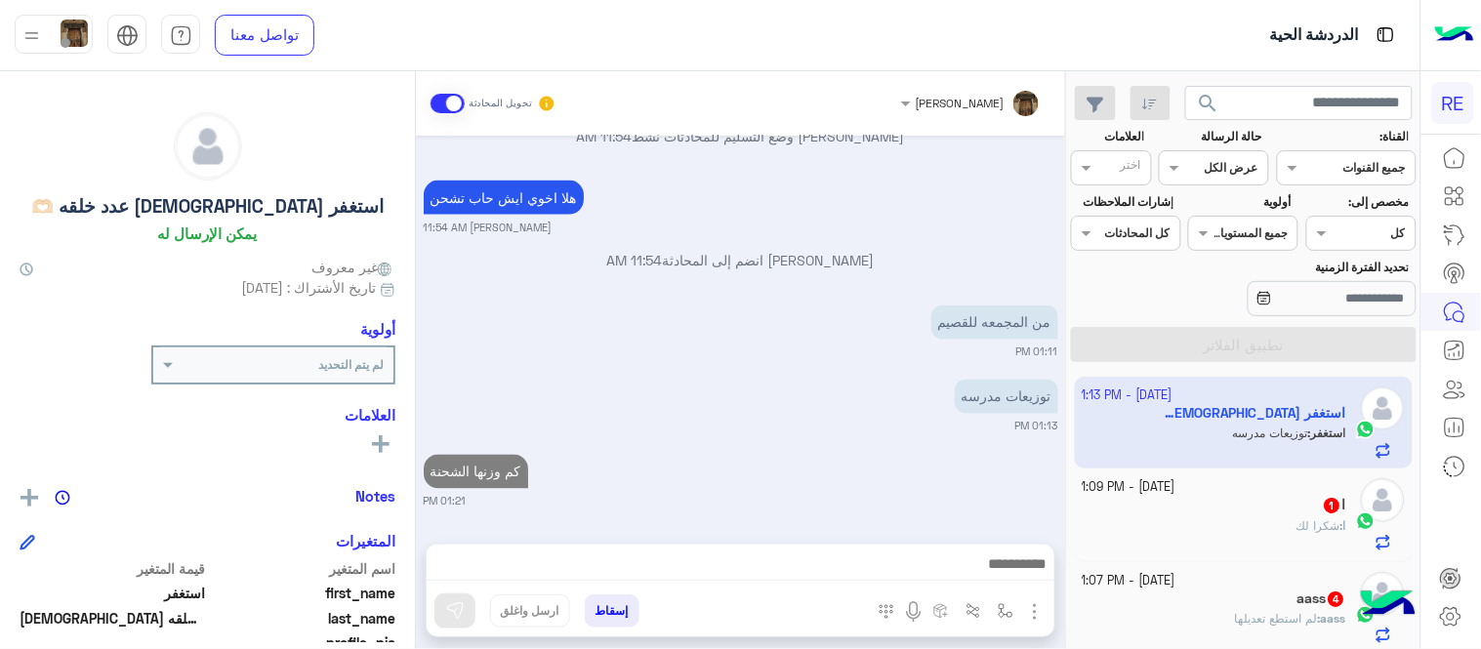
click at [853, 286] on div "[DATE] هل لديك حساب مسجل على التطبيق لا نعم 12:48 AM نعم 12:48 AM لمساعدتك بشكل…" at bounding box center [740, 330] width 649 height 389
click at [1244, 499] on div "ا 1" at bounding box center [1215, 507] width 265 height 21
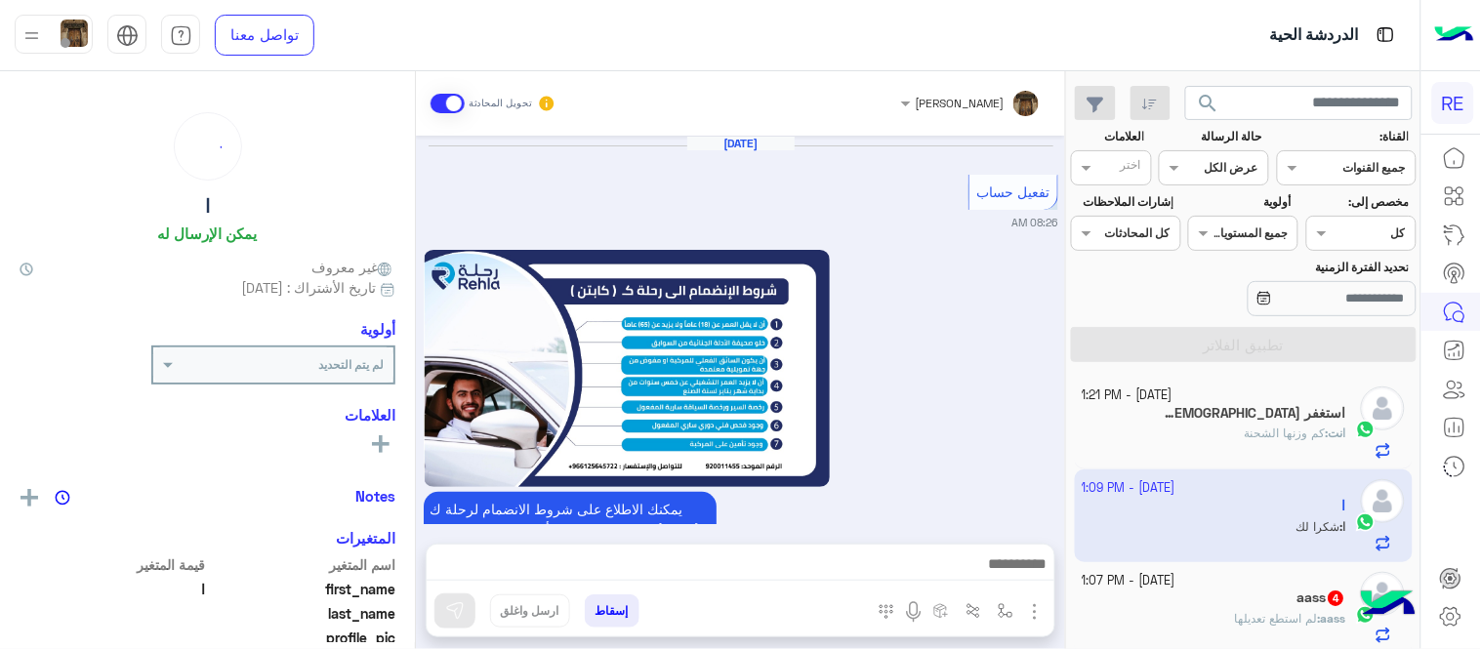
scroll to position [1223, 0]
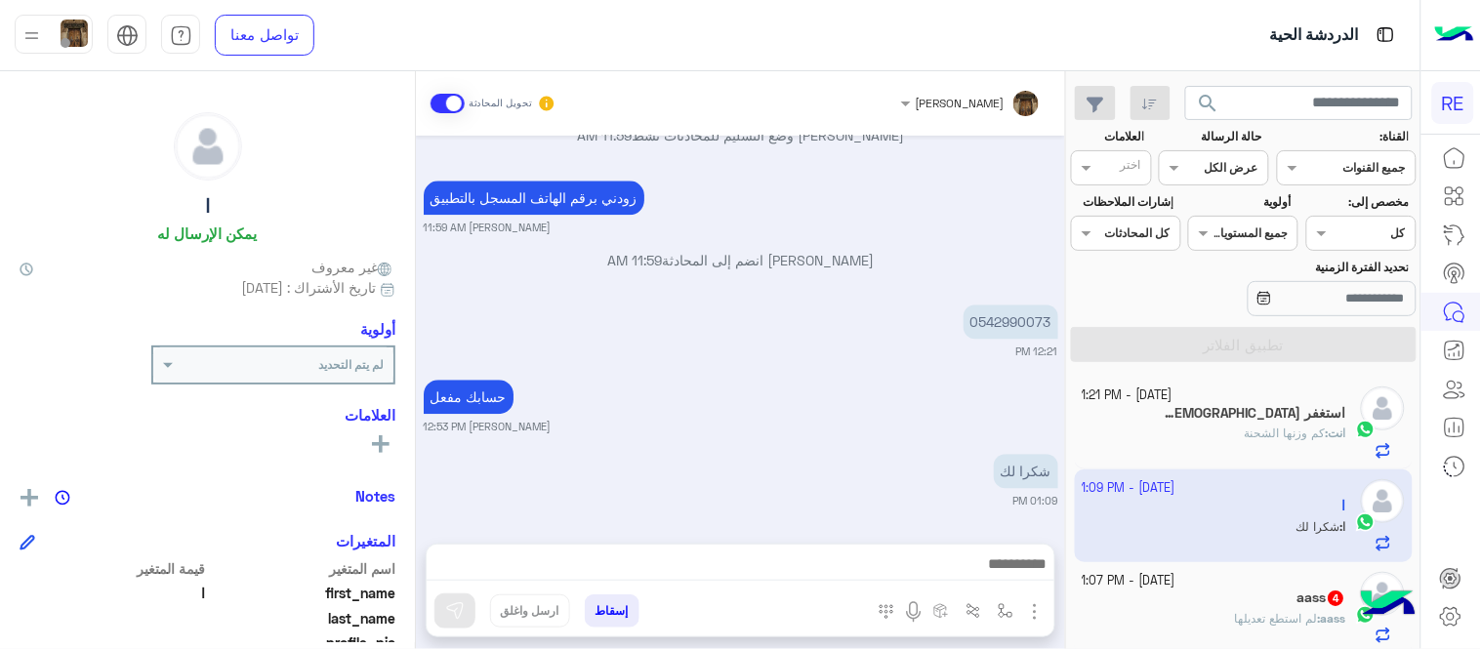
click at [1263, 584] on div "aass 4" at bounding box center [1215, 600] width 265 height 21
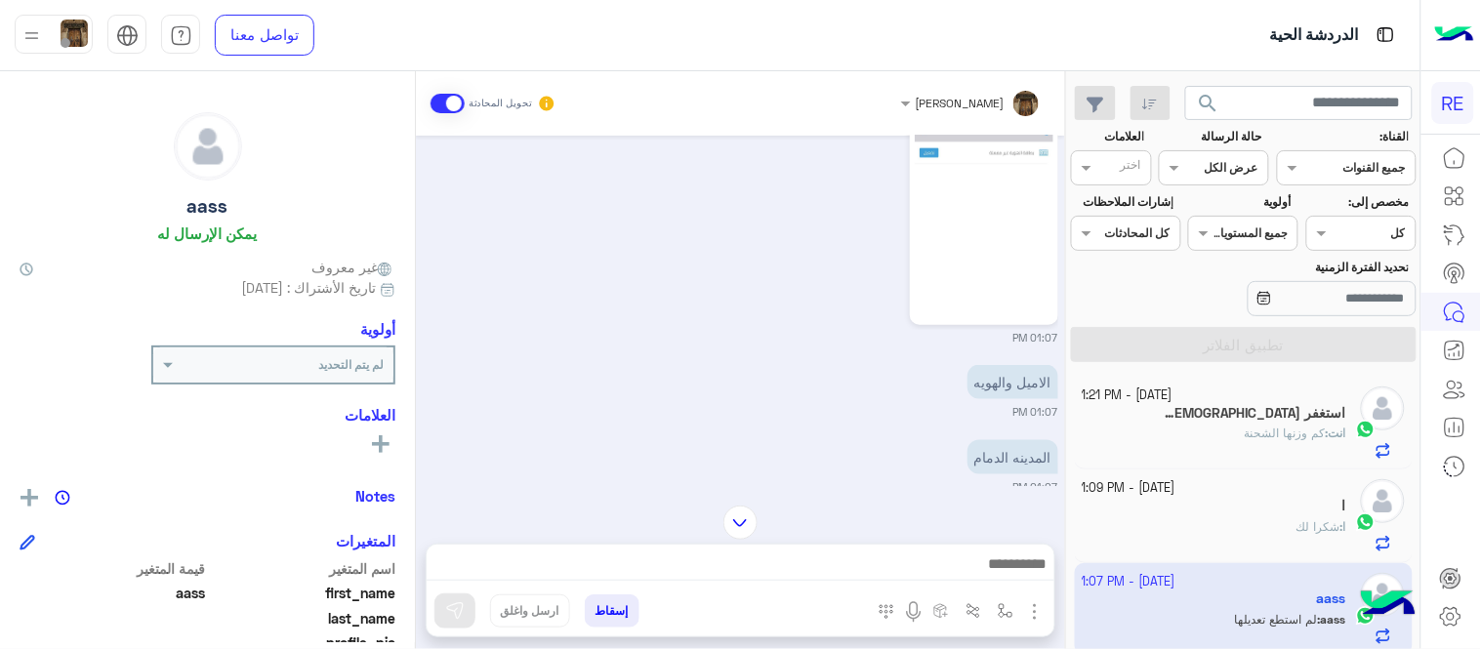
scroll to position [554, 0]
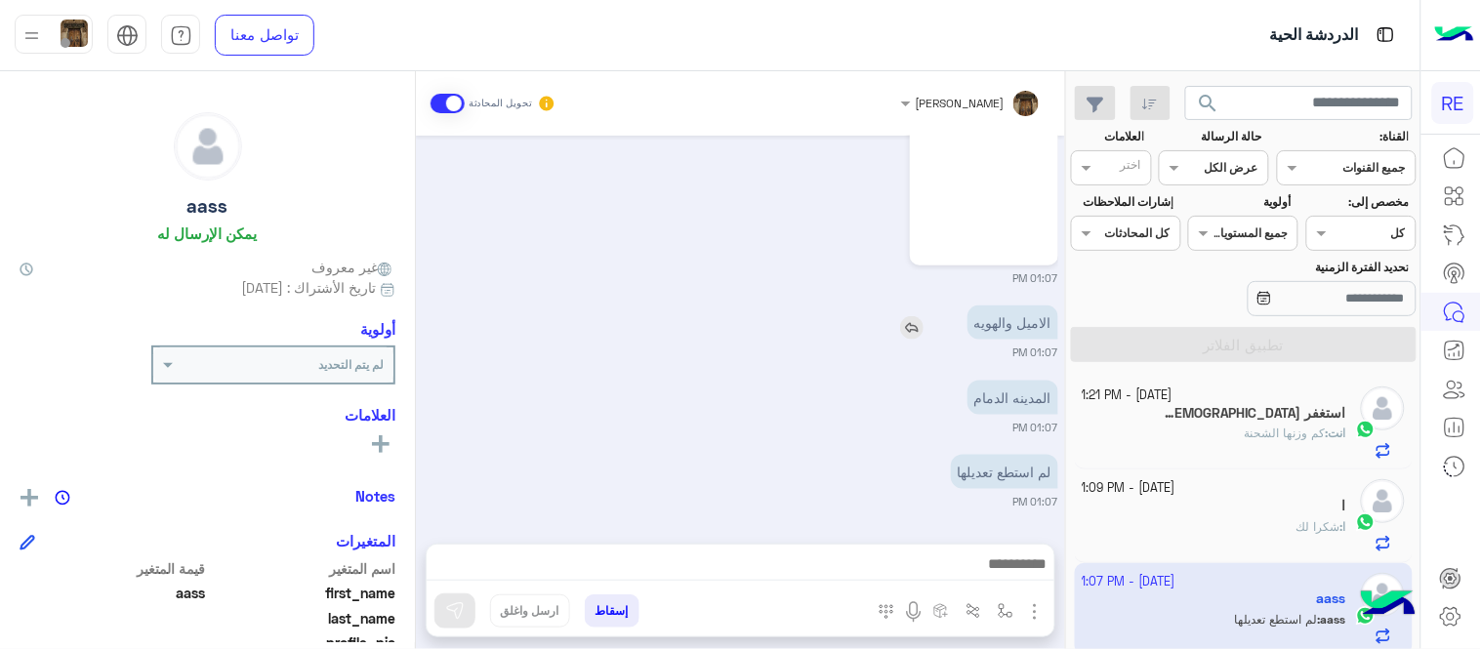
click at [908, 322] on img at bounding box center [911, 327] width 23 height 23
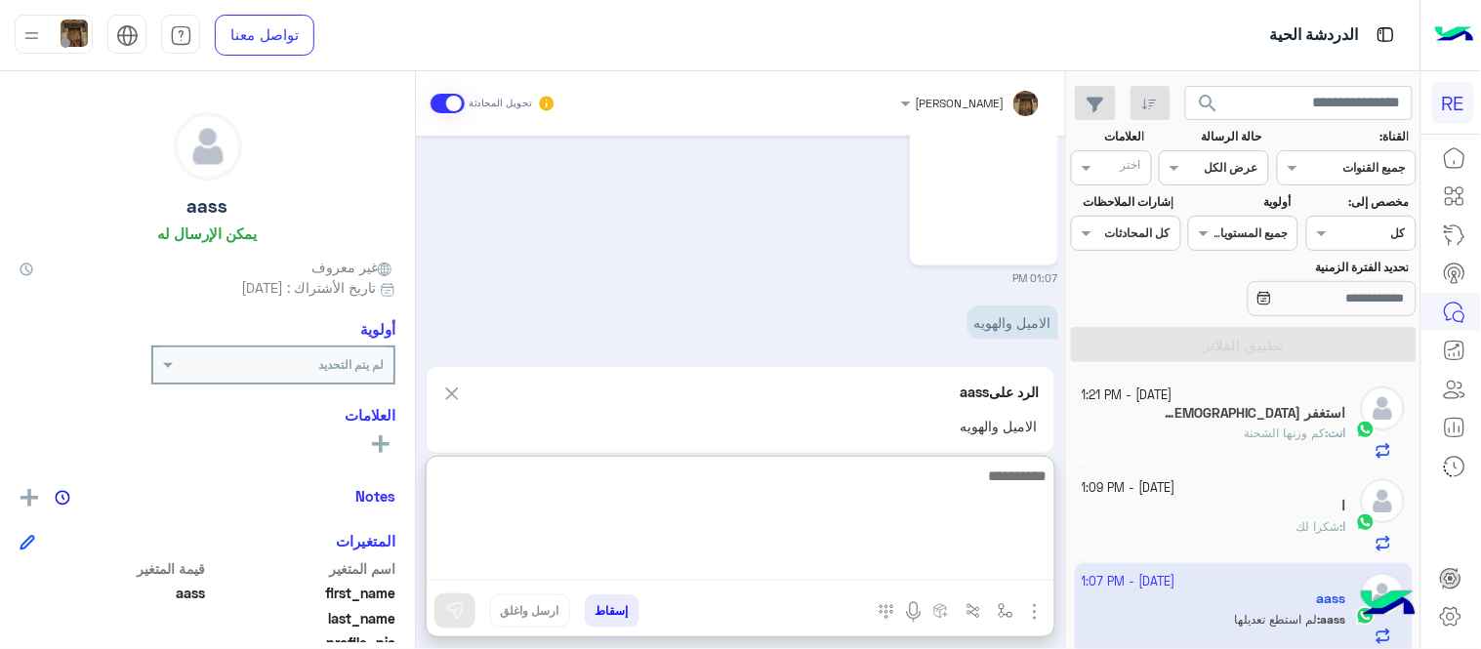
click at [892, 560] on textarea at bounding box center [741, 522] width 628 height 117
type textarea "********"
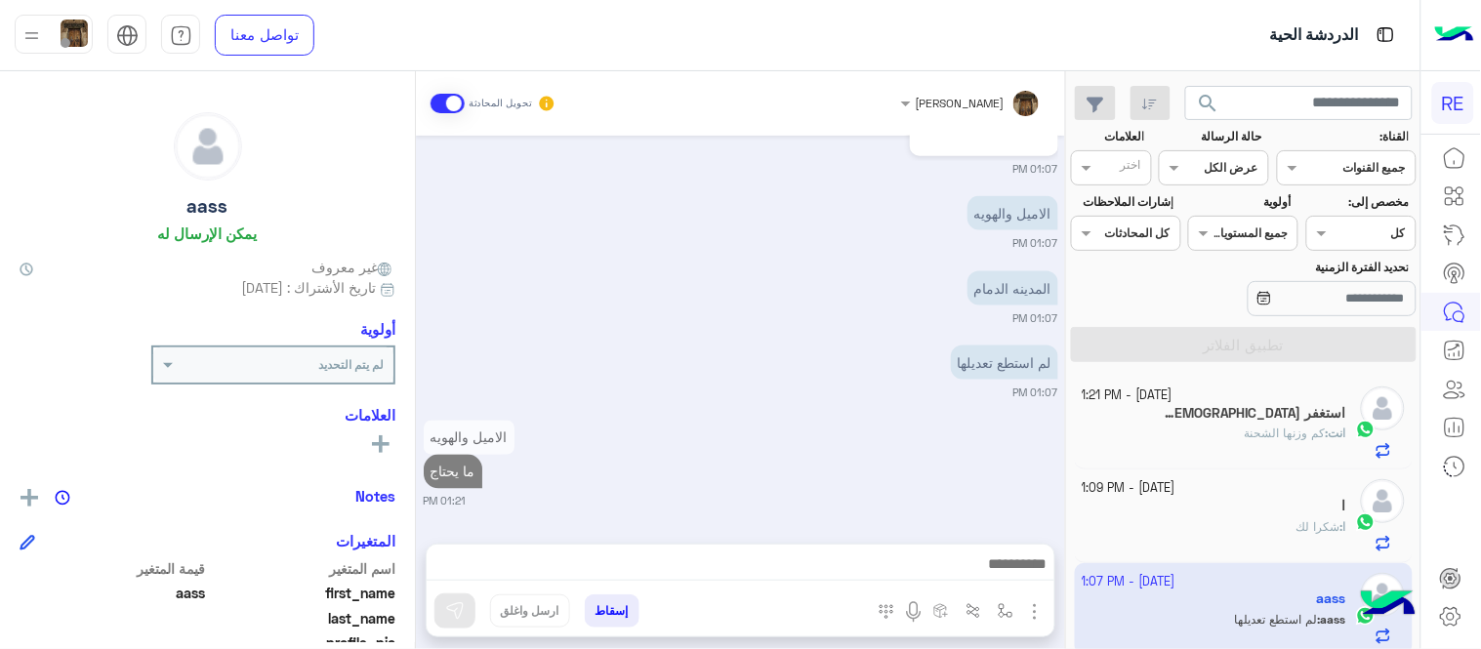
scroll to position [664, 0]
click at [911, 421] on div "الاميل والهويه ما يحتاج 01:21 PM" at bounding box center [741, 463] width 635 height 94
click at [910, 287] on img at bounding box center [911, 293] width 23 height 23
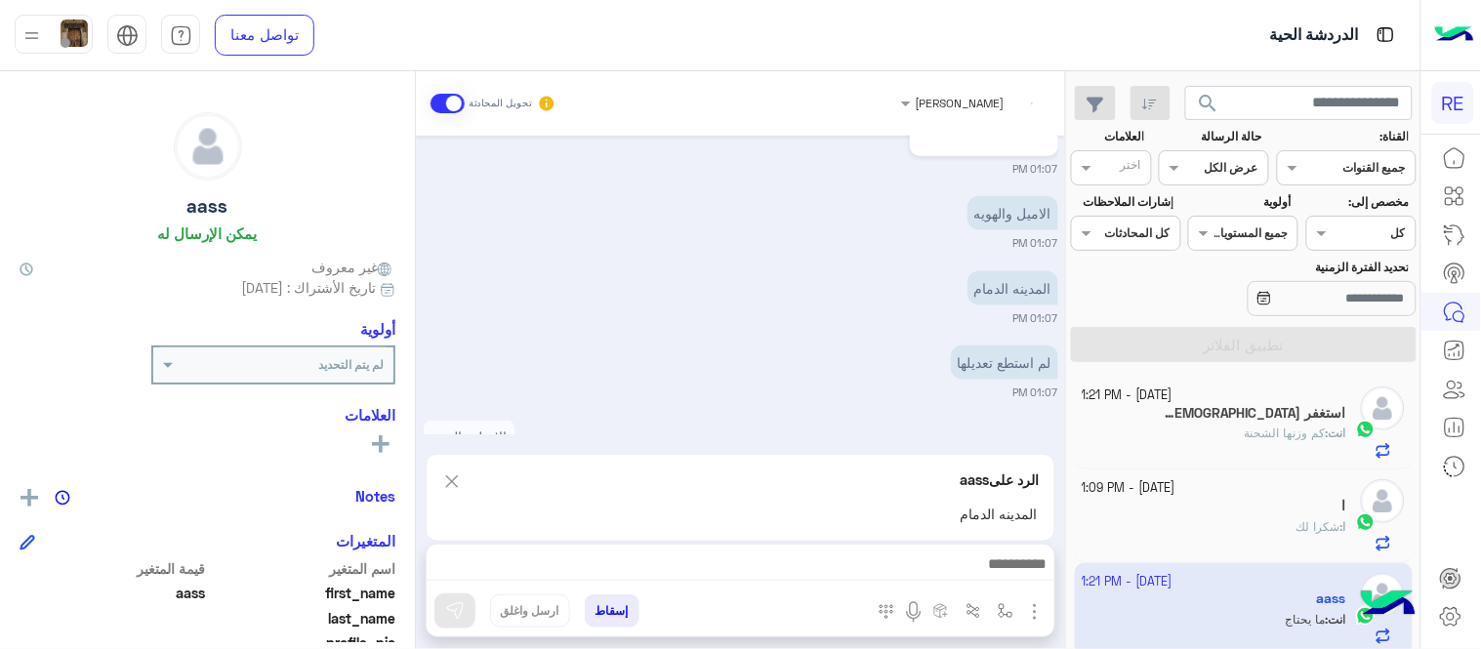
scroll to position [754, 0]
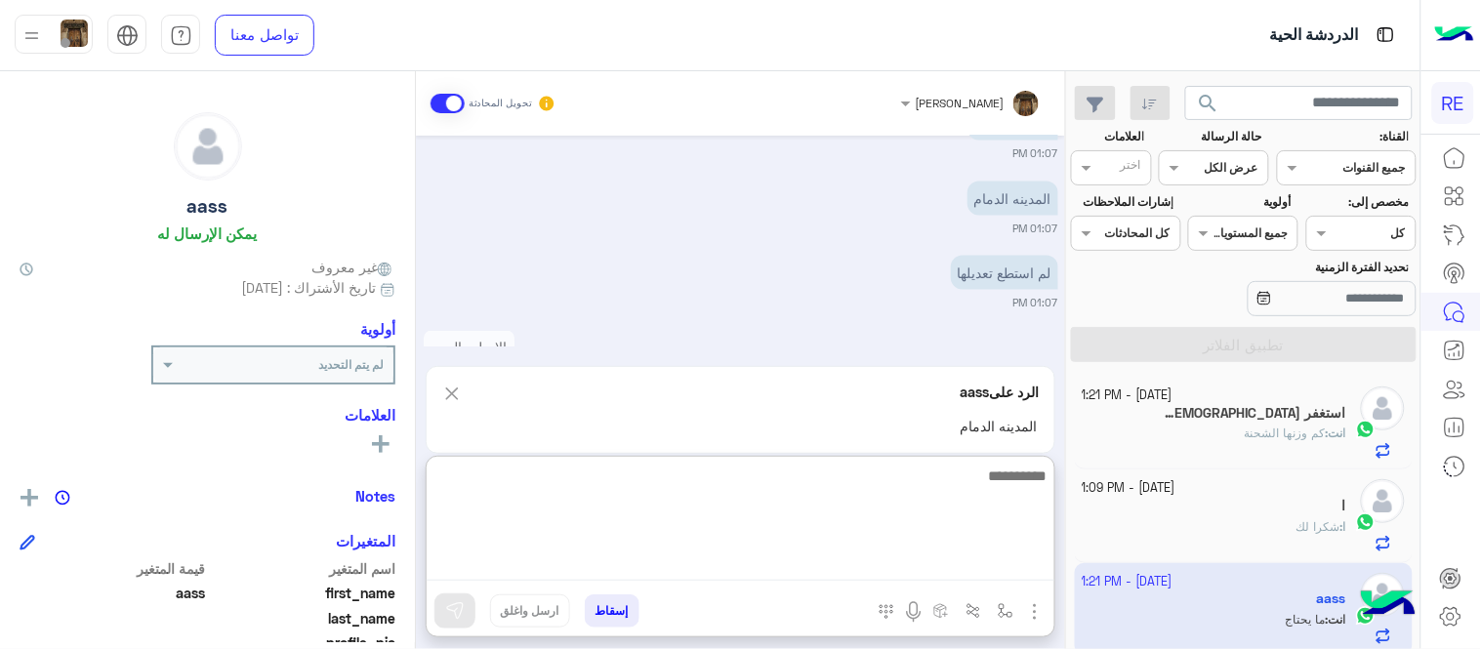
click at [852, 559] on textarea at bounding box center [741, 522] width 628 height 117
type textarea "**********"
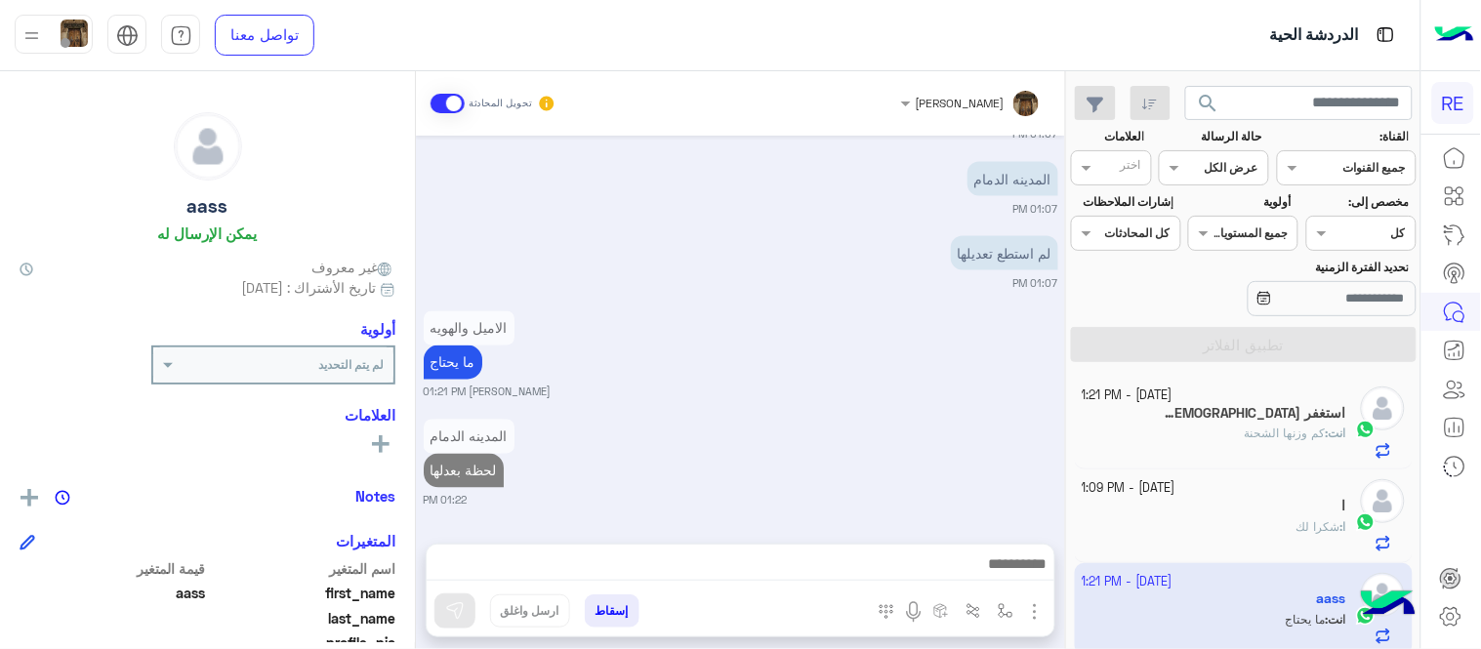
scroll to position [773, 0]
click at [798, 346] on div "[DATE] لم استطع تفعيل الجوال والاميل 09:14 AM [PERSON_NAME] وضع التسليم للمحادث…" at bounding box center [740, 330] width 649 height 389
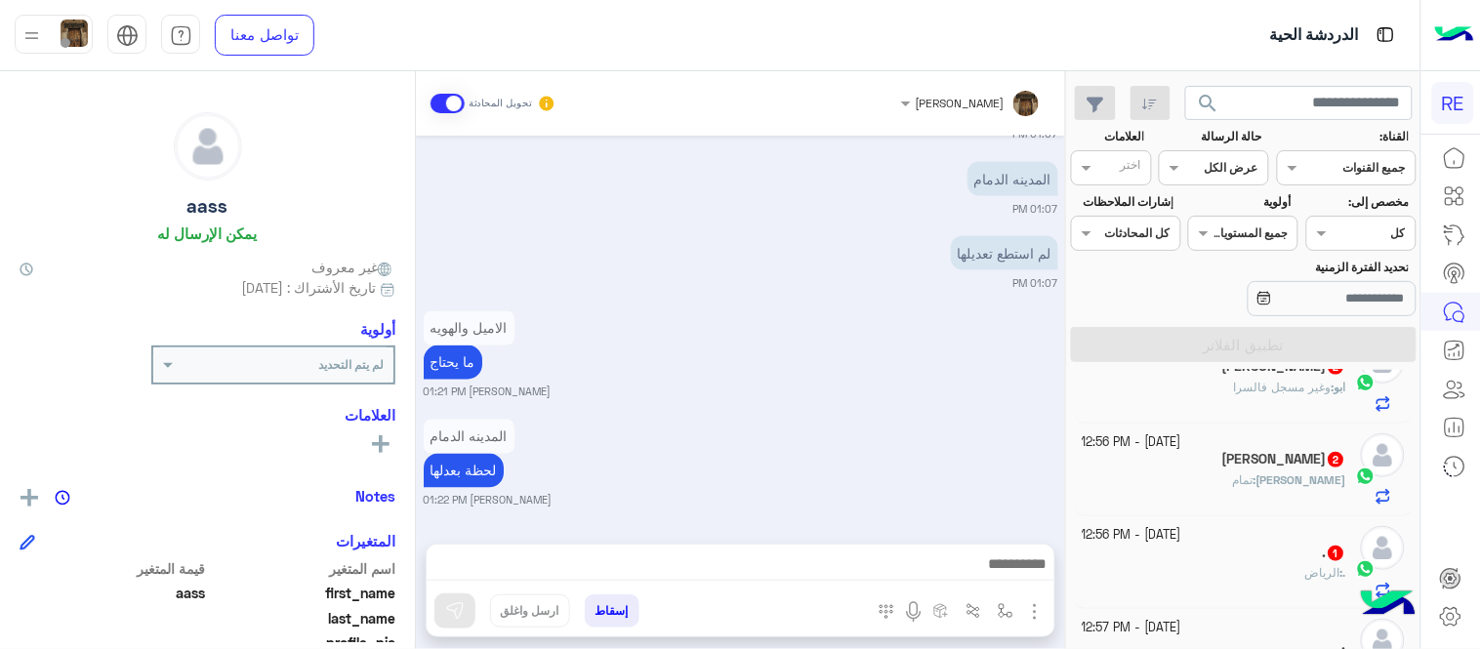
scroll to position [432, 0]
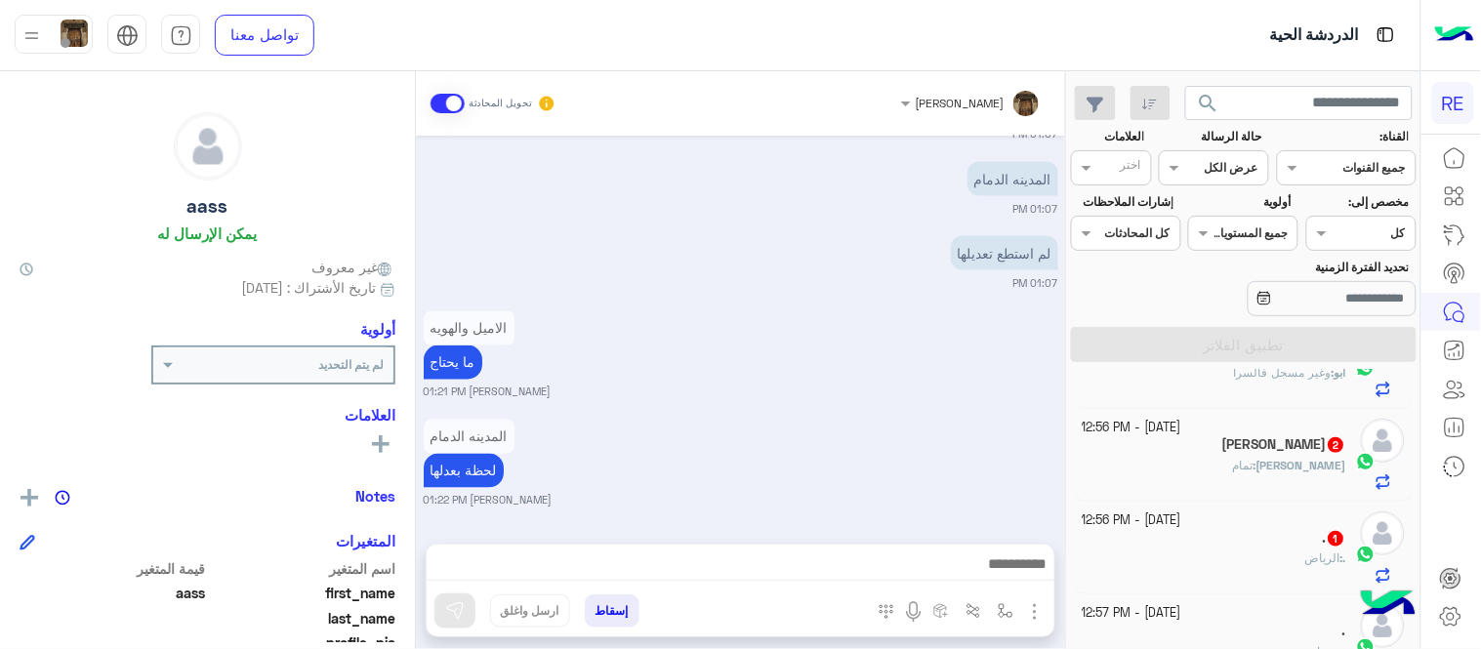
click at [1148, 455] on div "سعد 2" at bounding box center [1215, 446] width 265 height 21
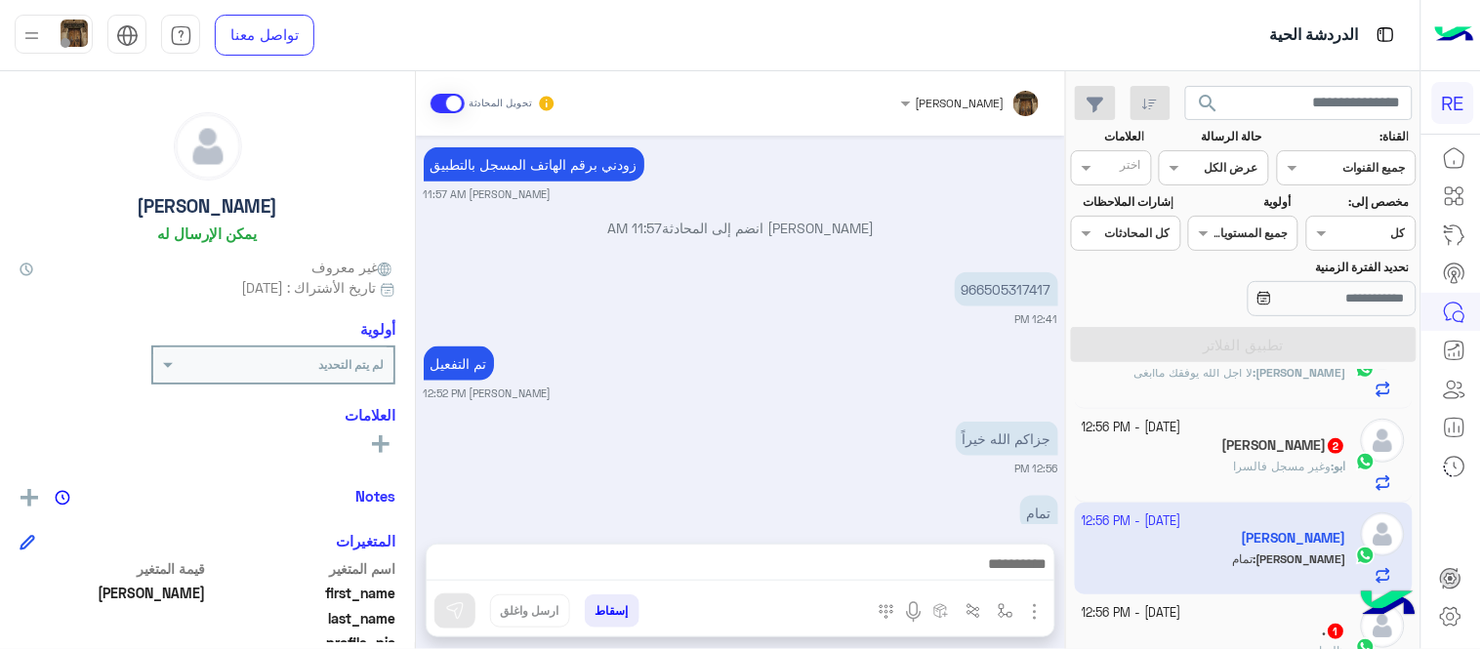
scroll to position [326, 0]
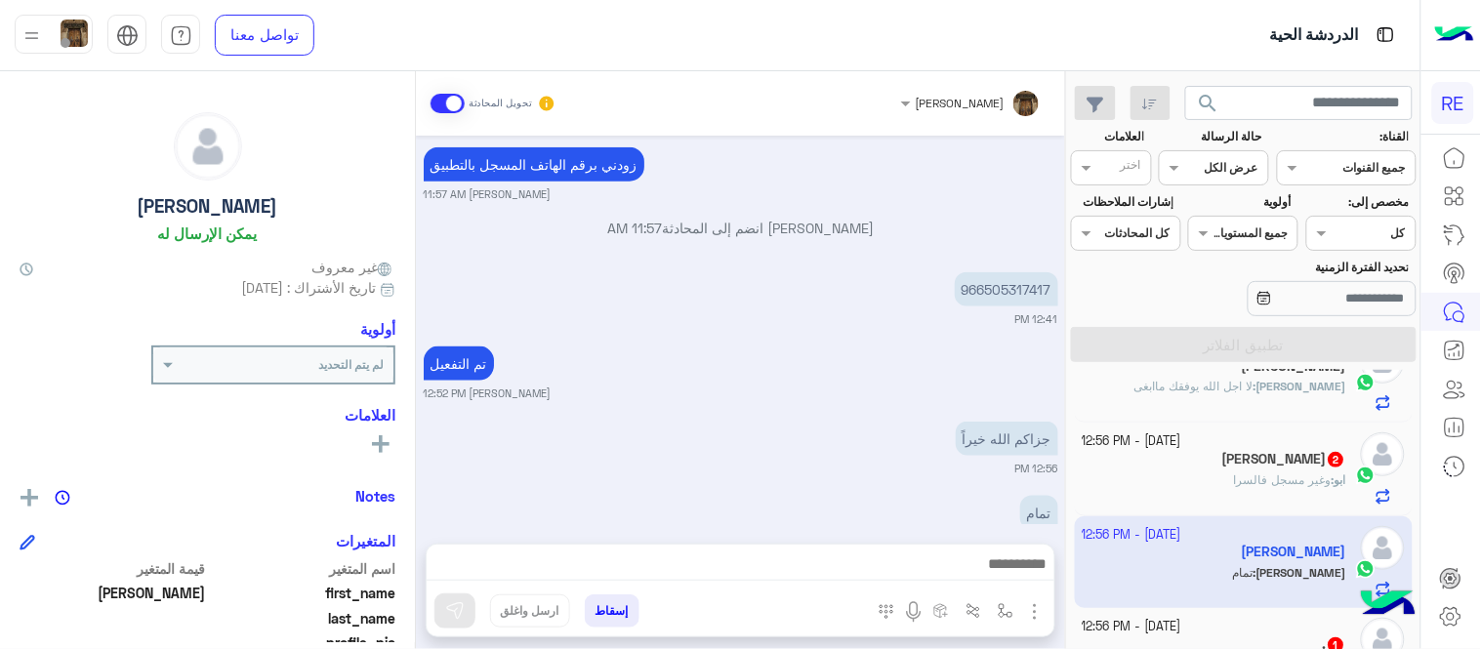
click at [1148, 453] on div "[PERSON_NAME] 2" at bounding box center [1215, 461] width 265 height 21
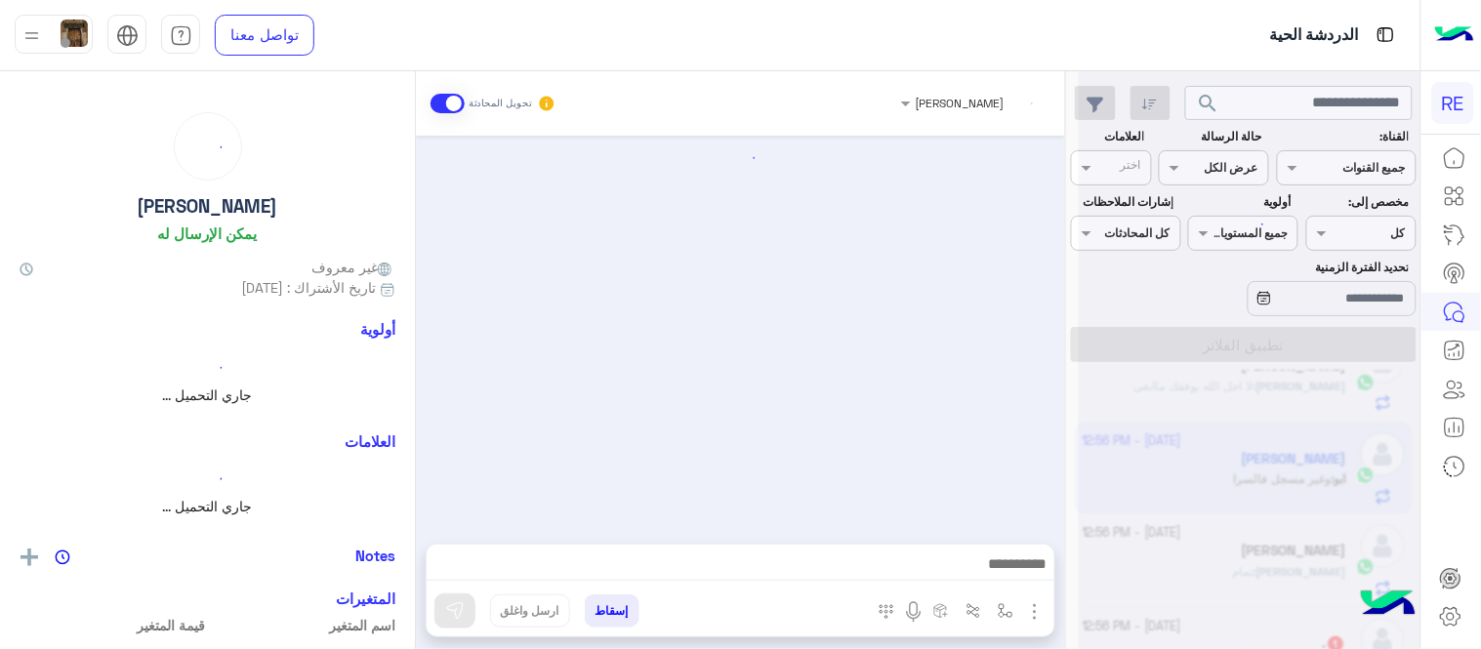
scroll to position [424, 0]
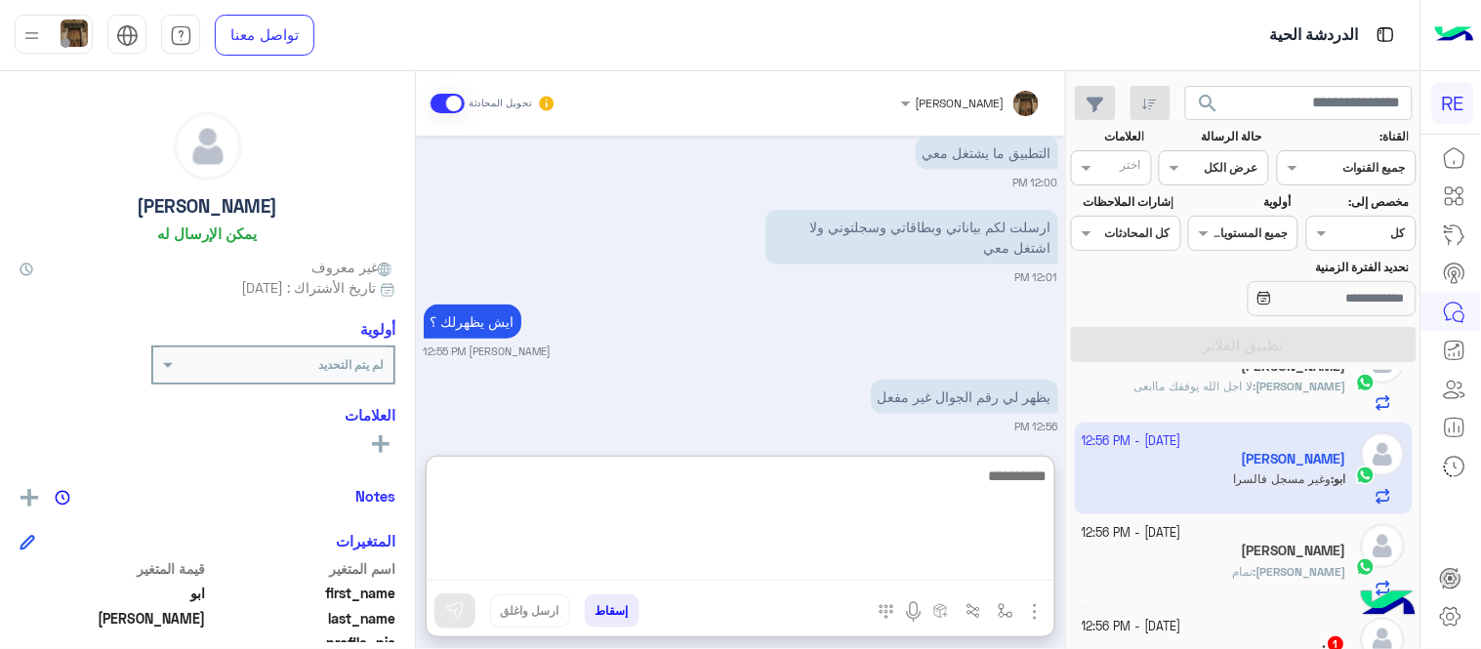
click at [779, 572] on textarea at bounding box center [741, 522] width 628 height 117
type textarea "**********"
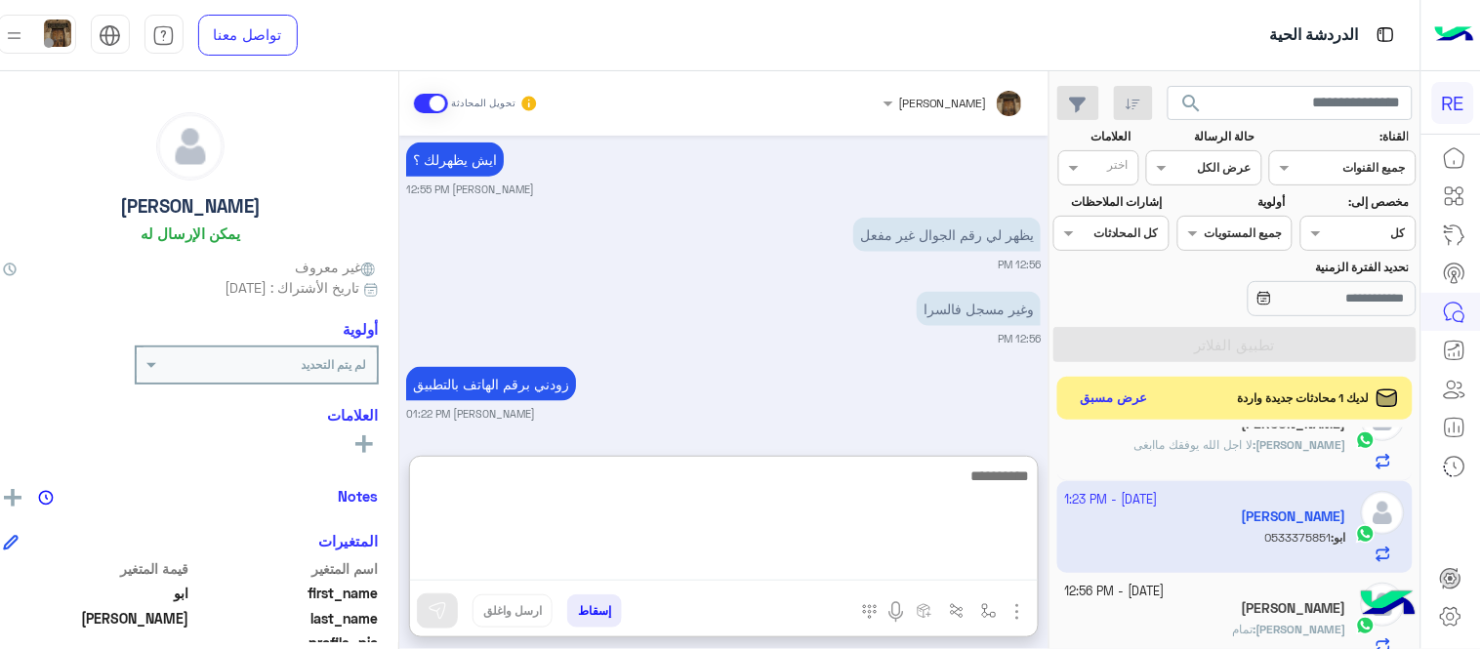
scroll to position [586, 0]
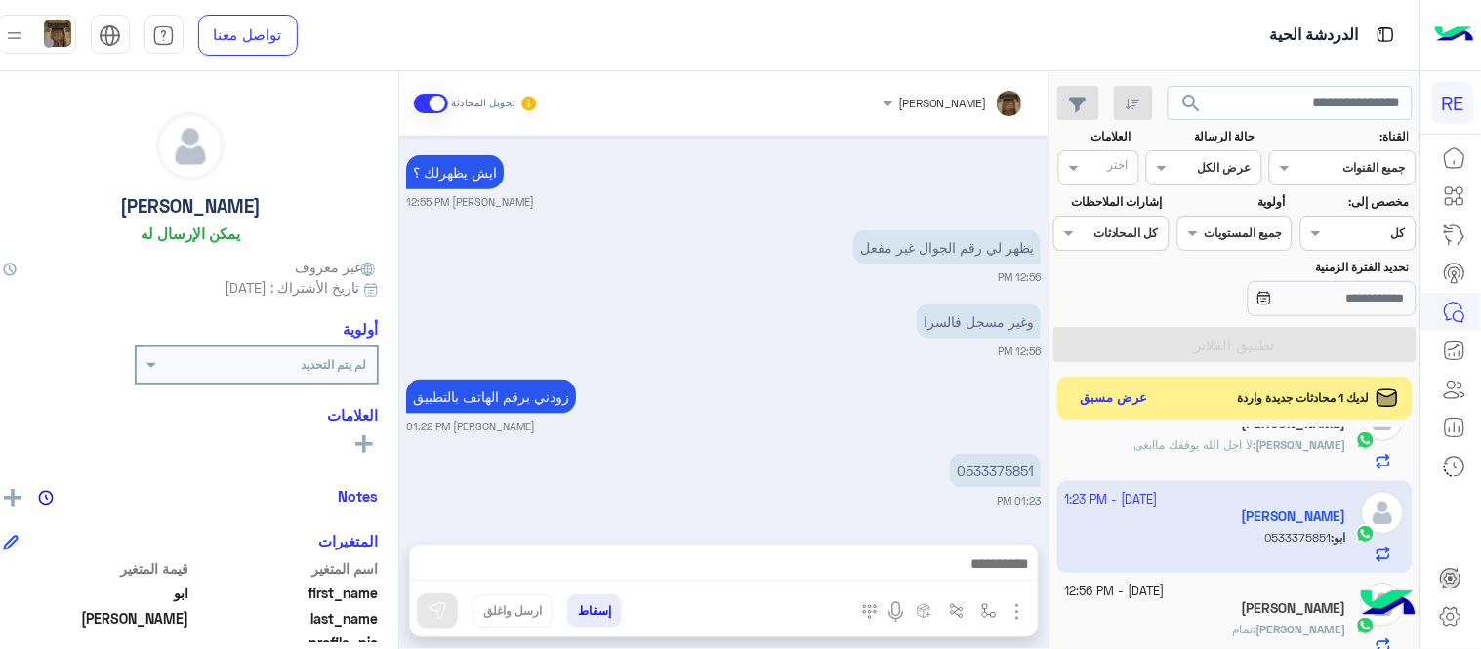
click at [728, 269] on small "12:56 PM" at bounding box center [723, 277] width 635 height 16
click at [1005, 455] on p "0533375851" at bounding box center [995, 472] width 91 height 34
copy p "0533375851"
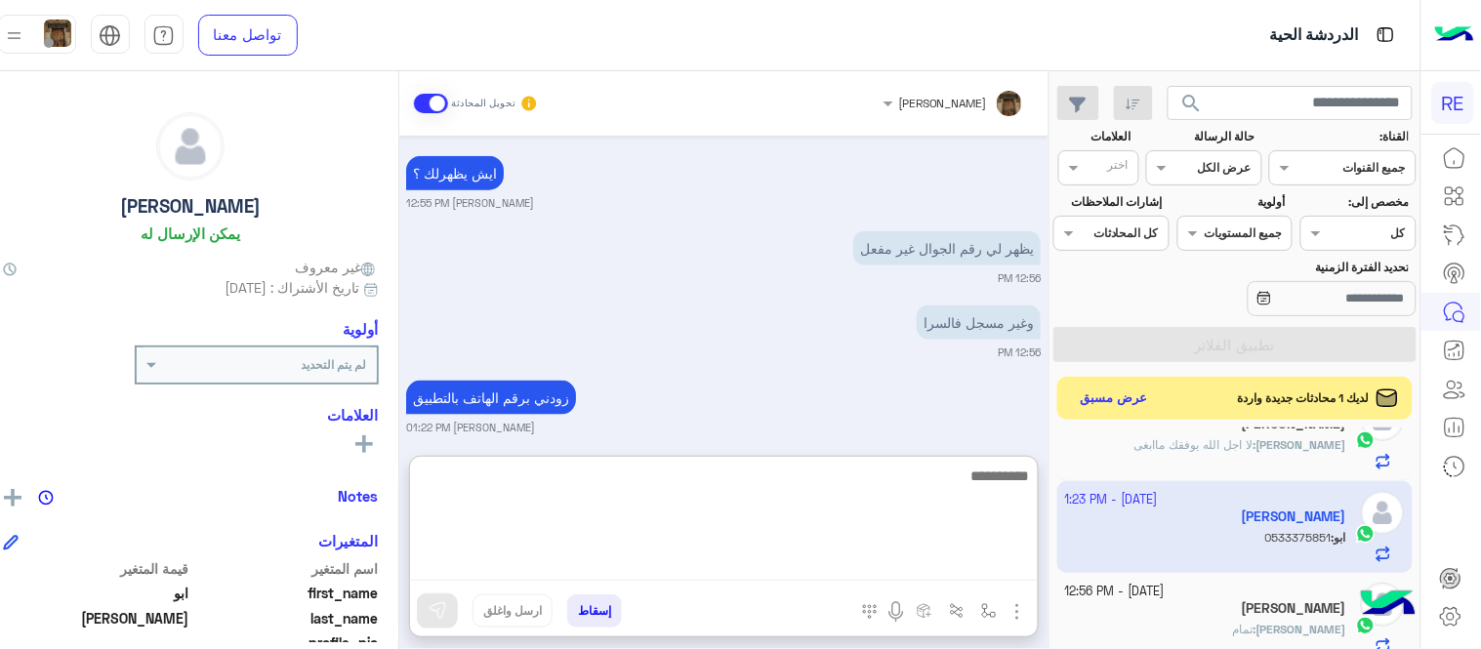
click at [726, 559] on textarea at bounding box center [724, 522] width 628 height 117
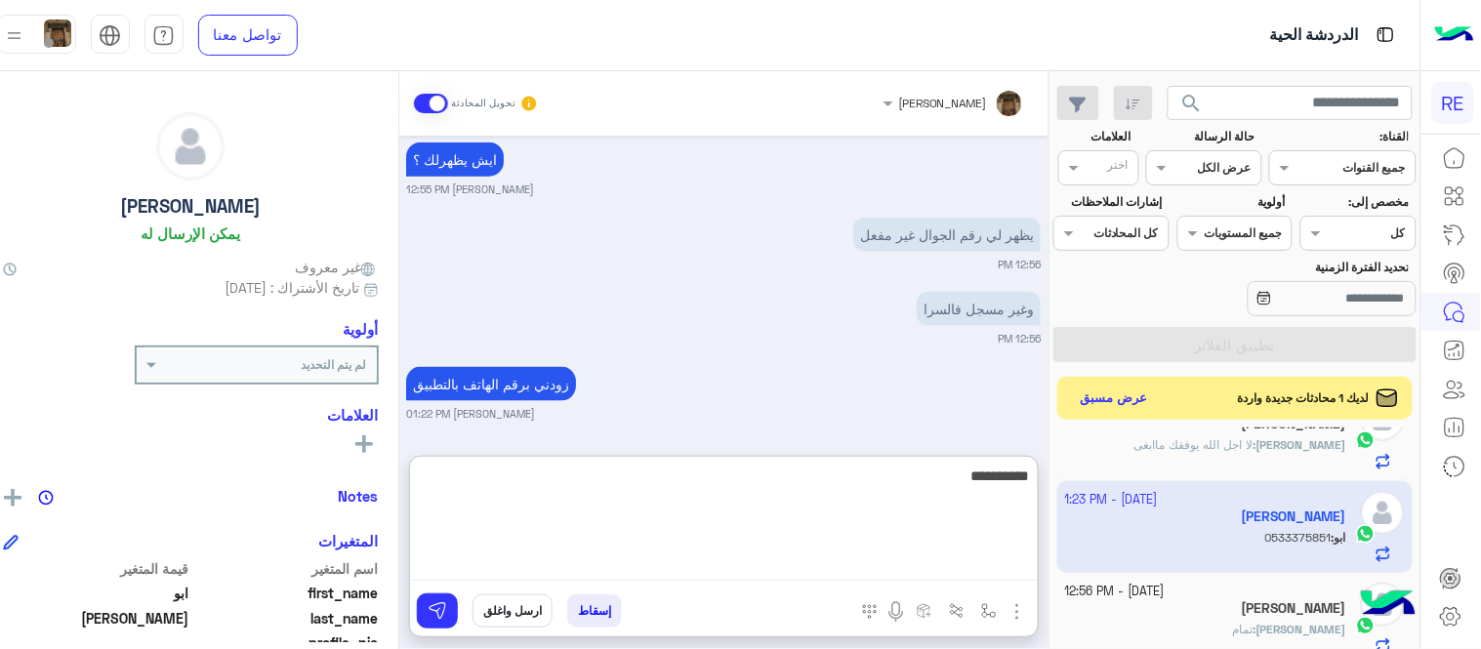
type textarea "**********"
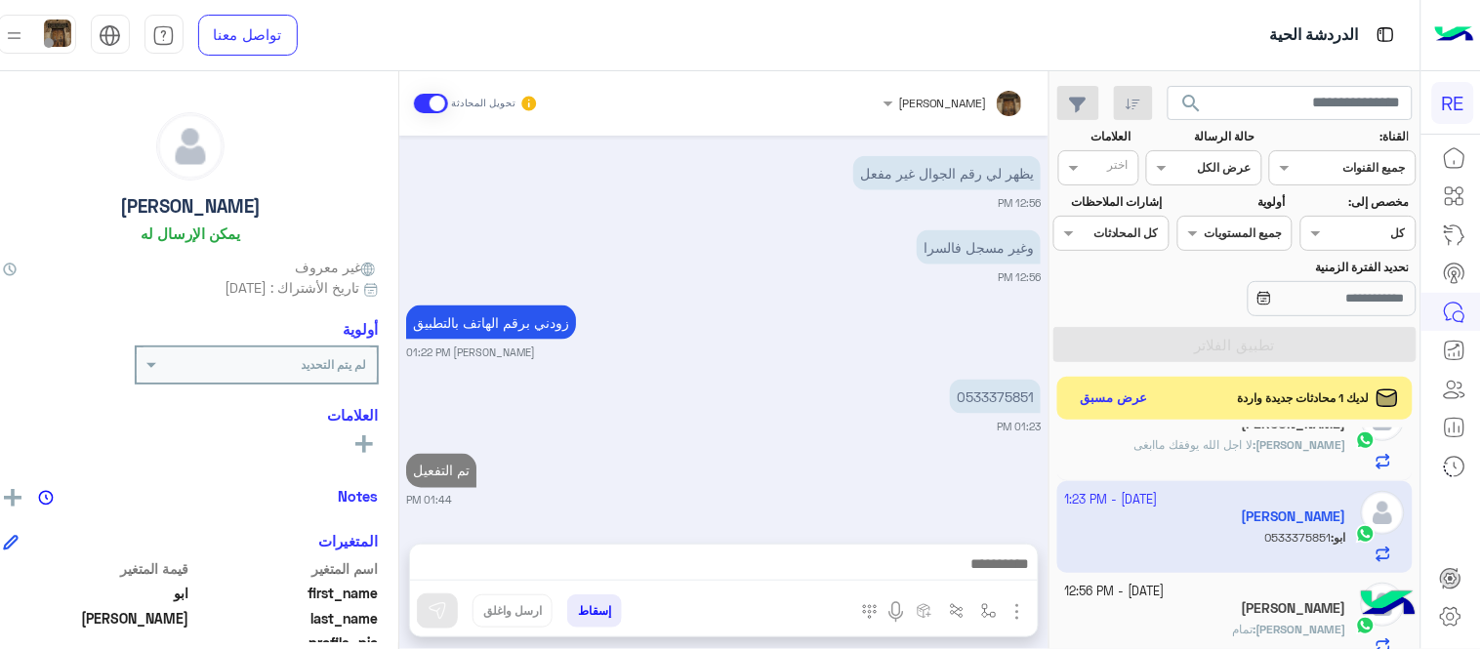
scroll to position [647, 0]
click at [816, 445] on div "[PERSON_NAME] تحويل المحادثة [DATE] اواجه صعوبة بالتسجيل 11:18 AM مرحبا بك، اتر…" at bounding box center [723, 364] width 649 height 586
click at [1146, 463] on div "[PERSON_NAME] : لا اجل الله يوفقك ماابغى" at bounding box center [1205, 453] width 281 height 34
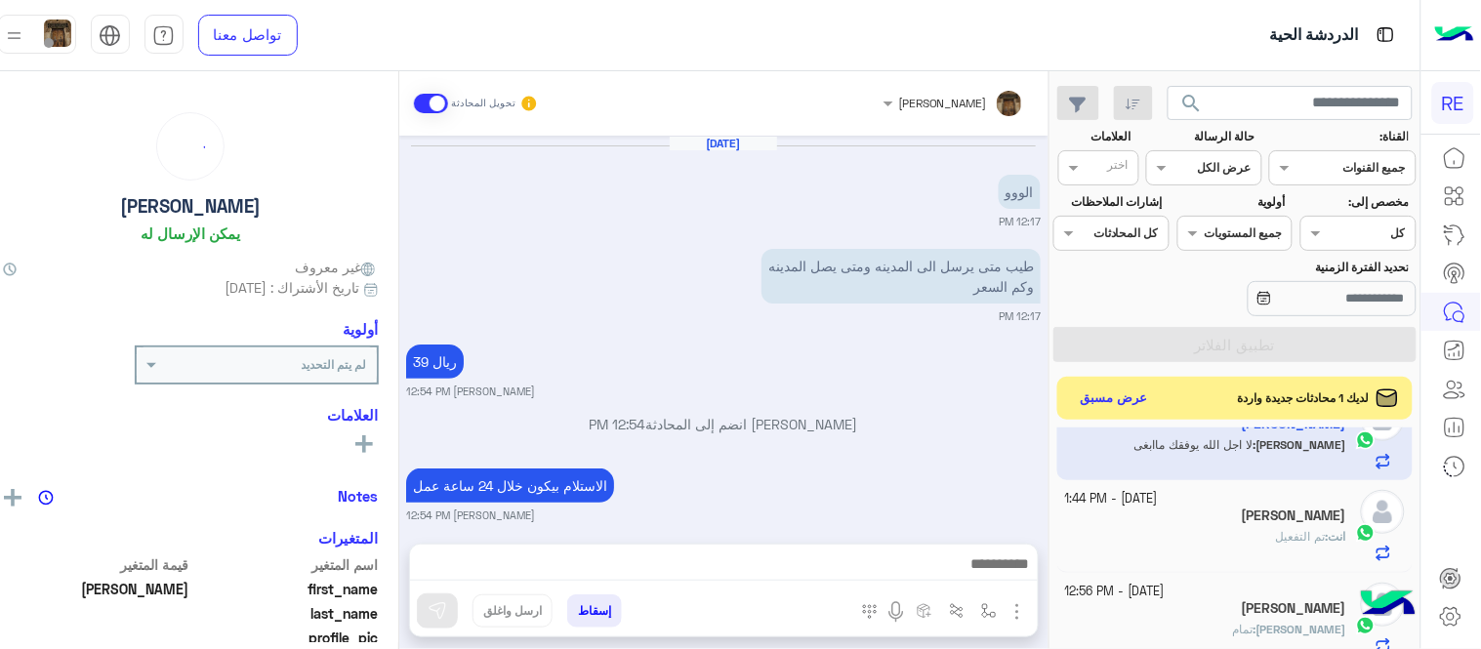
scroll to position [407, 0]
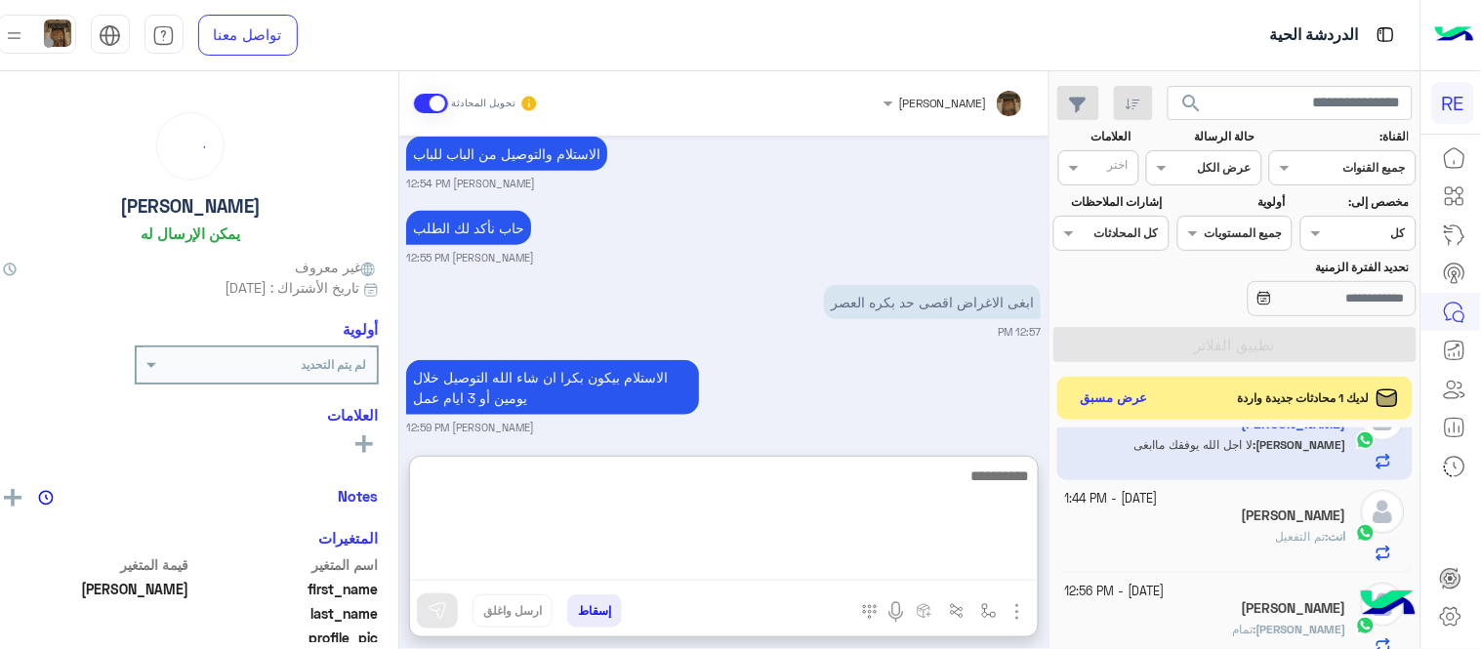
click at [914, 563] on textarea at bounding box center [724, 522] width 628 height 117
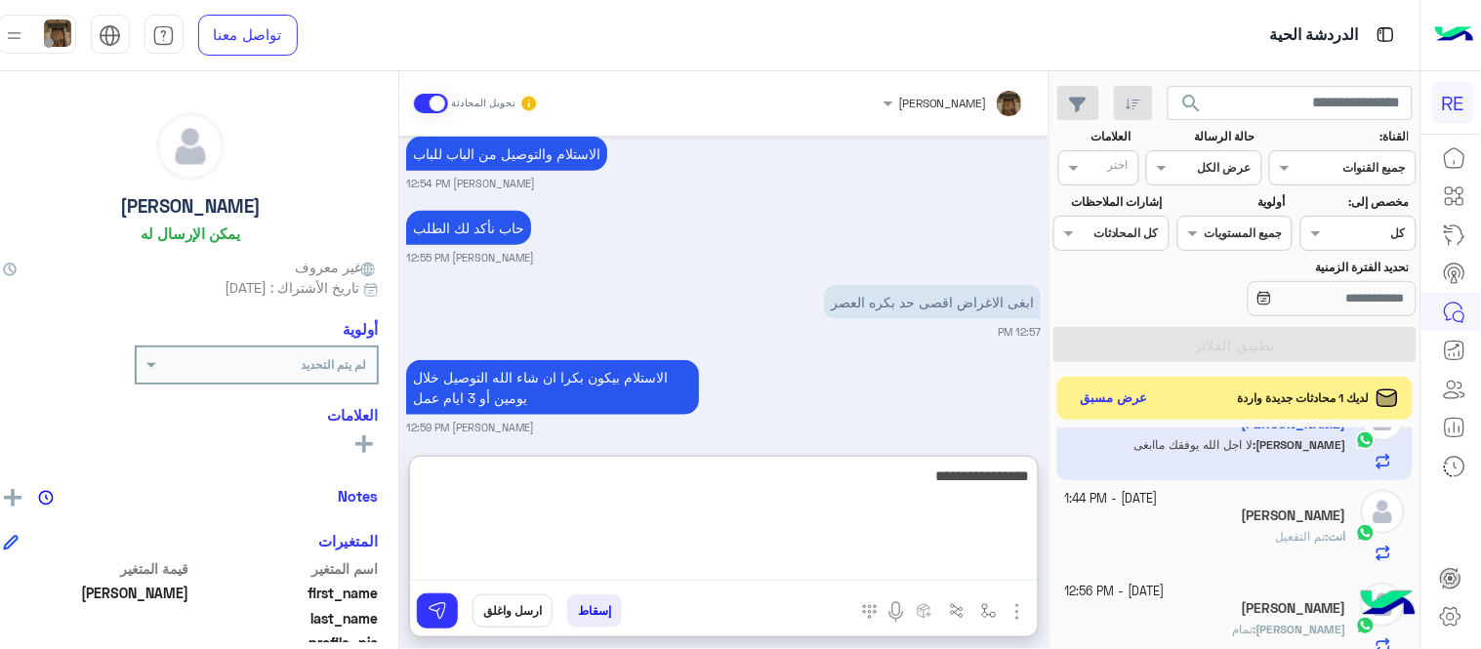
type textarea "**********"
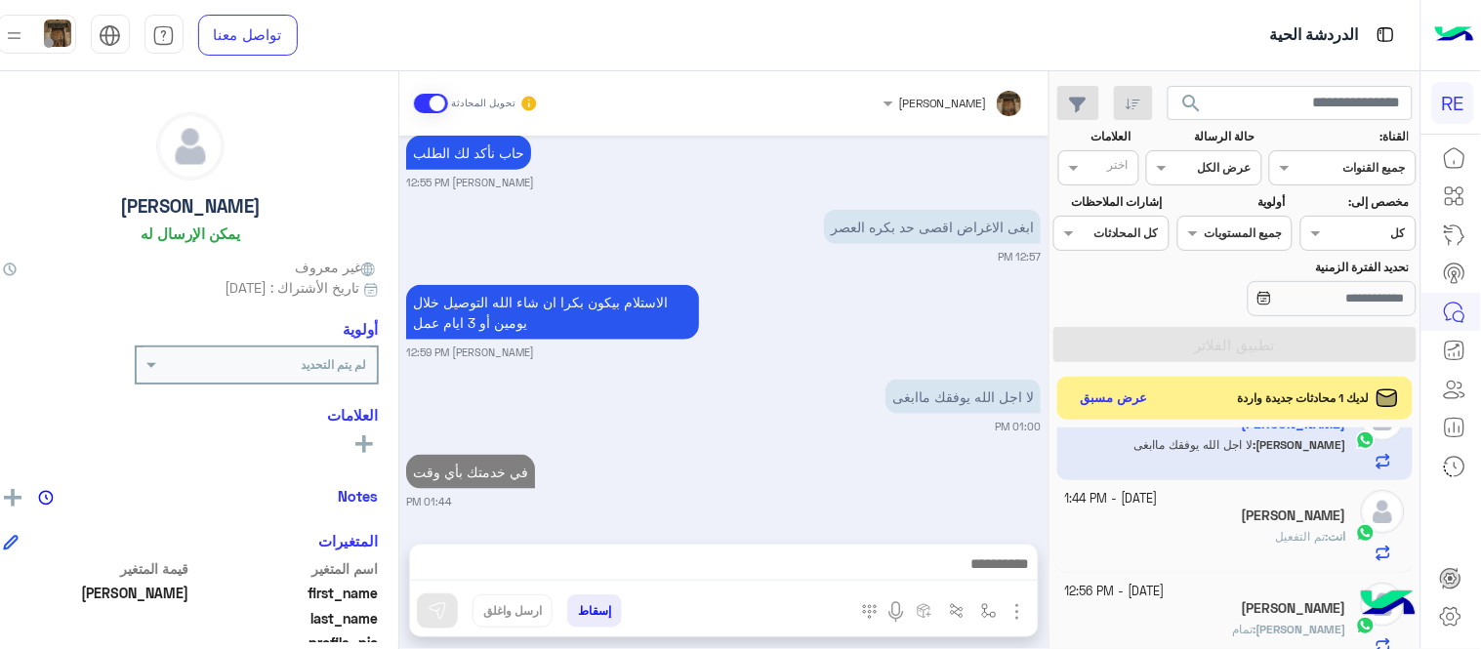
click at [918, 421] on div "[DATE] الووو 12:17 PM طيب متى يرسل الى المدينه ومتى يصل المدينه وكم السعر 12:17…" at bounding box center [723, 330] width 649 height 389
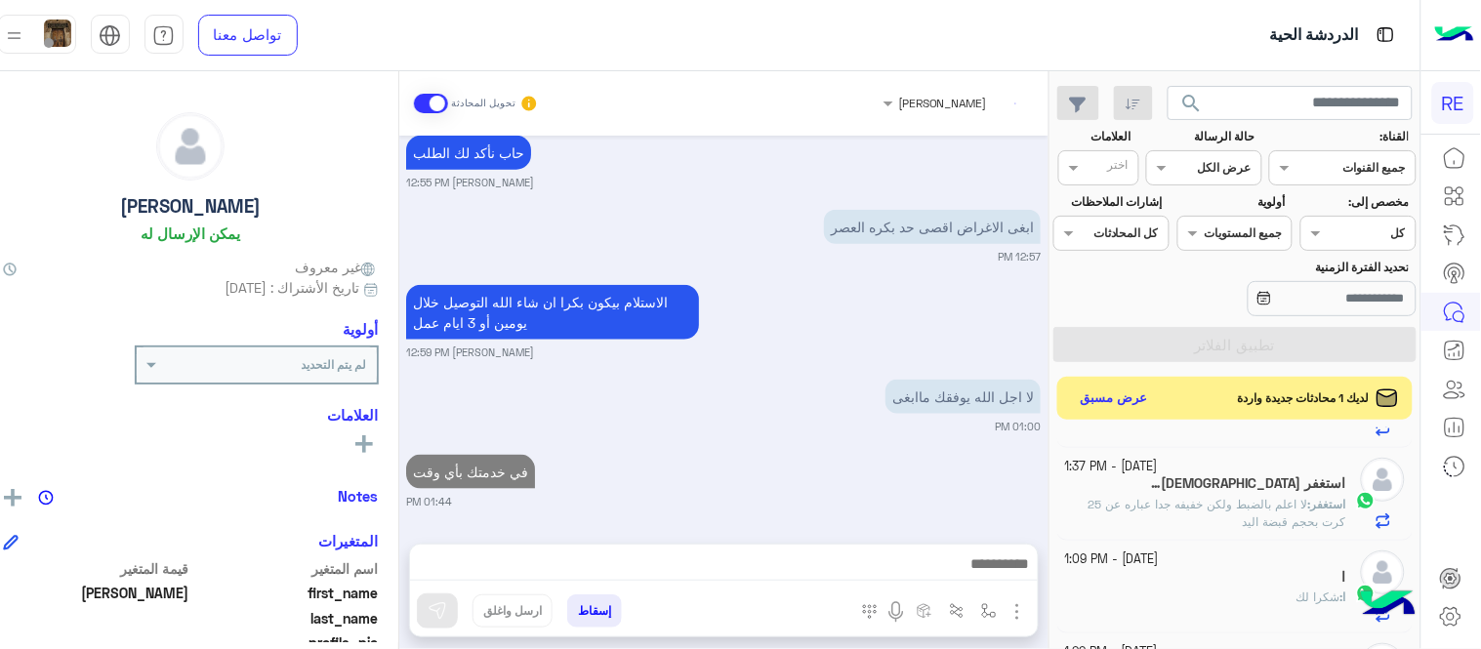
scroll to position [0, 0]
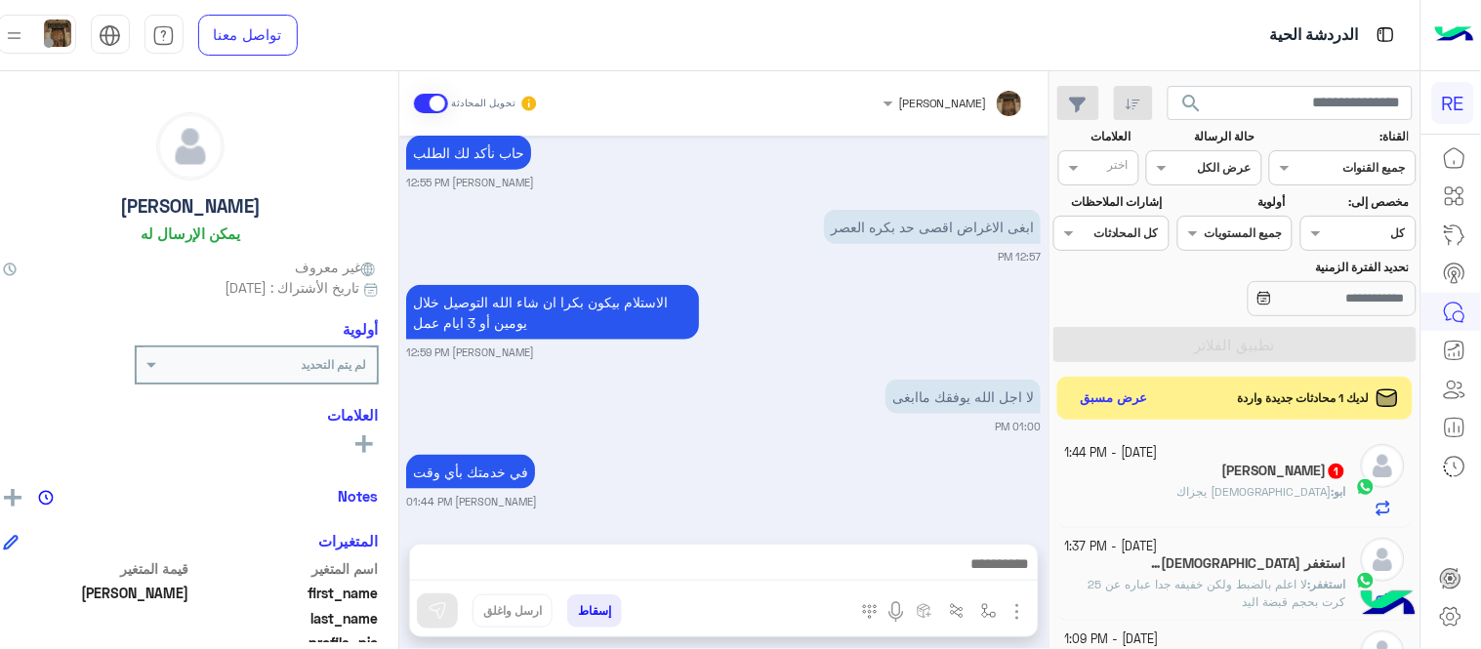
click at [1188, 519] on div "[DATE] - 1:44 PM [PERSON_NAME] 1 ابو : الله يجزاك" at bounding box center [1234, 480] width 355 height 93
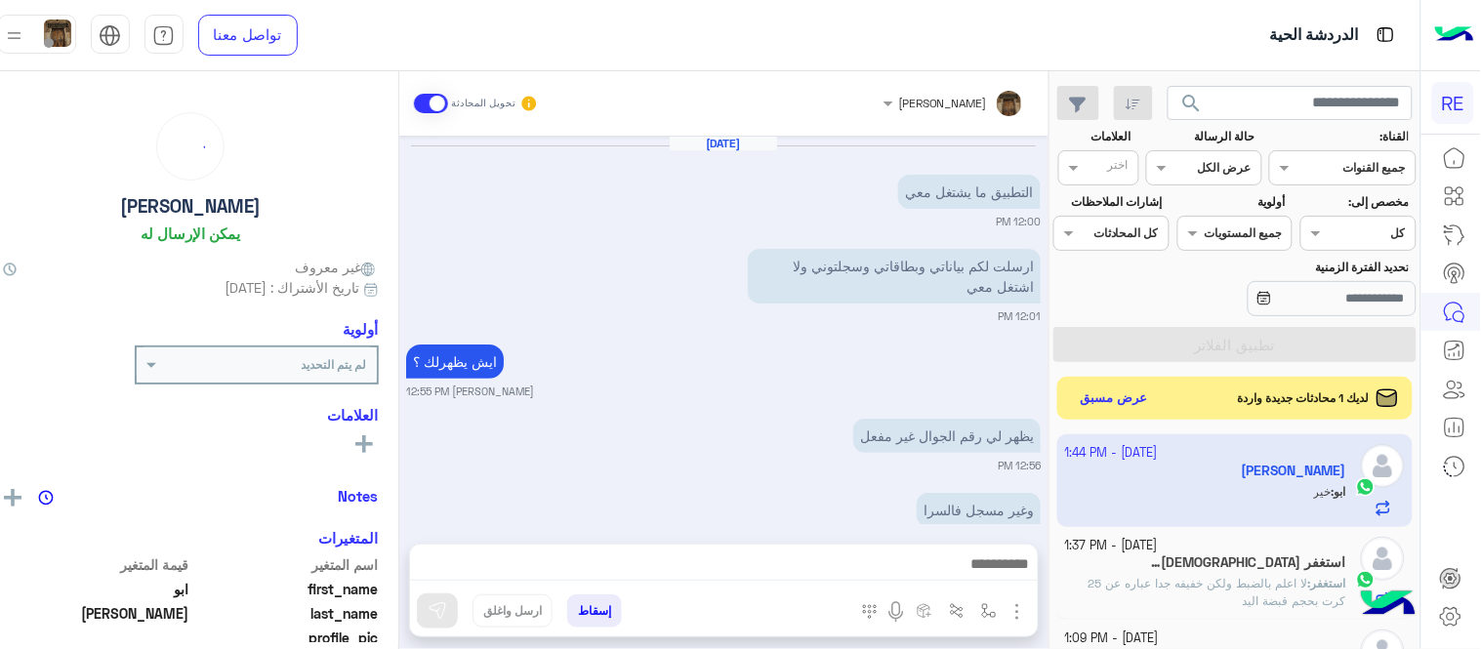
scroll to position [412, 0]
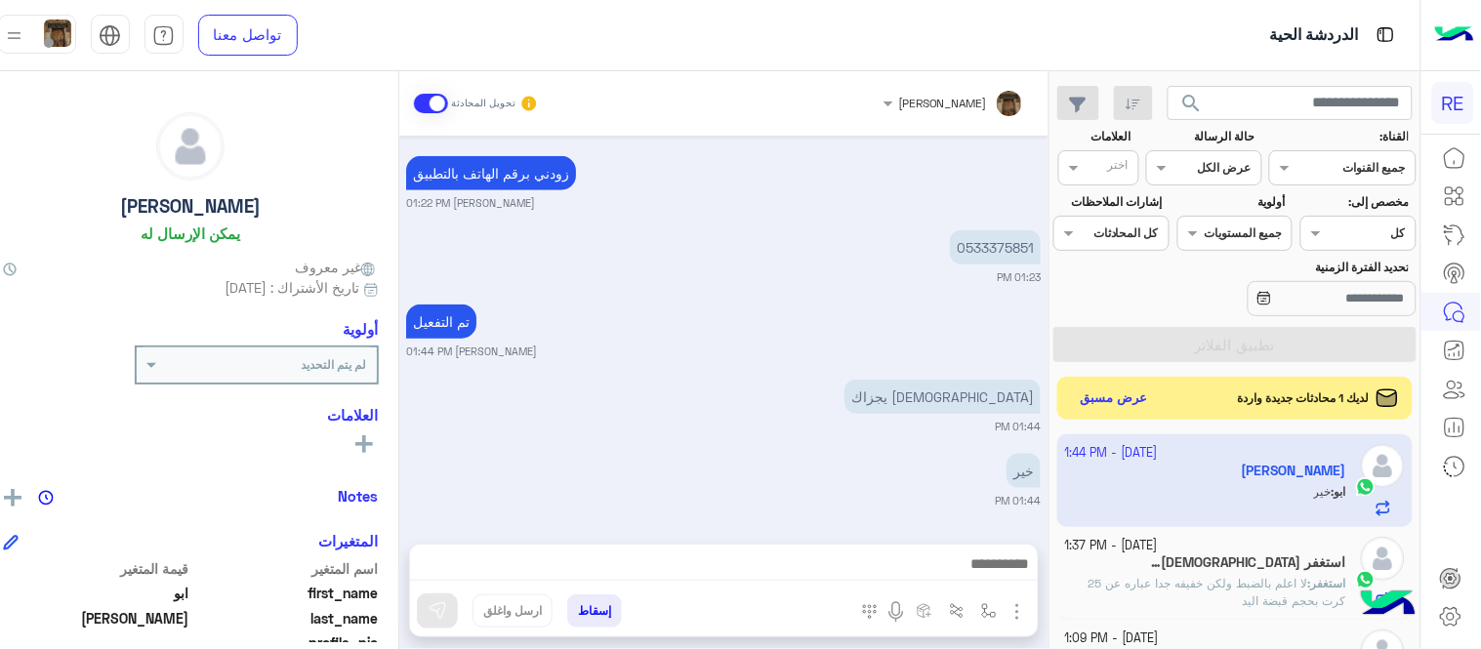
click at [1146, 584] on p "استغفر : لا اعلم بالضبط ولكن خفيفه جدا عباره عن 25 كرت بحجم قبضة اليد" at bounding box center [1205, 592] width 281 height 35
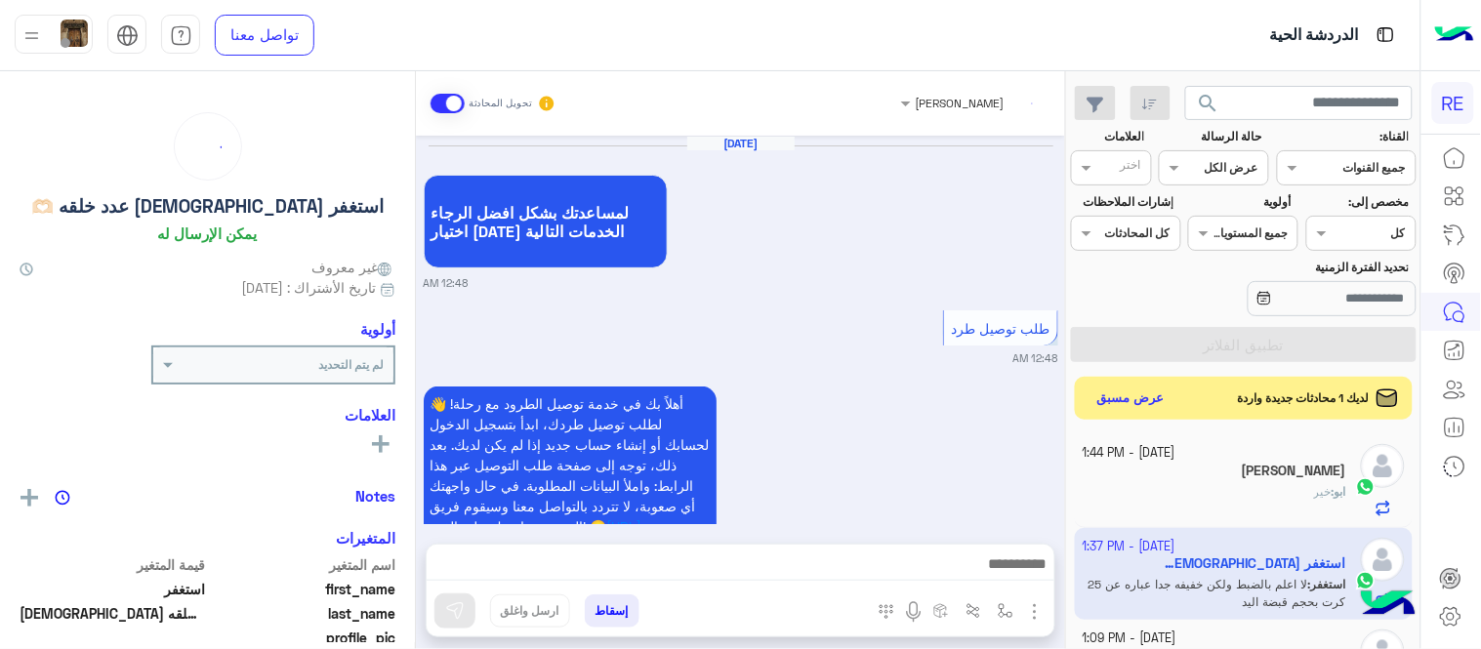
scroll to position [625, 0]
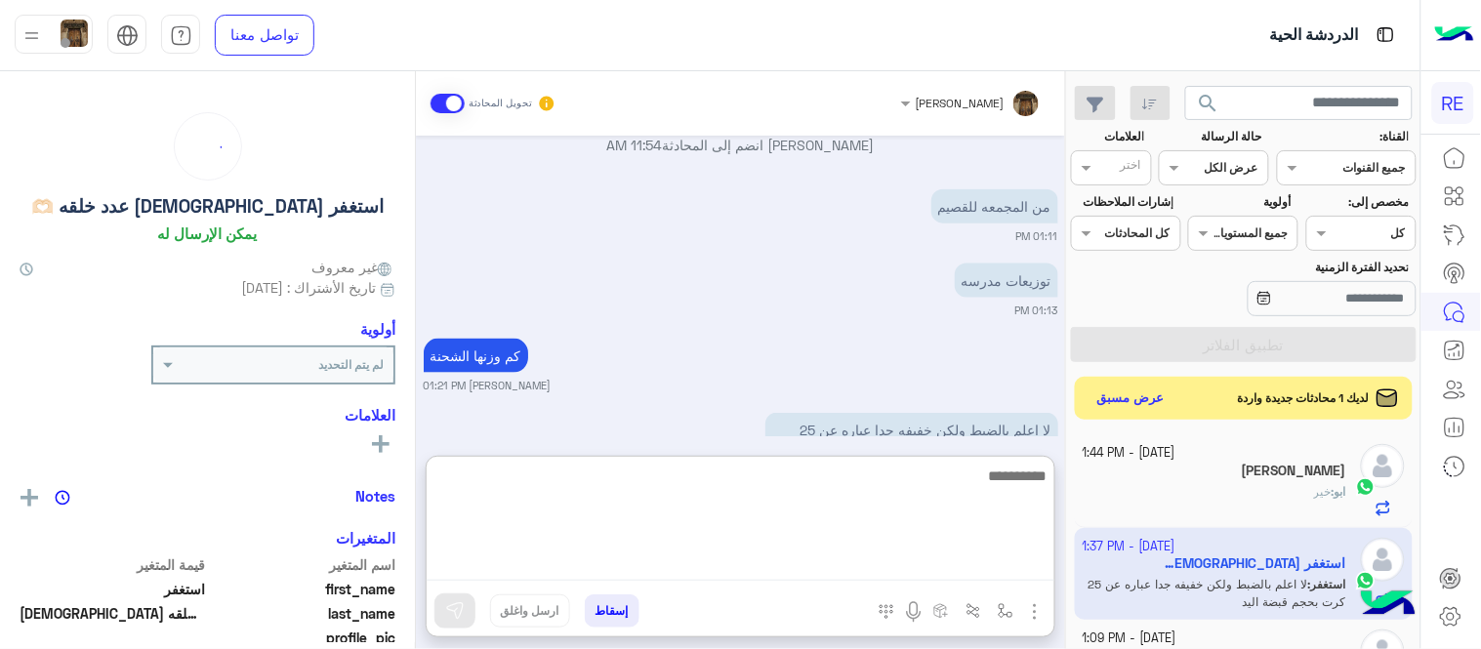
click at [915, 579] on textarea at bounding box center [741, 522] width 628 height 117
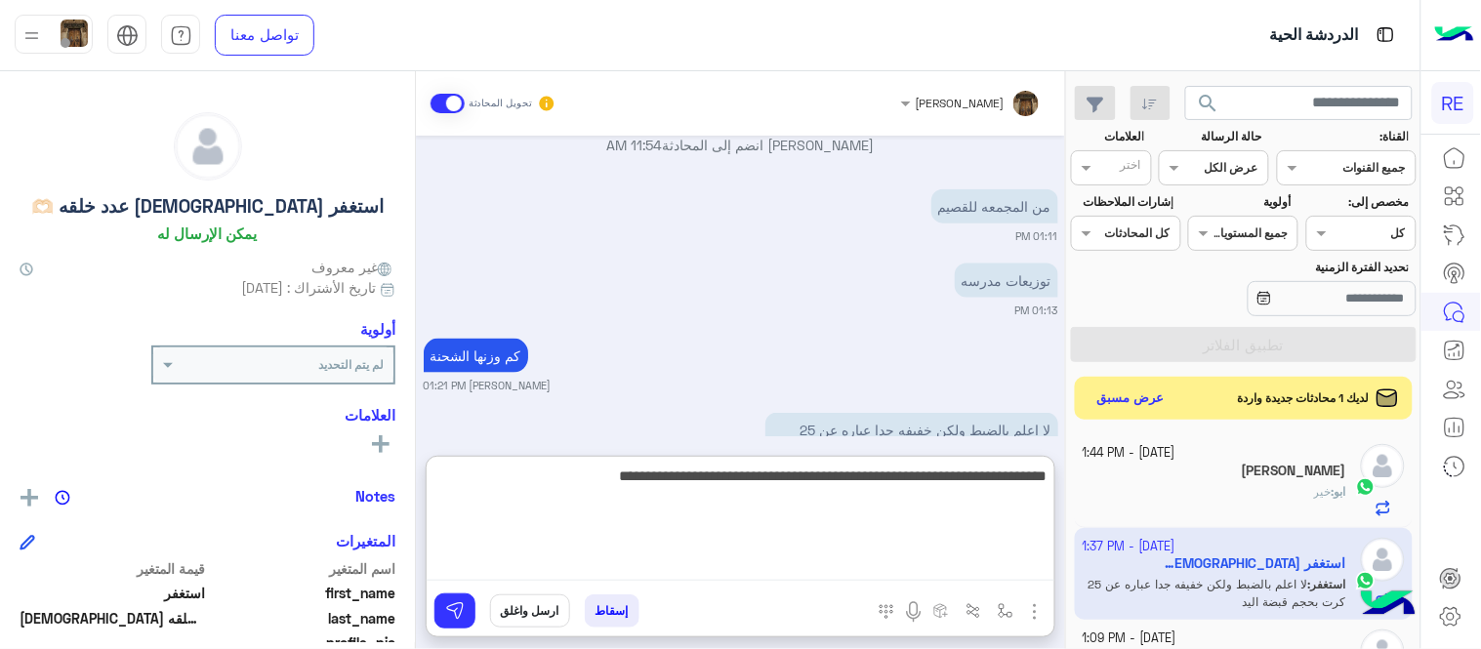
type textarea "**********"
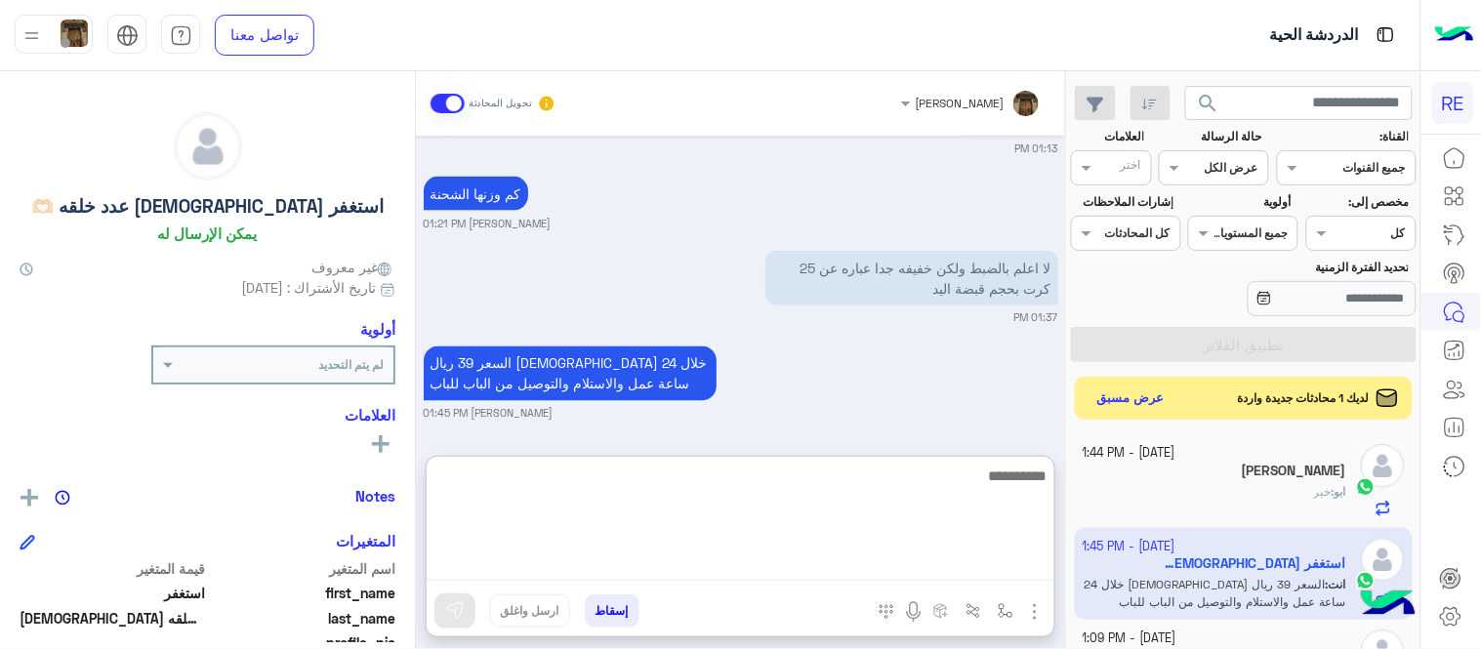
click at [877, 550] on textarea at bounding box center [741, 522] width 628 height 117
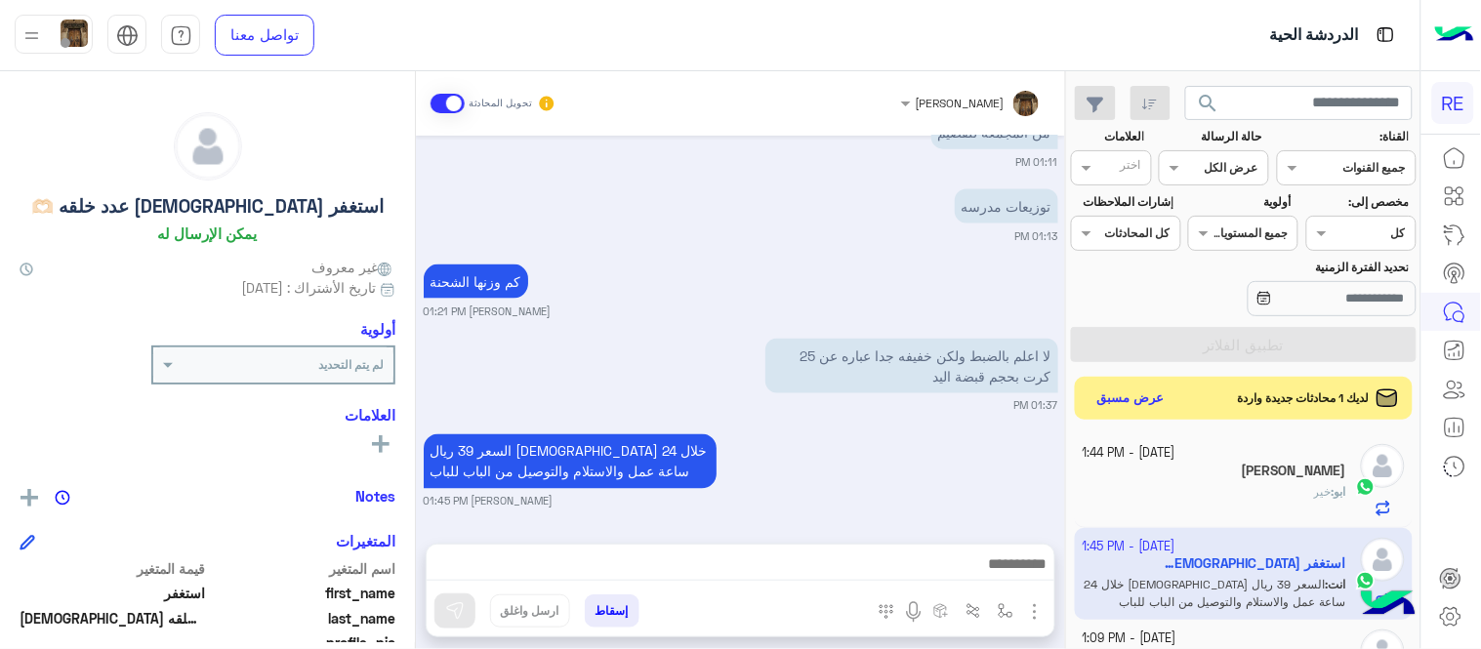
click at [882, 373] on div "[DATE] لمساعدتك بشكل افضل الرجاء اختيار [DATE] الخدمات التالية 12:48 AM طلب توص…" at bounding box center [740, 330] width 649 height 389
click at [834, 222] on div "توزيعات مدرسه 01:13 PM" at bounding box center [741, 215] width 635 height 60
click at [1118, 400] on button "عرض مسبق" at bounding box center [1130, 398] width 82 height 26
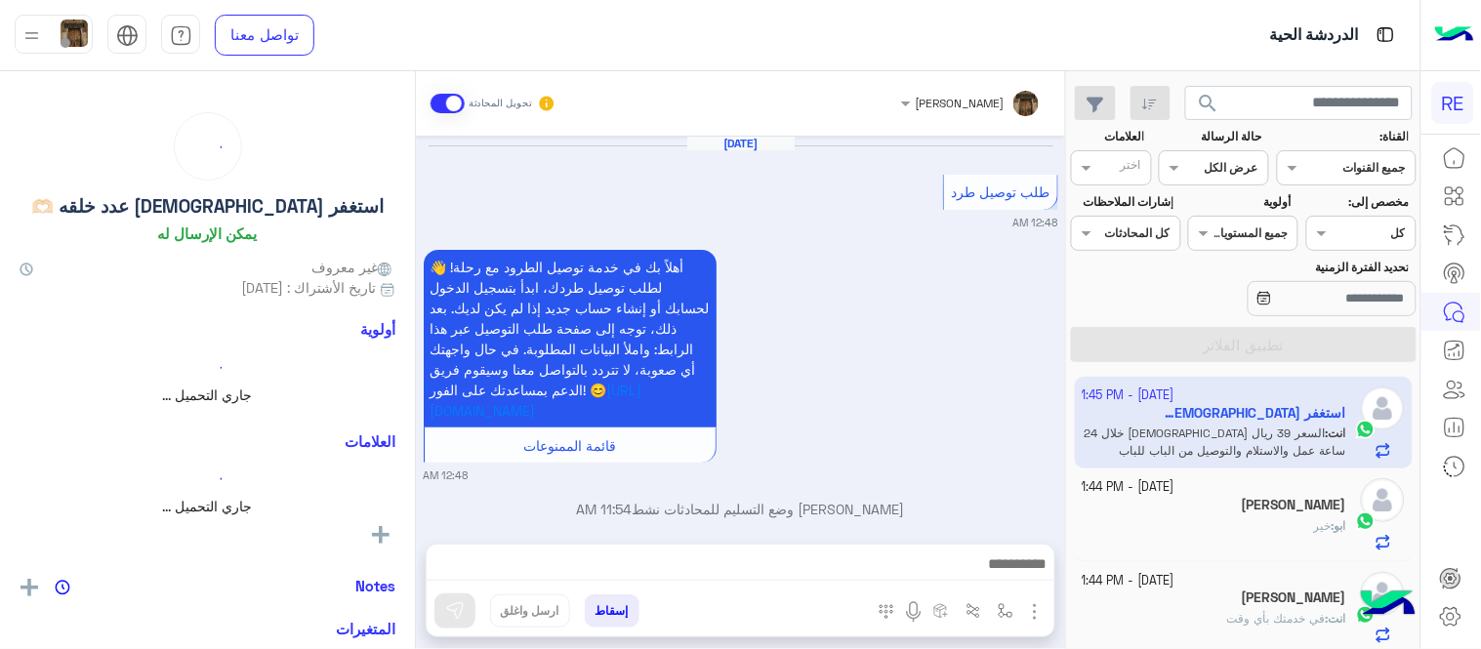
scroll to position [583, 0]
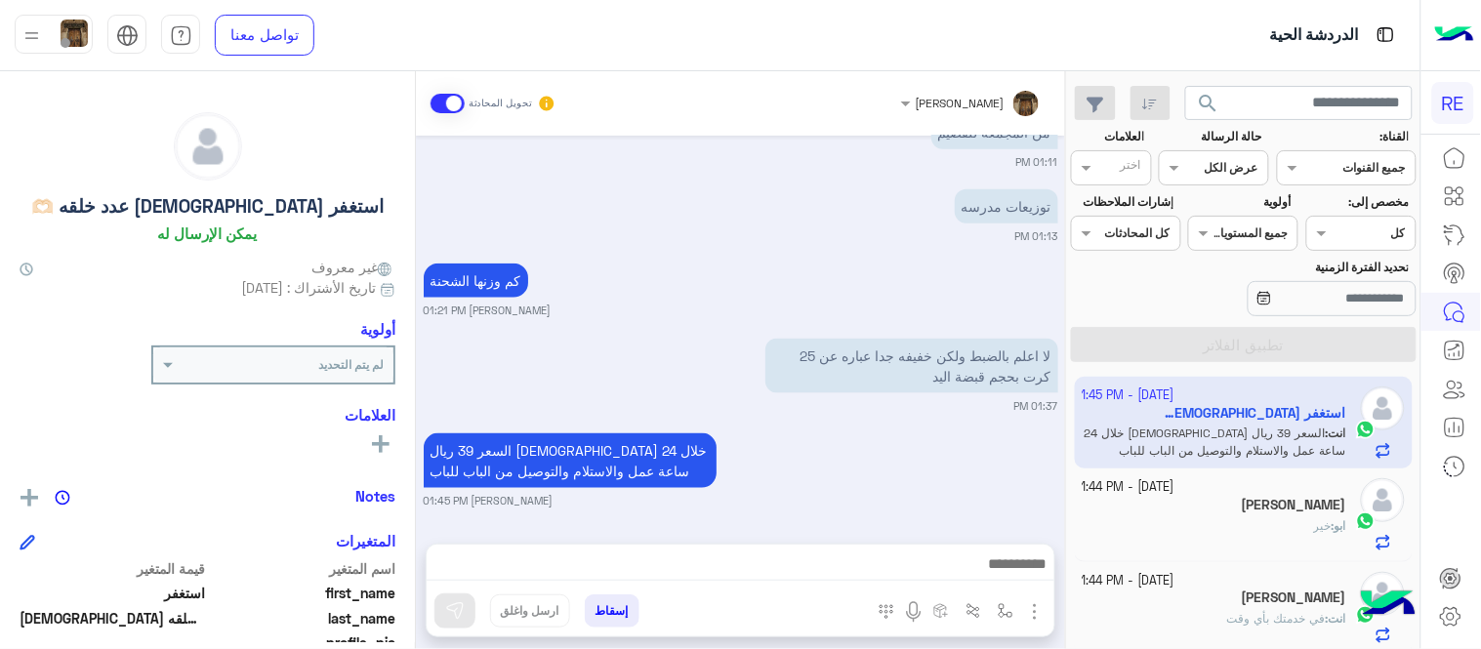
click at [1207, 519] on div "ابو : خير" at bounding box center [1215, 534] width 265 height 34
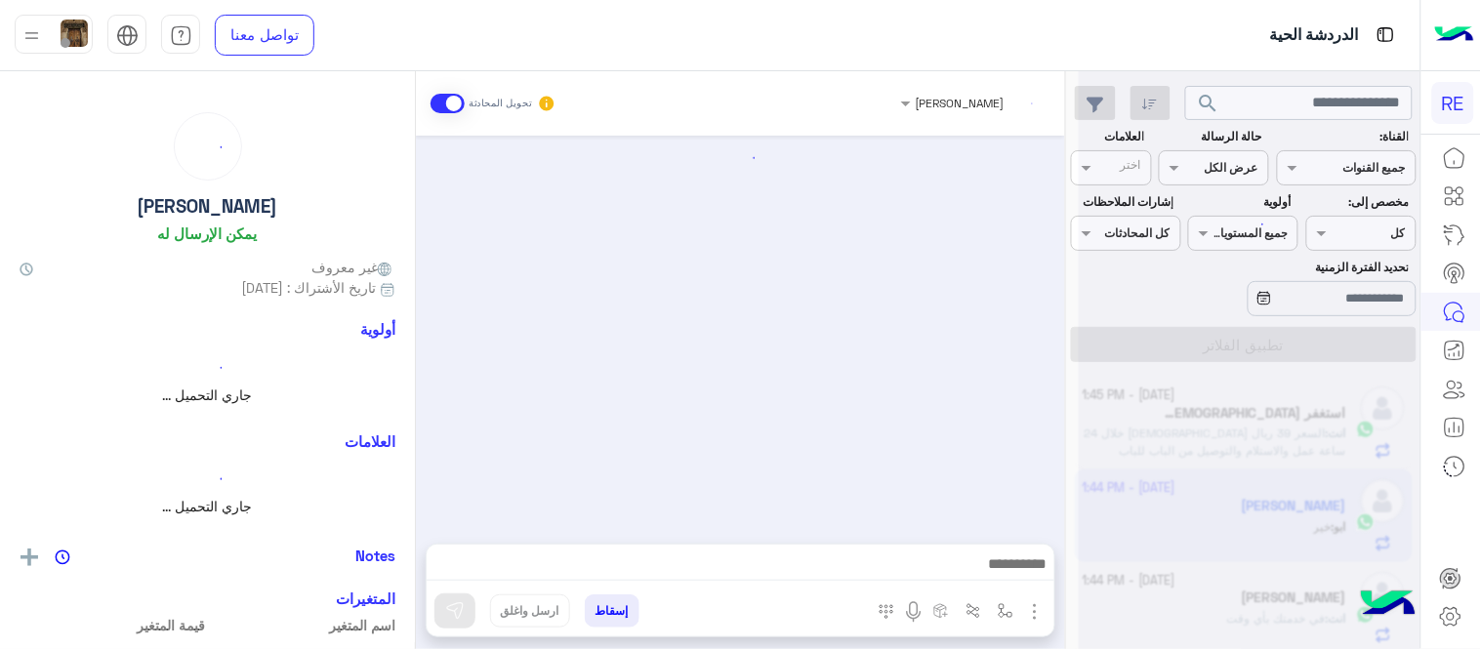
scroll to position [412, 0]
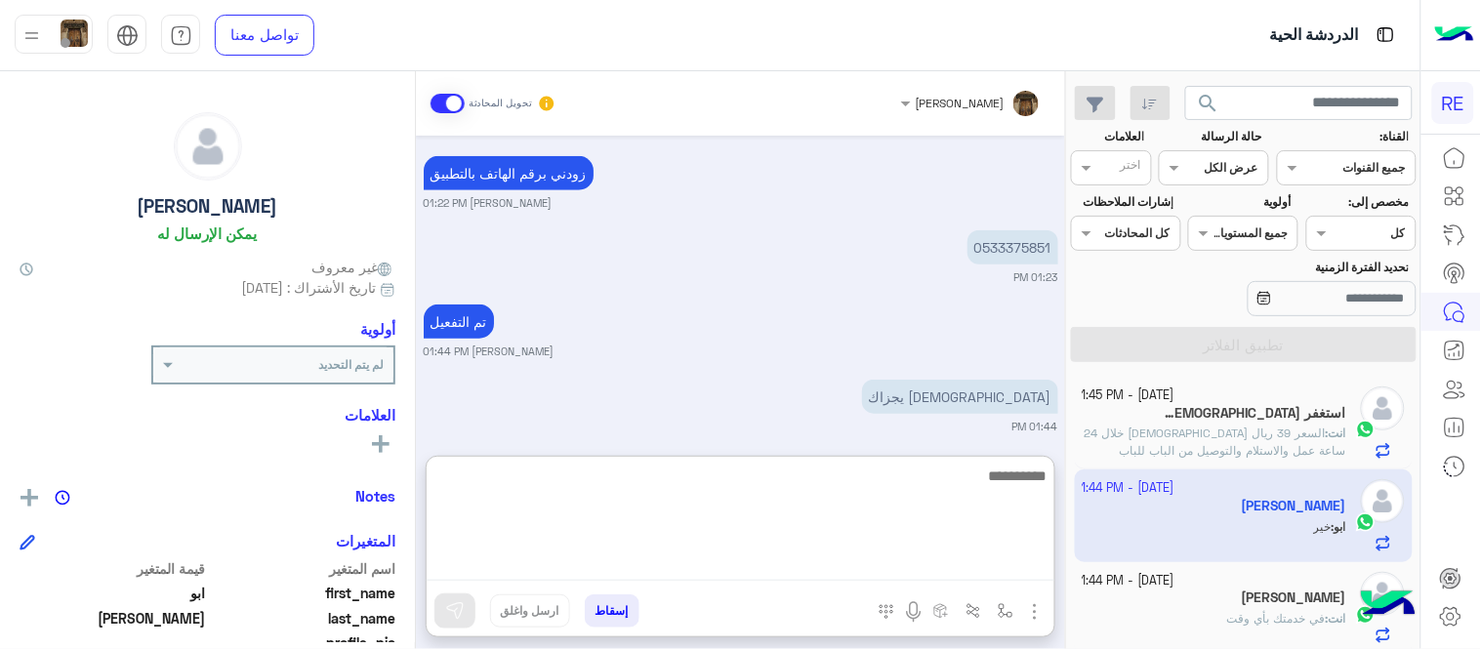
click at [974, 571] on textarea at bounding box center [741, 522] width 628 height 117
type textarea "**********"
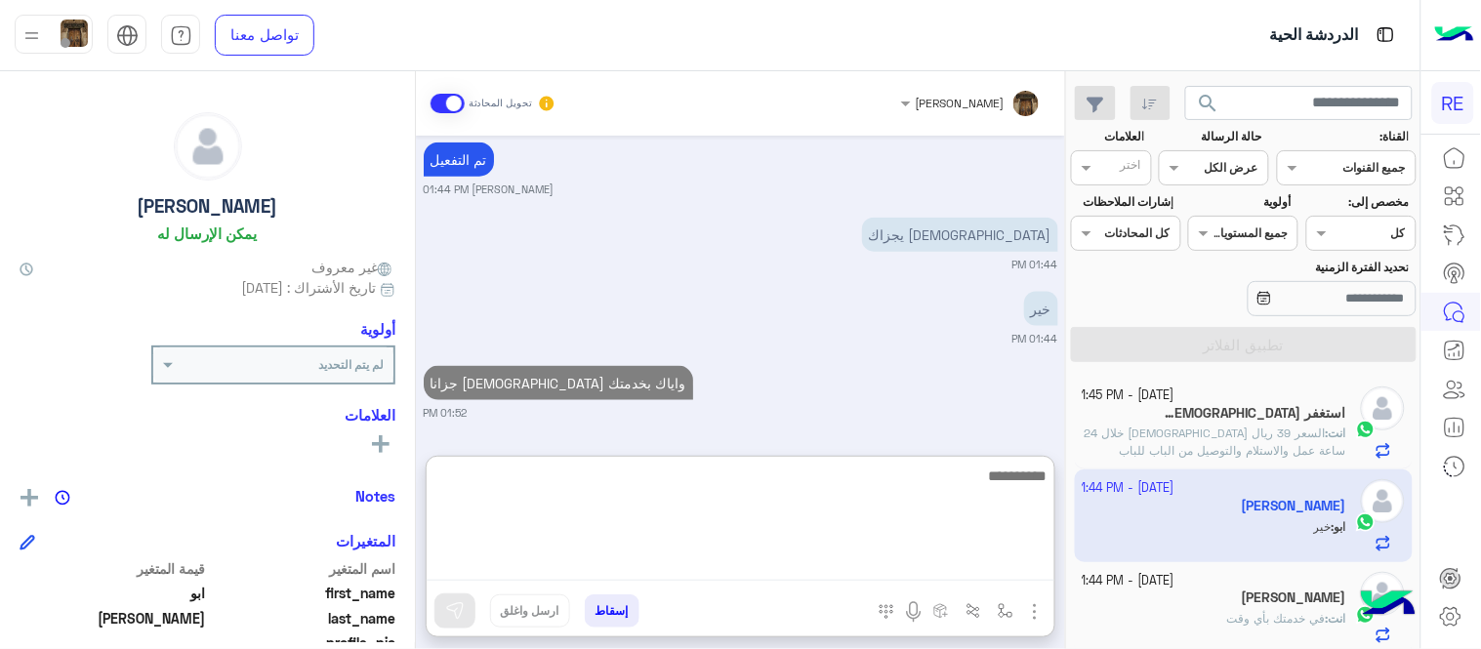
click at [921, 508] on textarea at bounding box center [741, 522] width 628 height 117
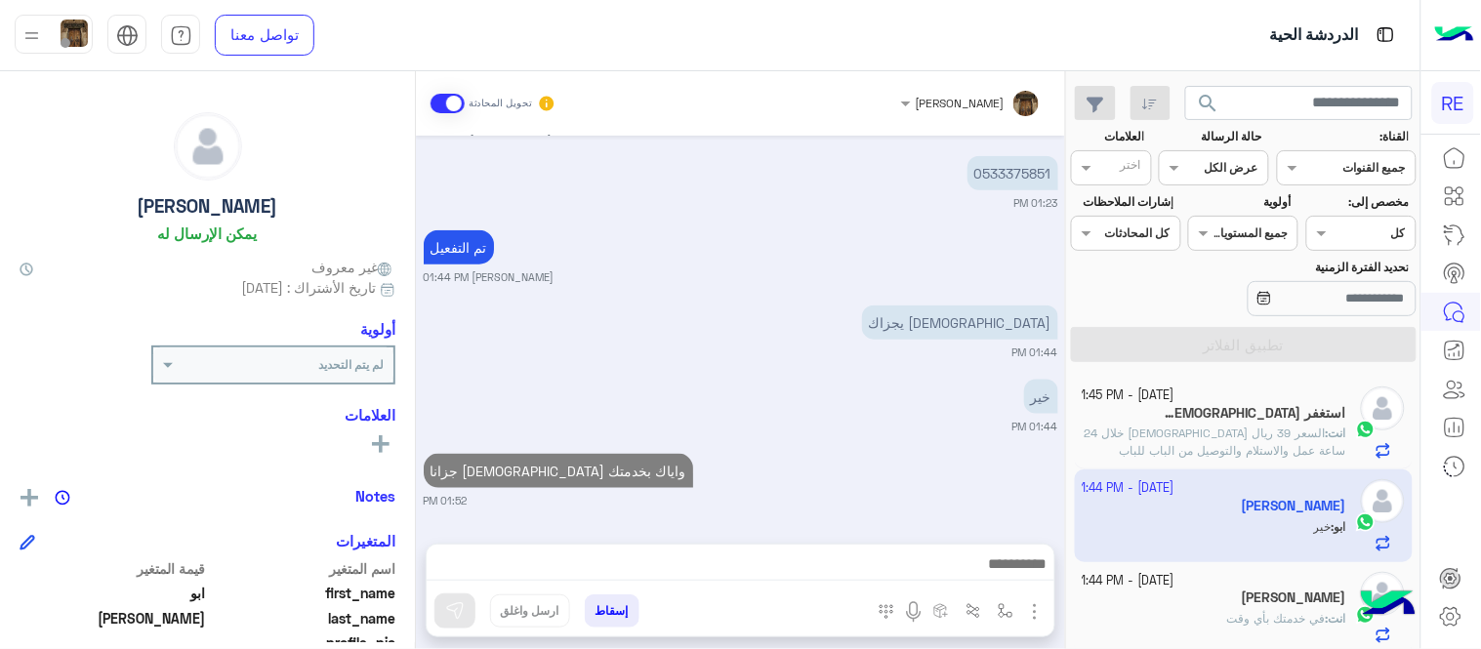
scroll to position [486, 0]
click at [871, 395] on div "[DATE] التطبيق ما يشتغل معي 12:00 PM ارسلت لكم بياناتي وبطاقاتي وسجلتوني ولا اش…" at bounding box center [740, 330] width 649 height 389
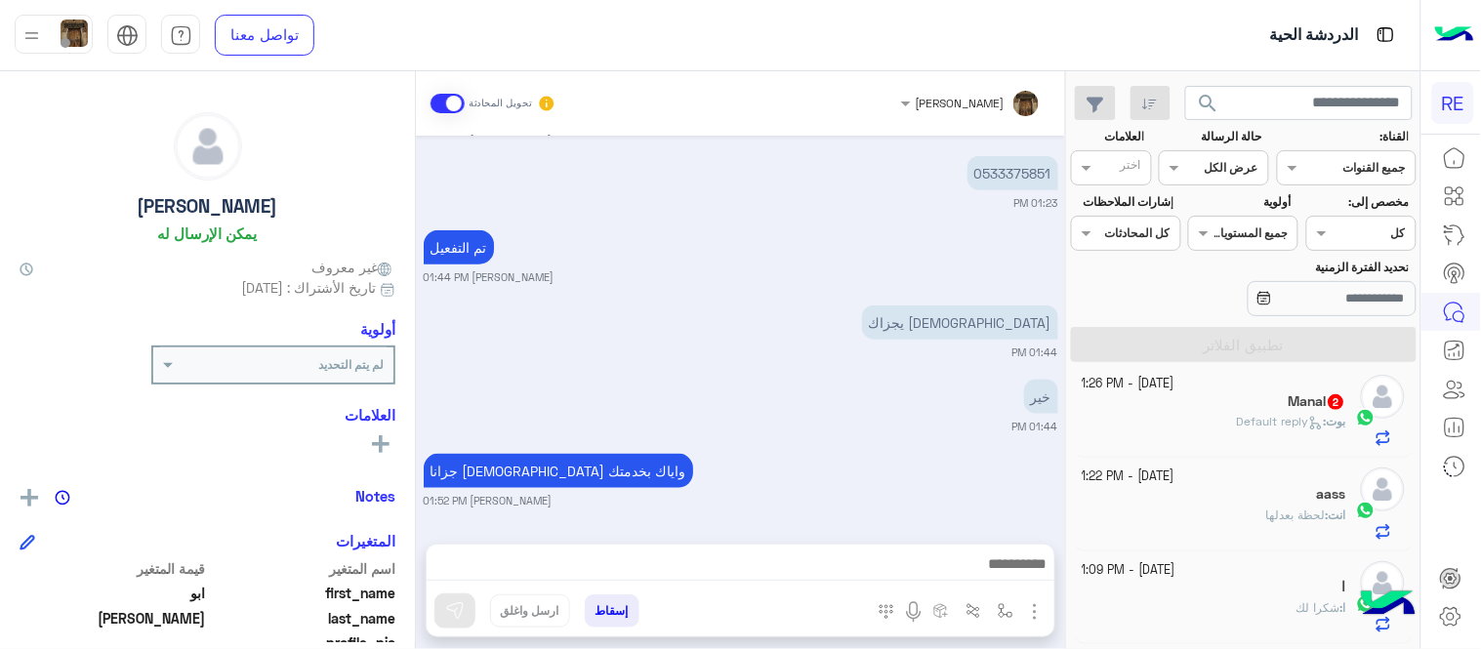
scroll to position [306, 0]
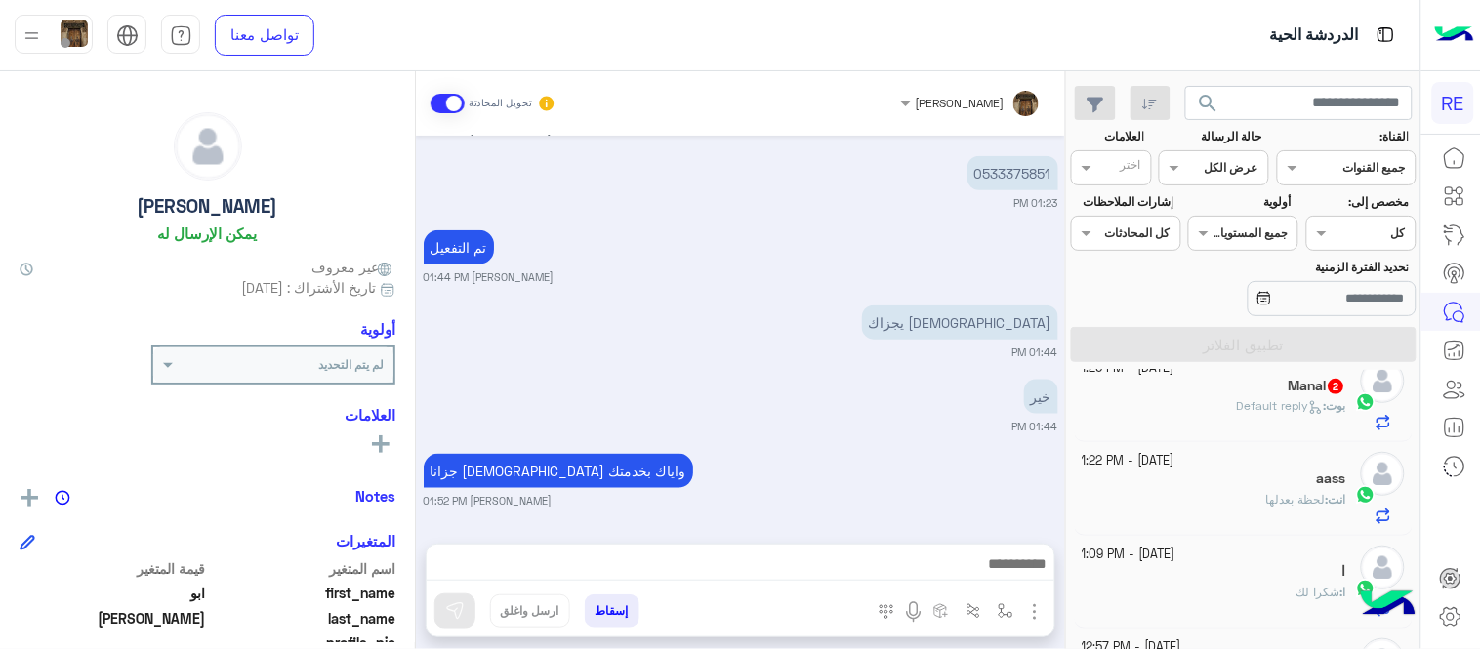
click at [1238, 392] on div "Manal 2" at bounding box center [1215, 388] width 265 height 21
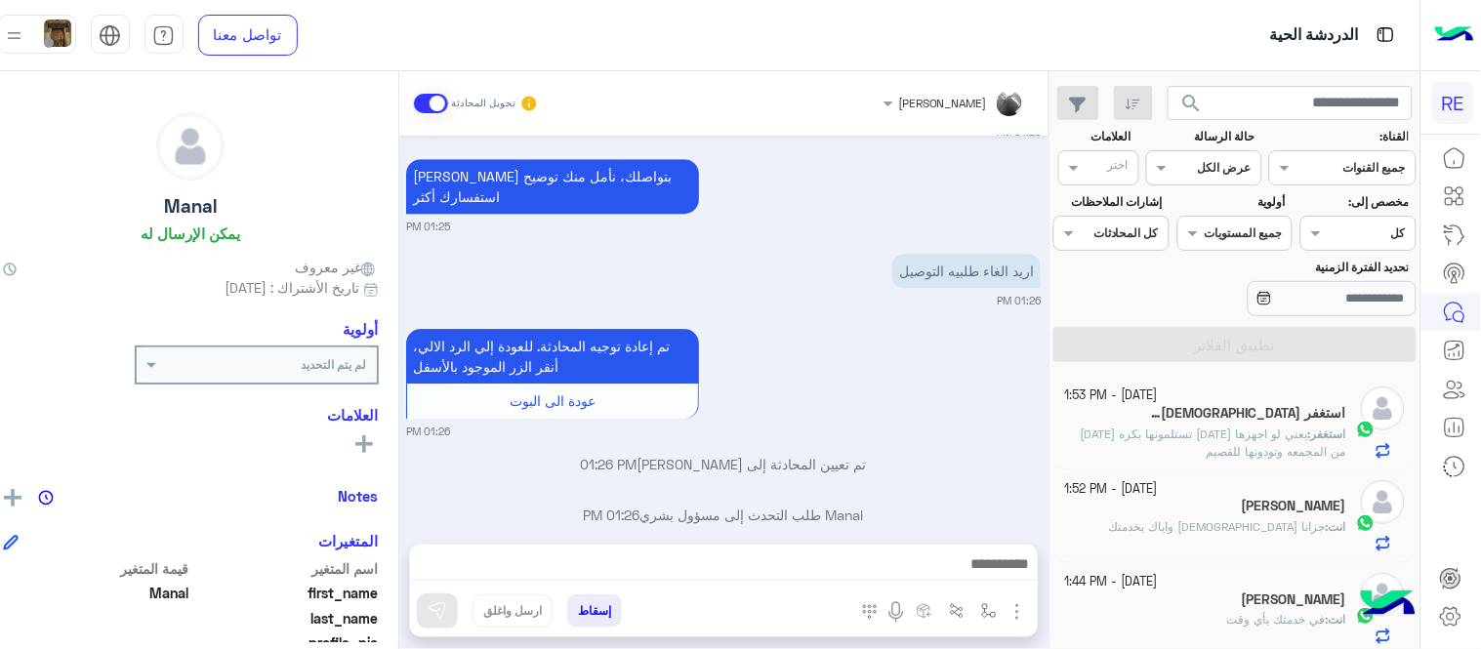
scroll to position [1516, 0]
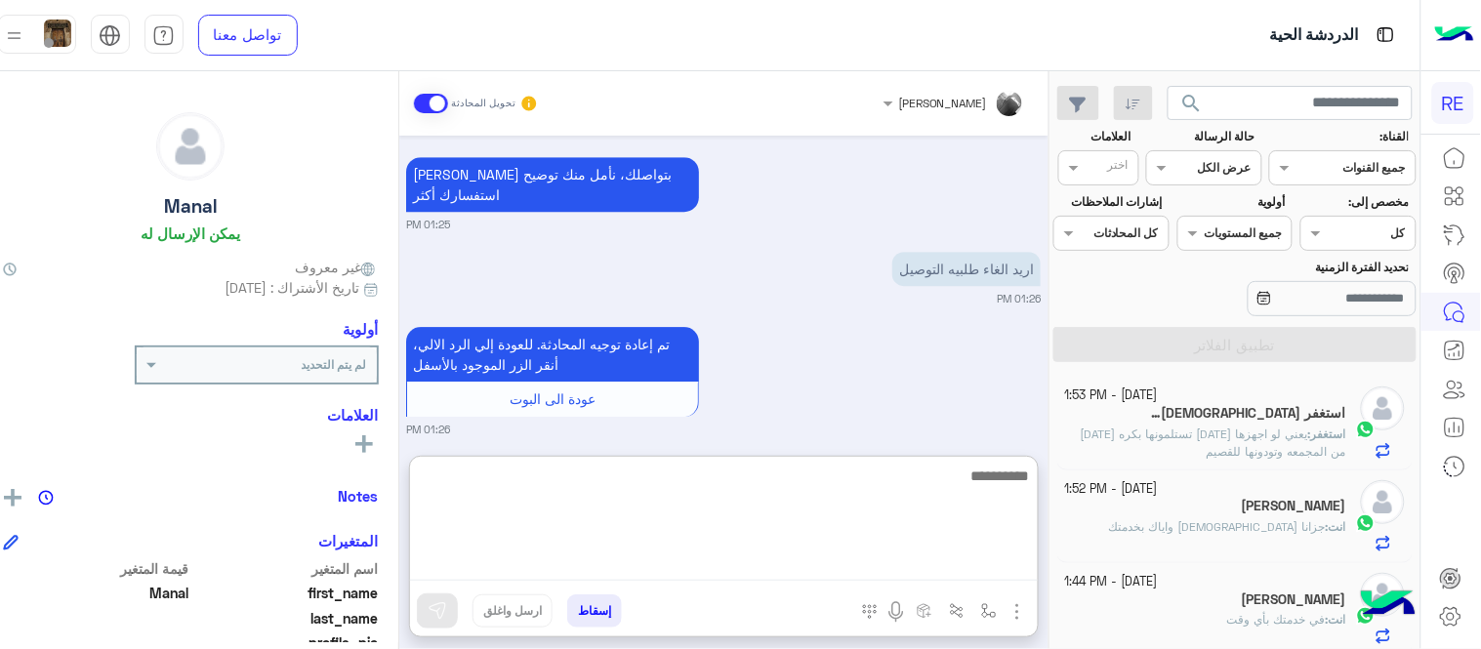
click at [778, 556] on textarea at bounding box center [724, 522] width 628 height 117
type textarea "*"
type textarea "**********"
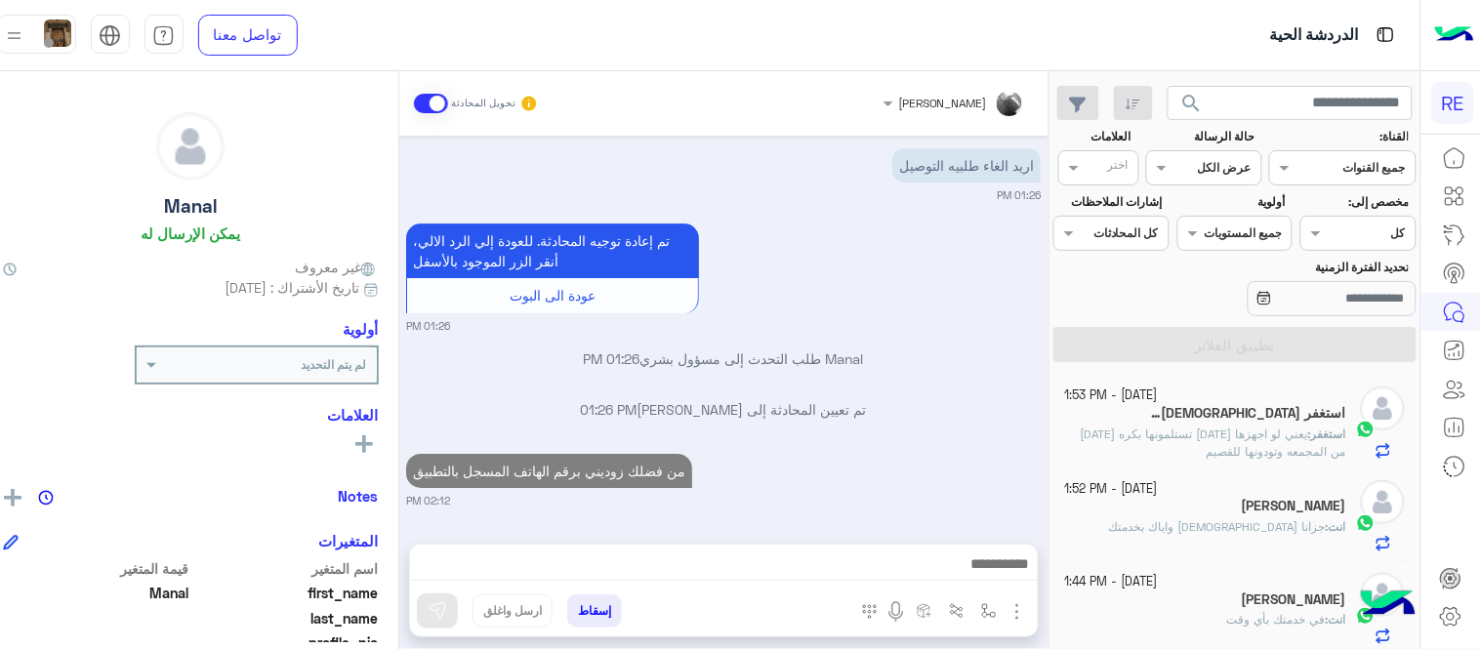
click at [967, 290] on div "[DATE] description MVpDOTVDMDAwNDEzNTgyNTUyLnBkZg==.pdf [PERSON_NAME] 09:07 PM …" at bounding box center [723, 330] width 649 height 389
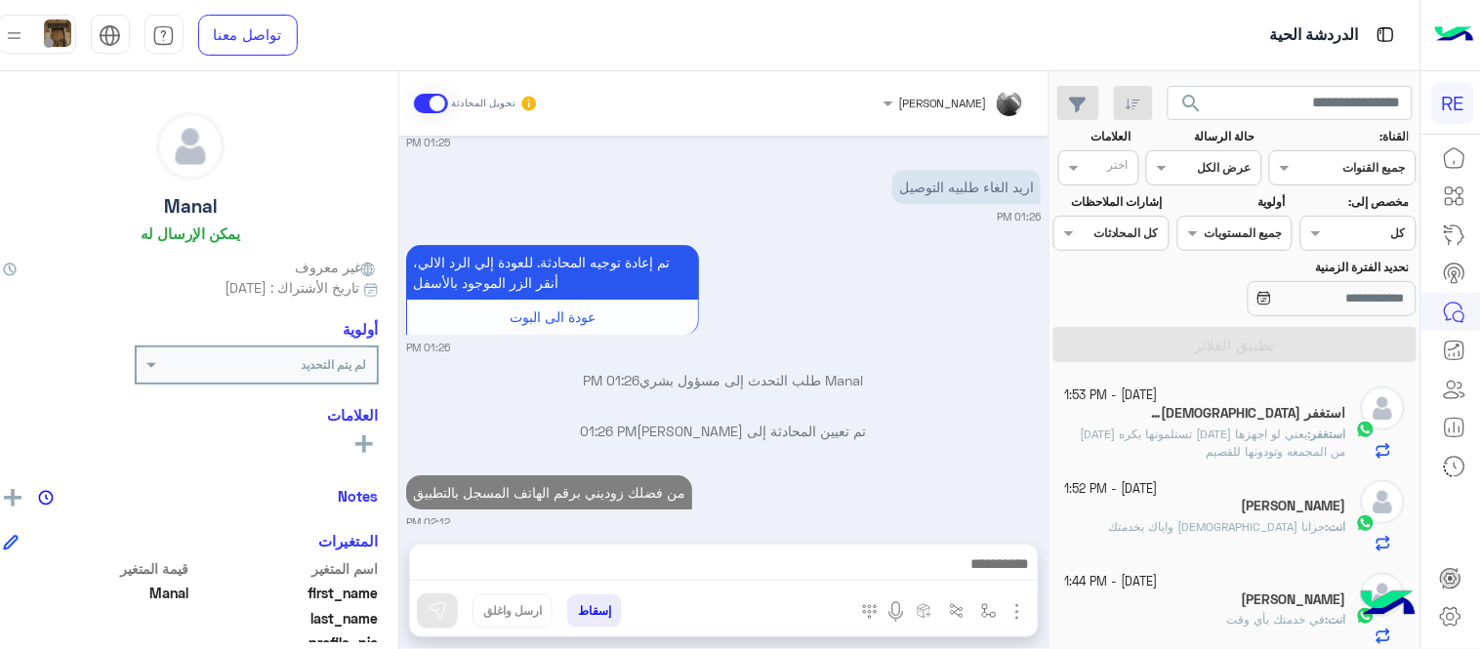
click at [1187, 436] on span "يعني لو اجهزها [DATE] تستلمونها بكره [DATE] من المجمعه وتودونها للقصيم" at bounding box center [1214, 443] width 266 height 32
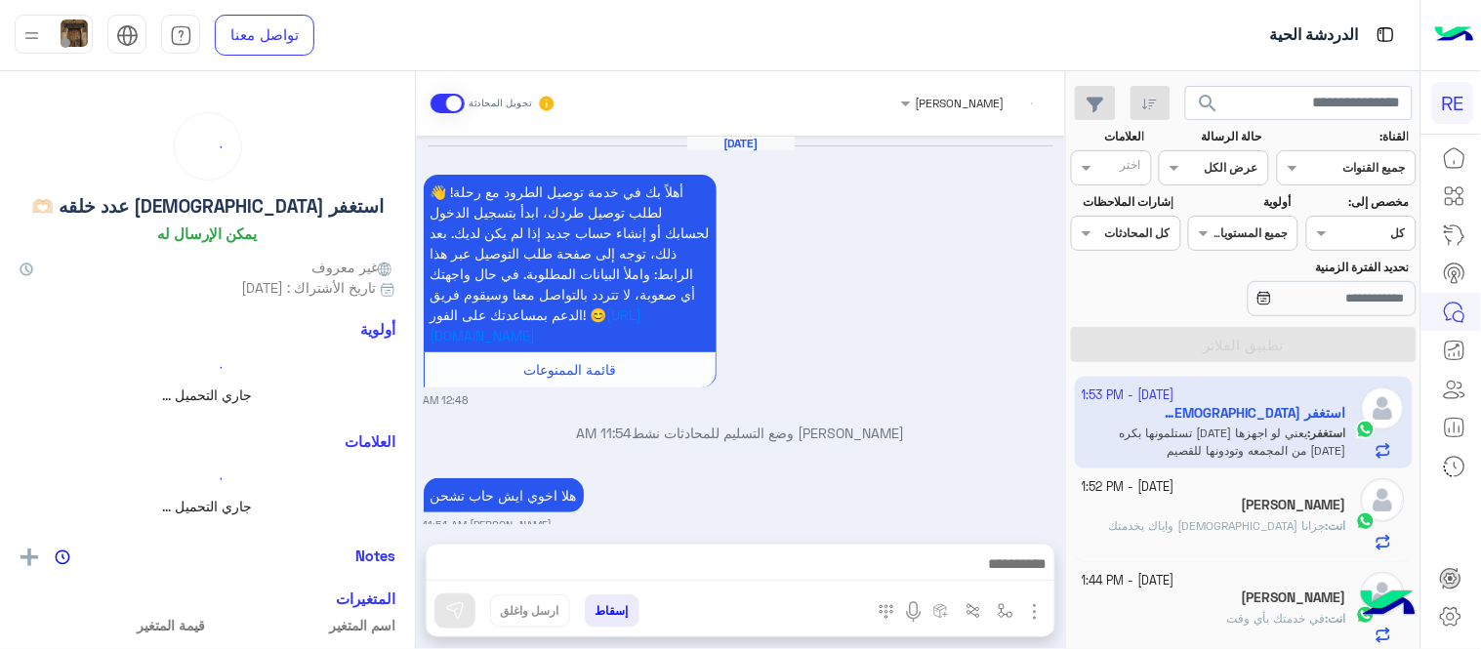
scroll to position [602, 0]
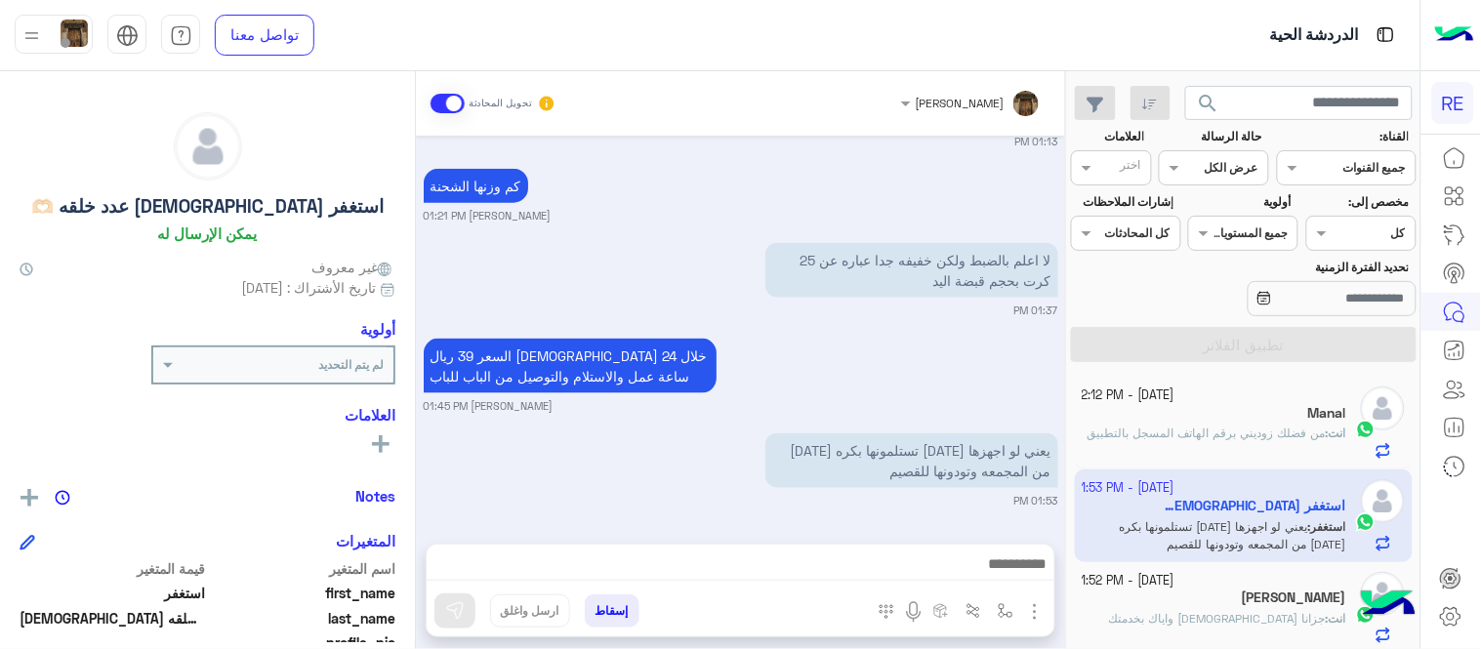
click at [852, 356] on div "السعر 39 ريال الاستلام خلال 24 ساعة عمل والاستلام والتوصيل من الباب للباب [PERS…" at bounding box center [741, 374] width 635 height 80
